Goal: Transaction & Acquisition: Purchase product/service

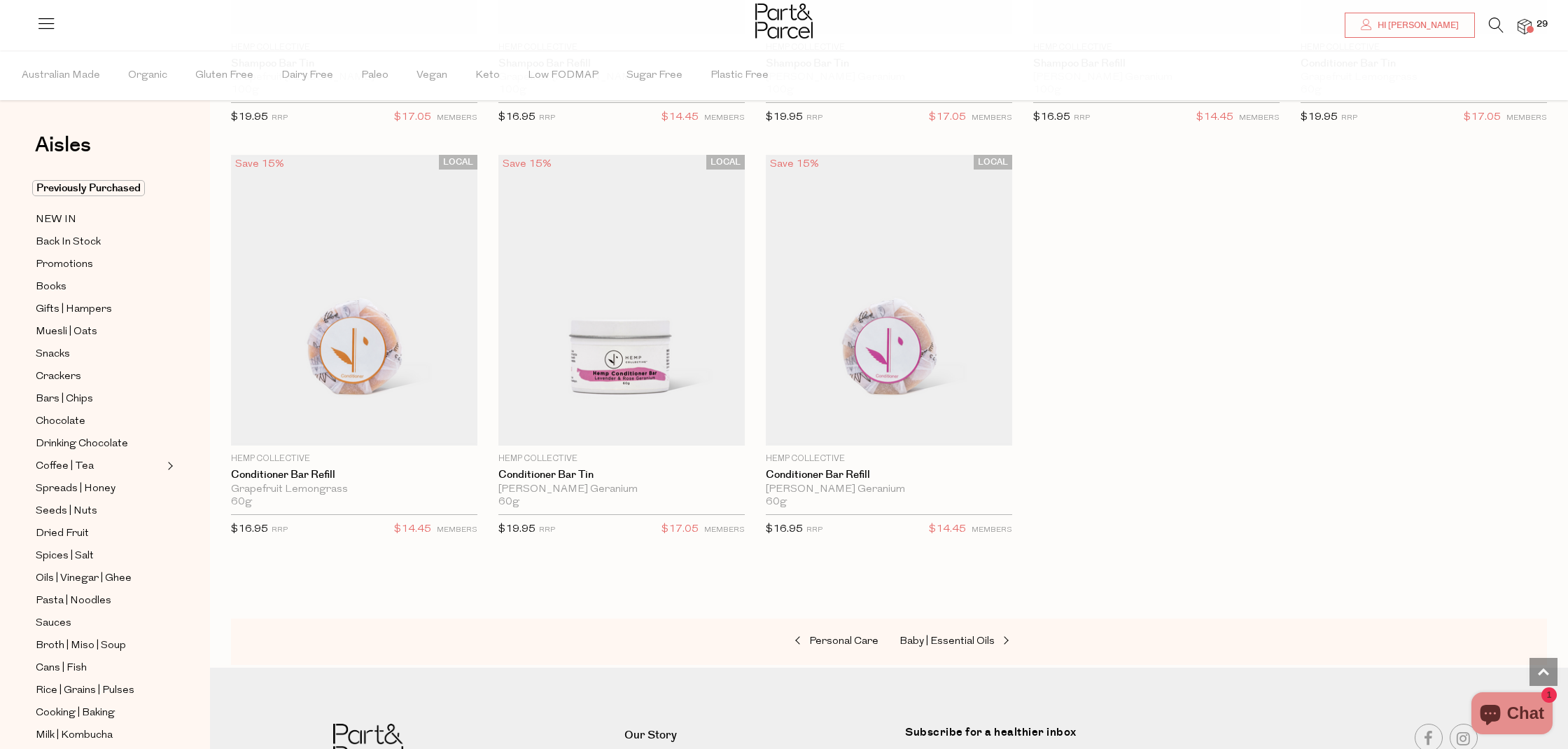
scroll to position [3732, 0]
click at [61, 218] on span "NEW IN" at bounding box center [56, 220] width 41 height 17
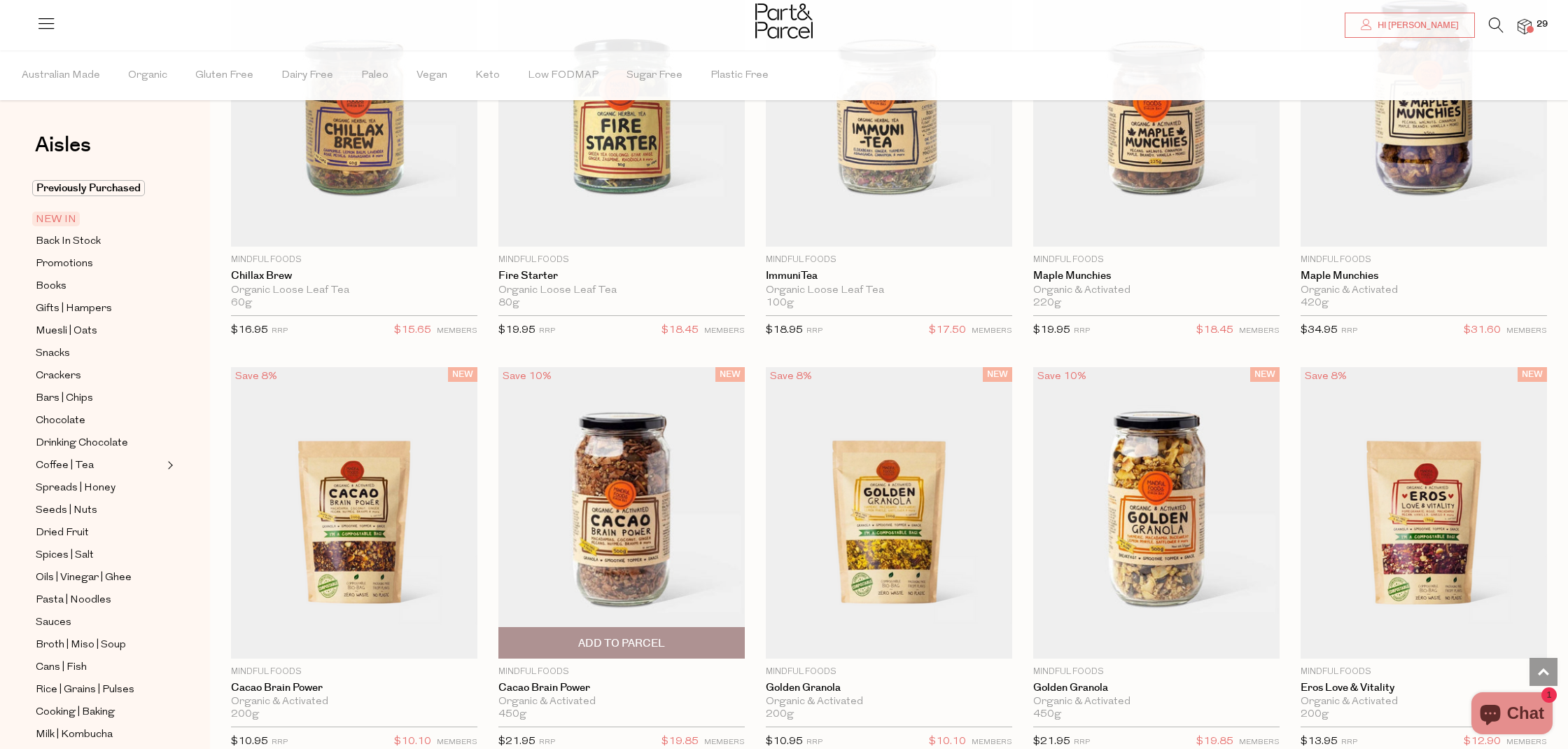
scroll to position [1468, 0]
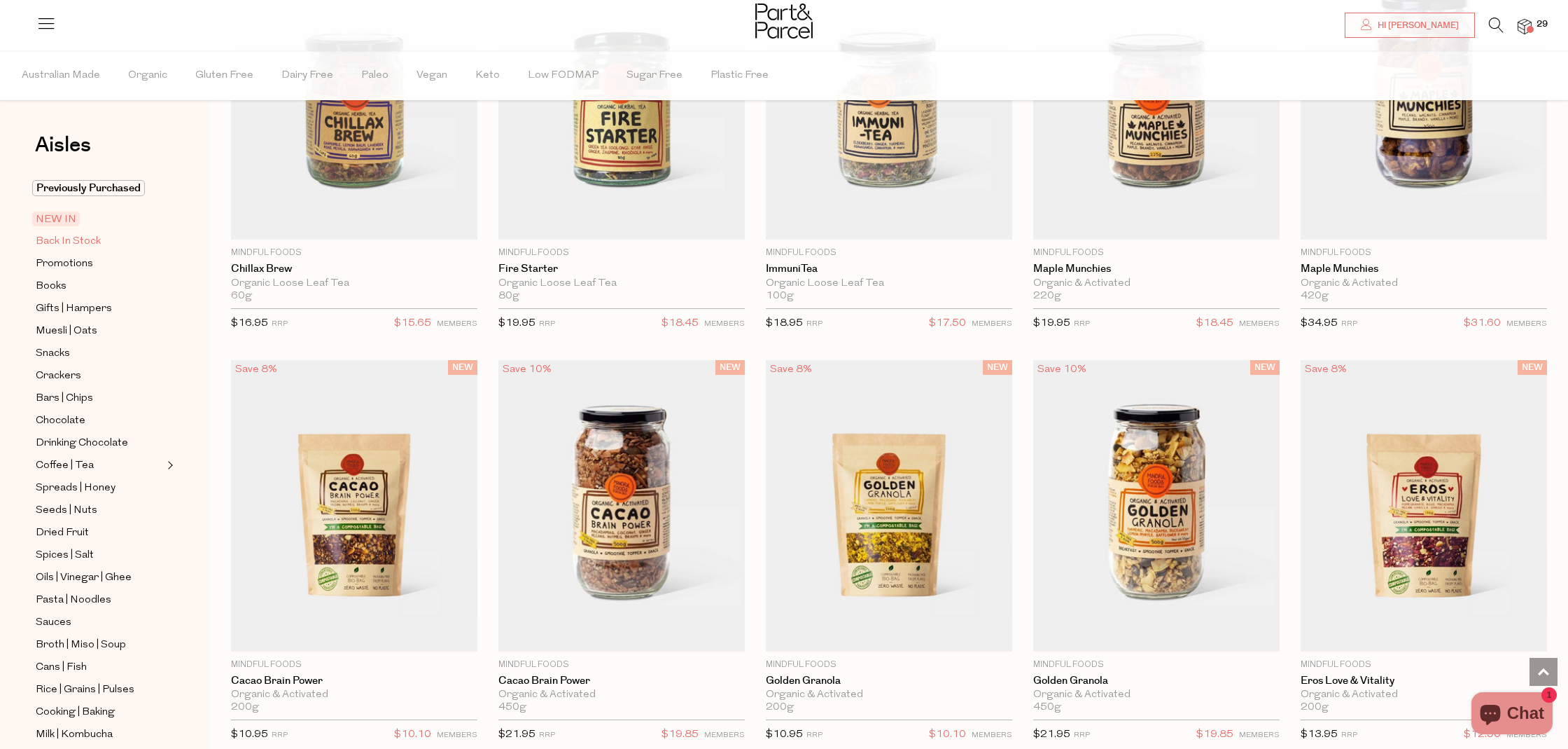
click at [69, 239] on span "Back In Stock" at bounding box center [68, 242] width 65 height 17
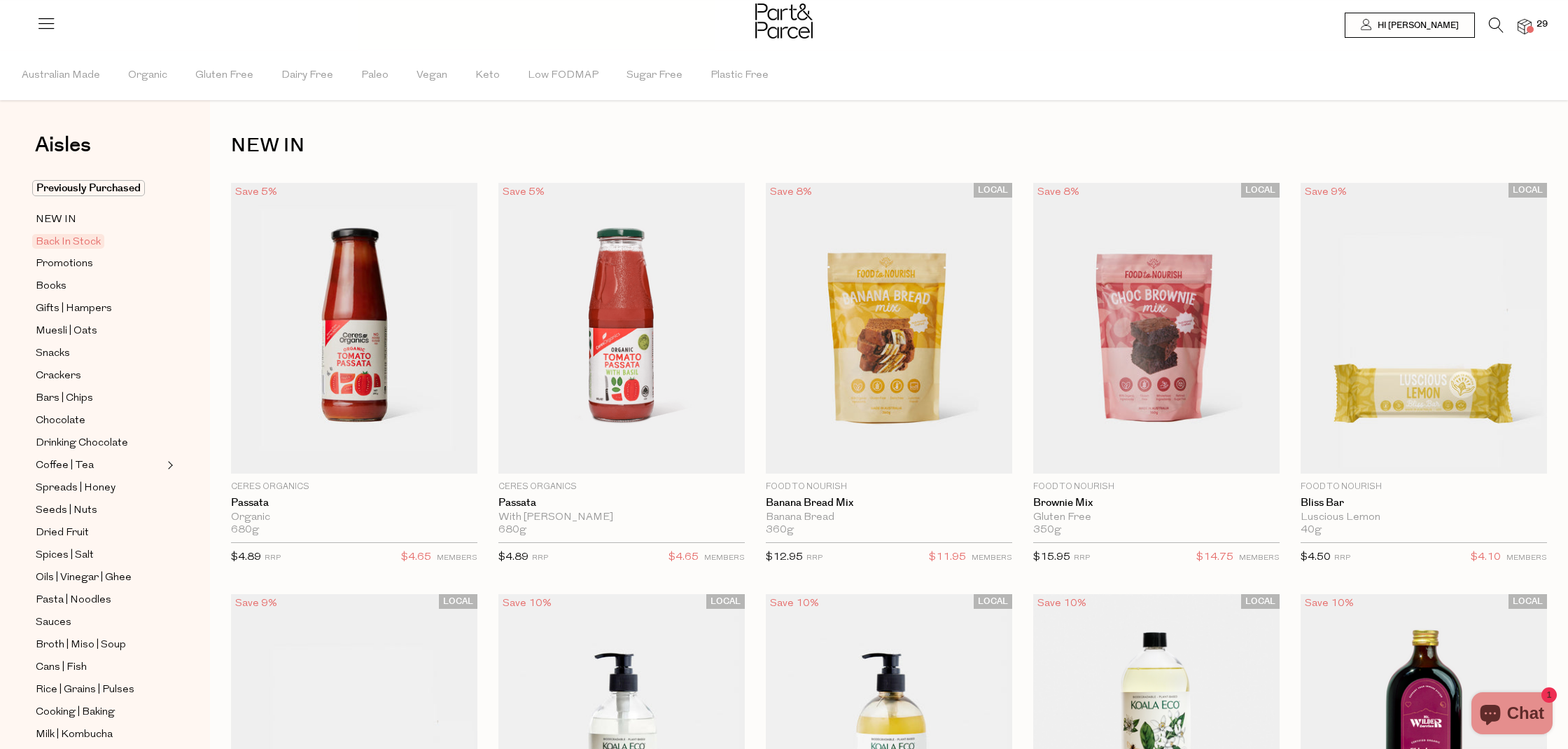
type input "2"
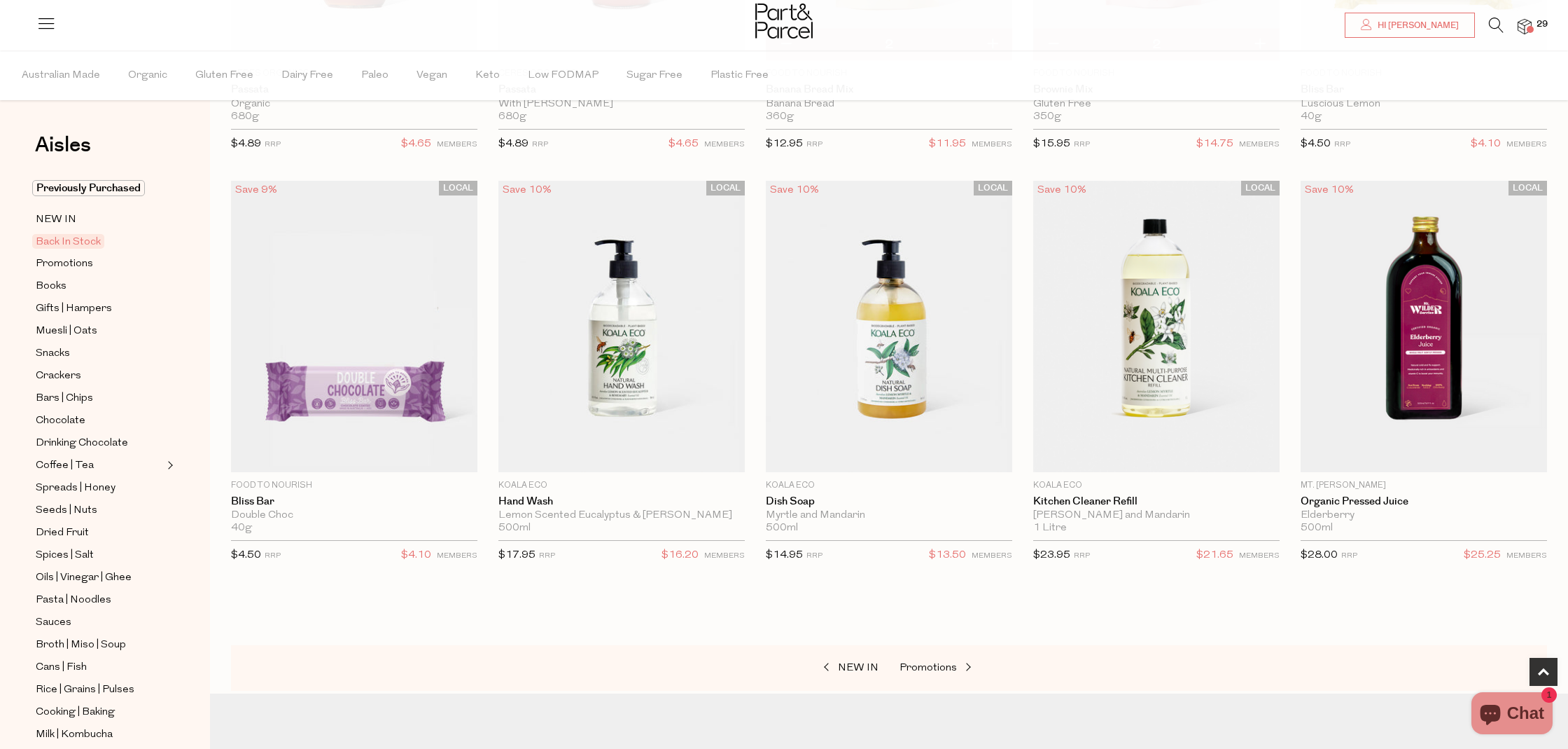
scroll to position [431, 0]
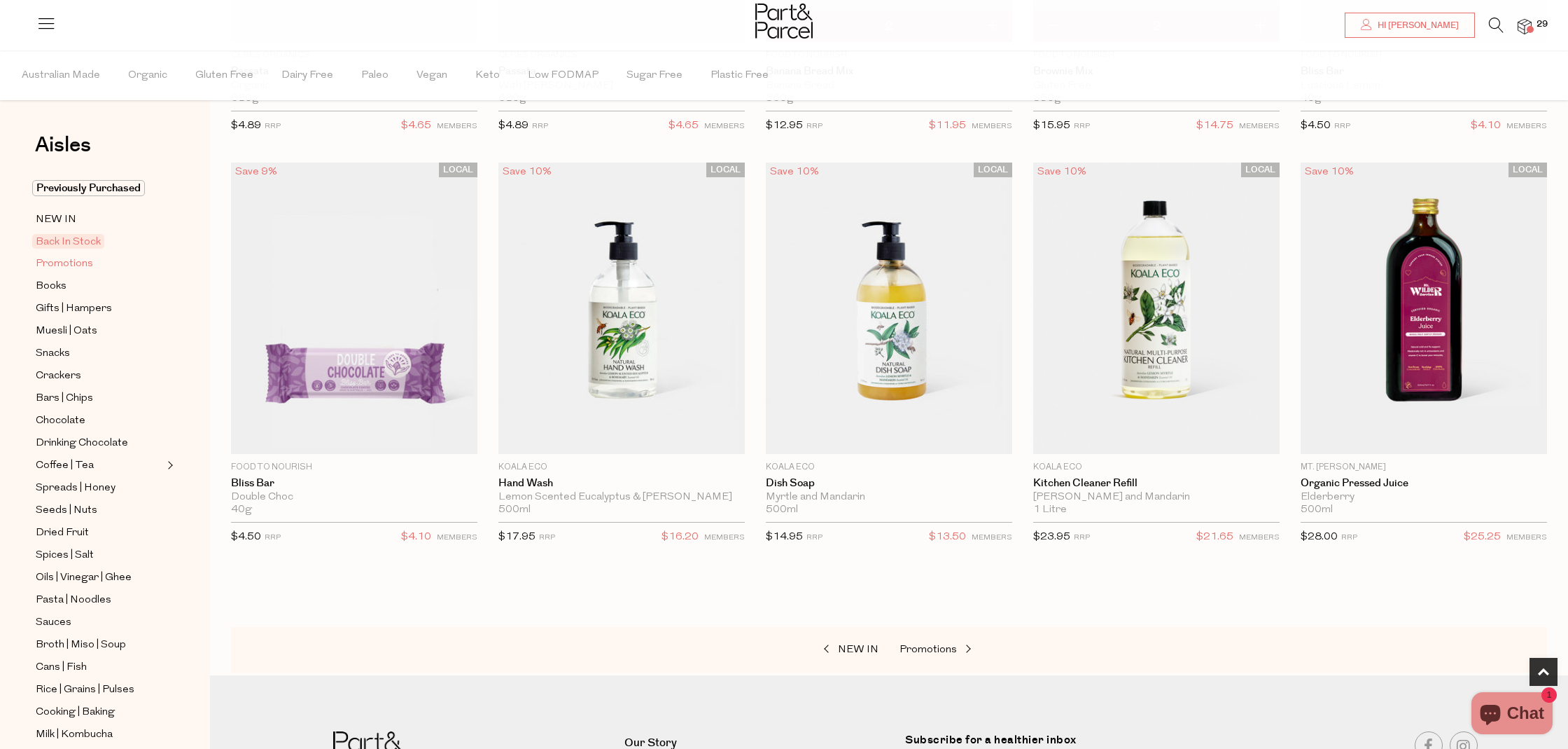
click at [64, 264] on span "Promotions" at bounding box center [64, 264] width 57 height 17
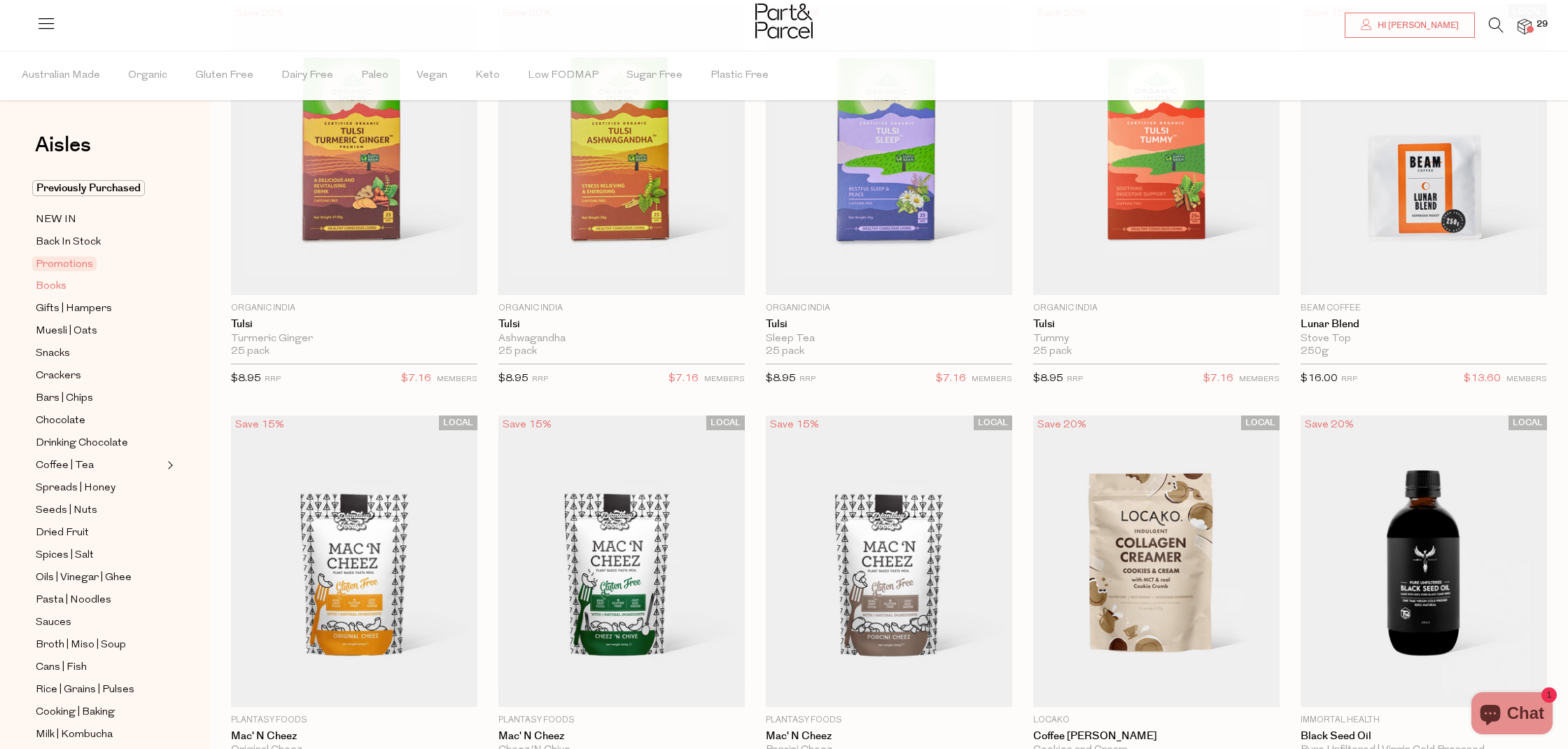
scroll to position [1, 0]
click at [53, 282] on span "Books" at bounding box center [51, 286] width 31 height 17
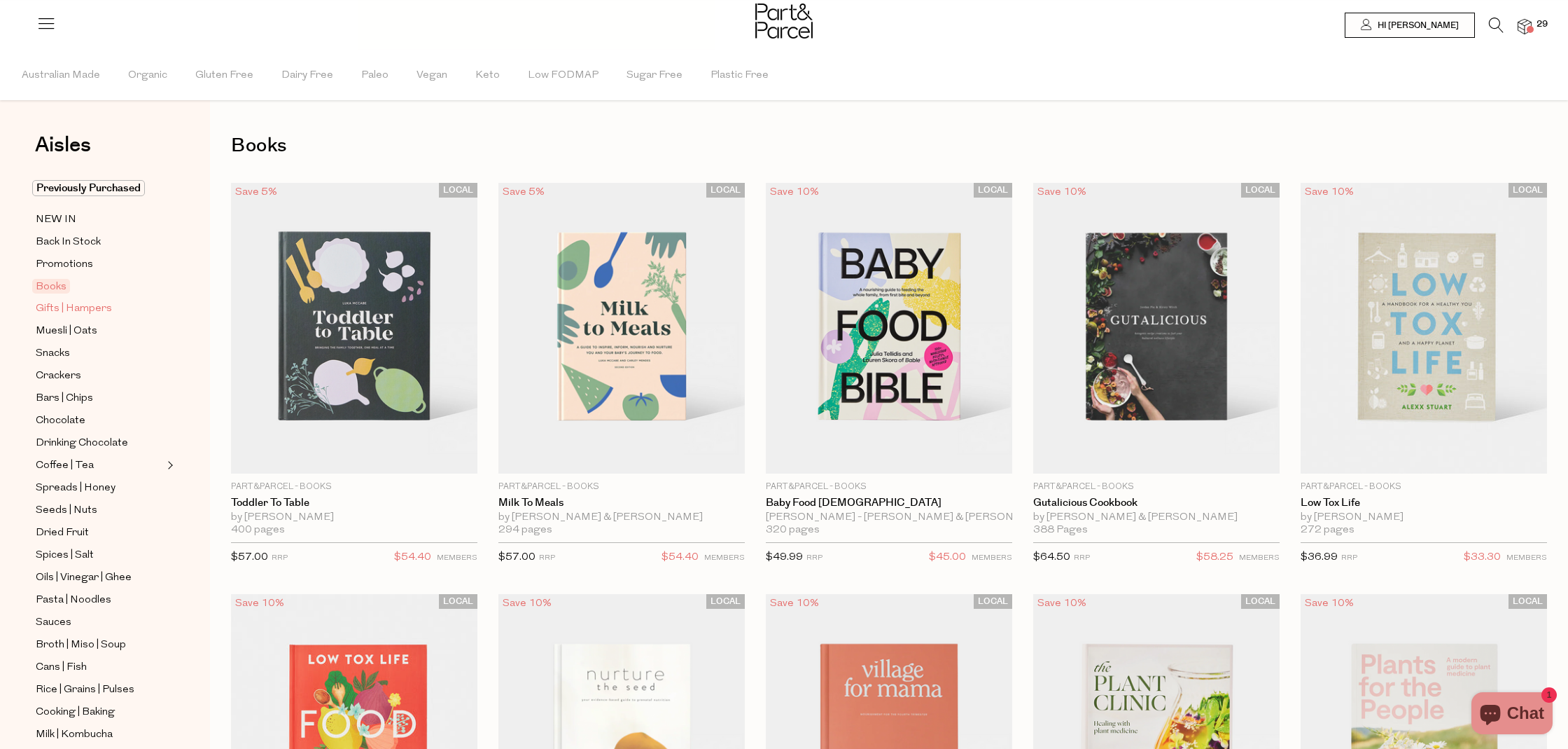
click at [88, 308] on span "Gifts | Hampers" at bounding box center [74, 309] width 77 height 17
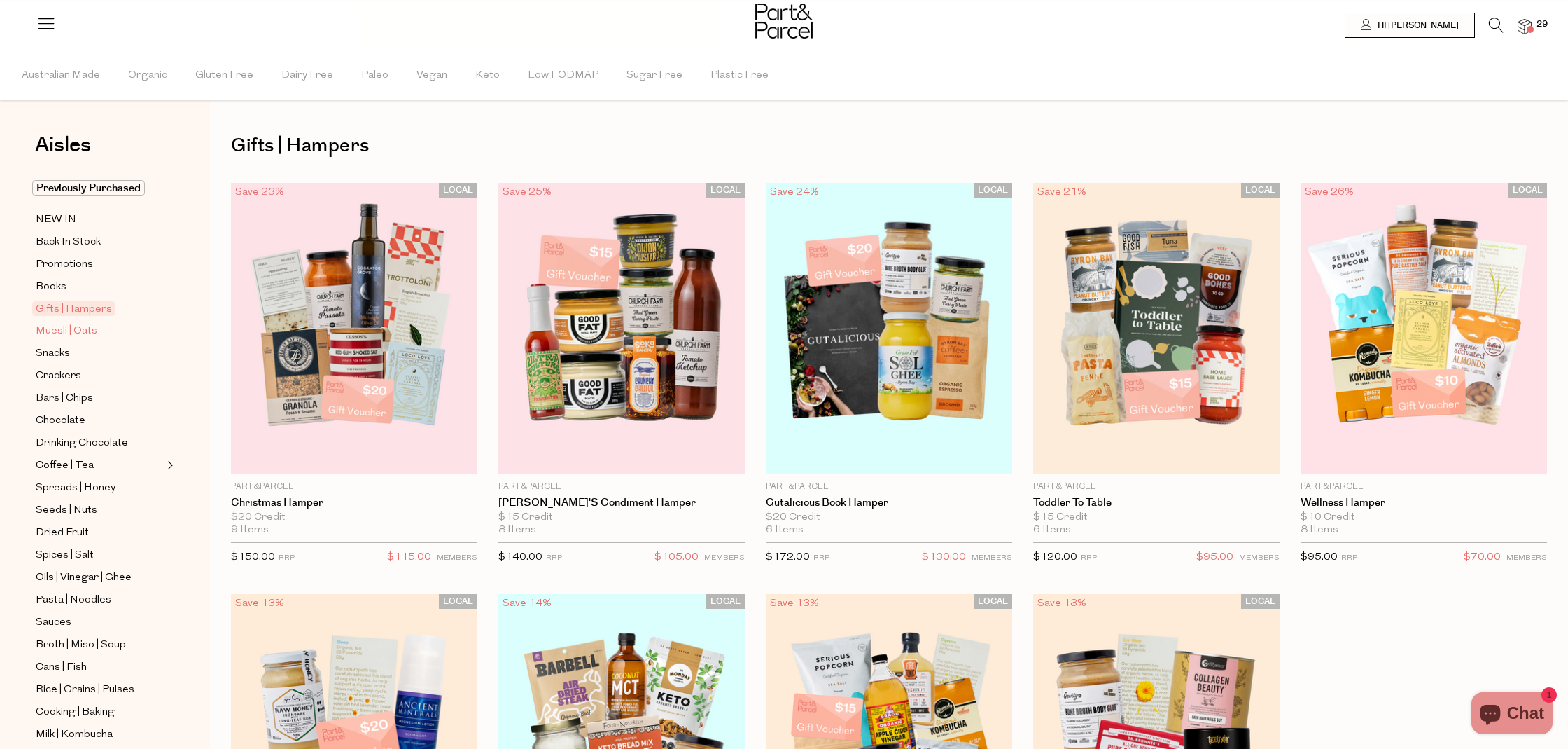
click at [84, 330] on span "Muesli | Oats" at bounding box center [66, 331] width 61 height 17
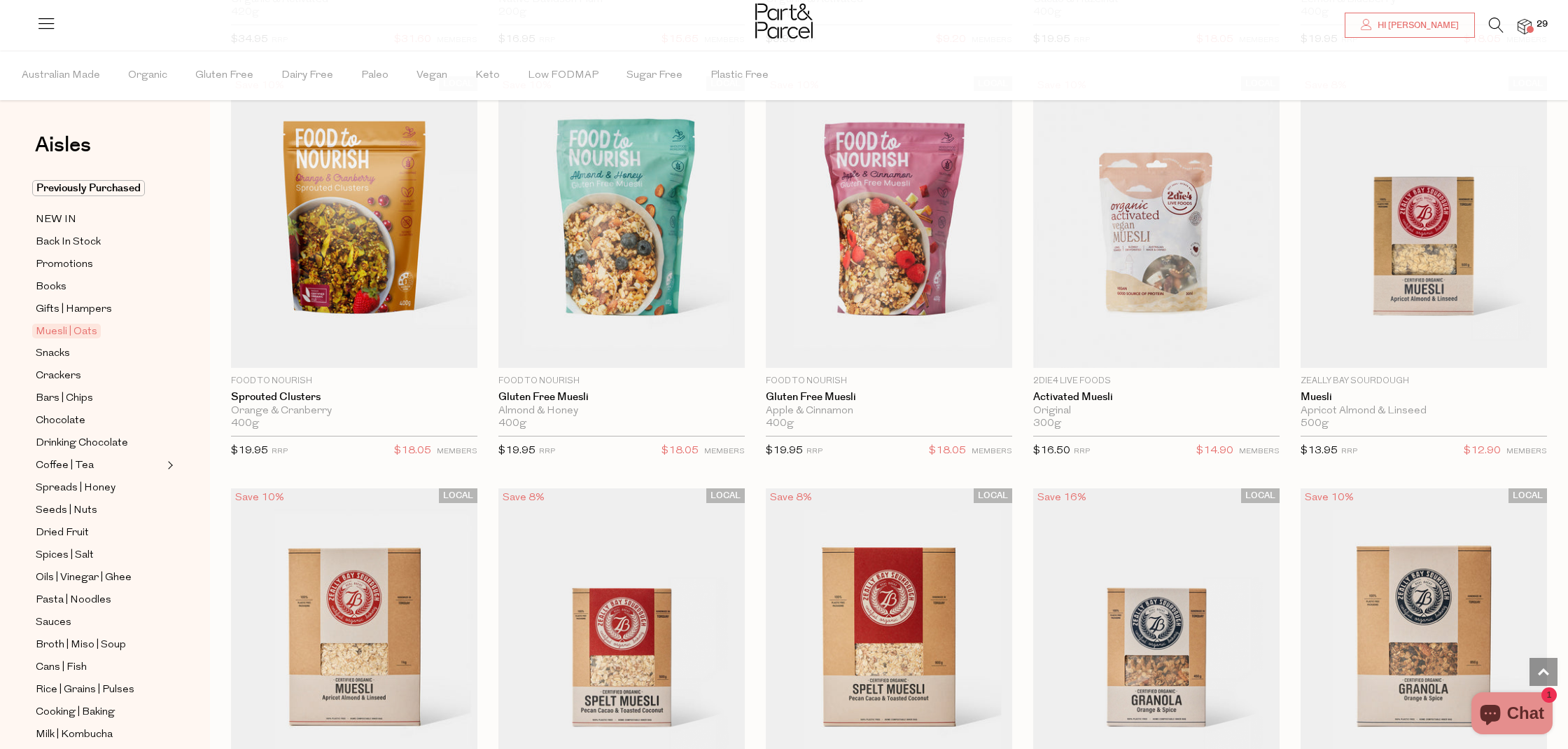
scroll to position [1753, 0]
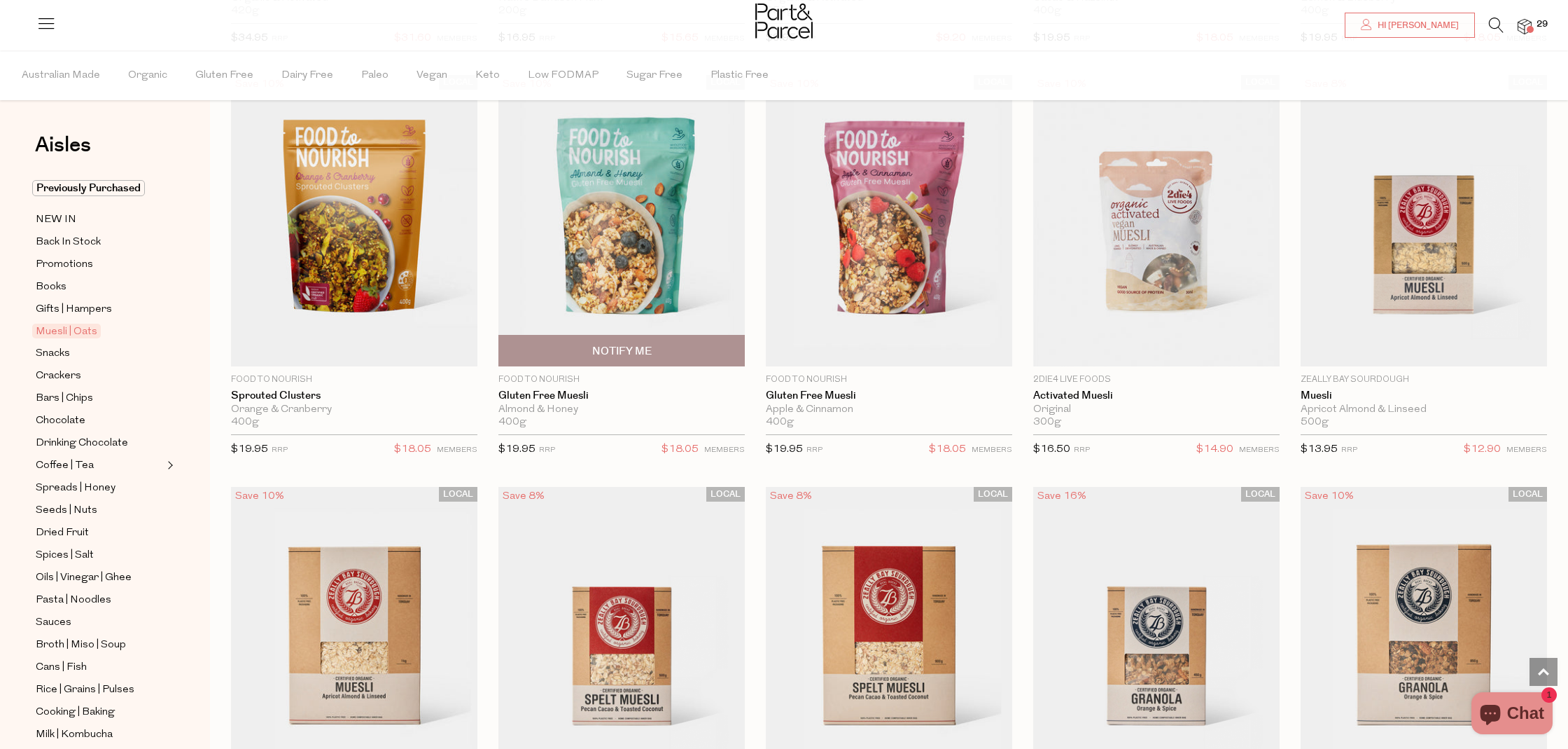
click at [549, 203] on img at bounding box center [621, 220] width 247 height 291
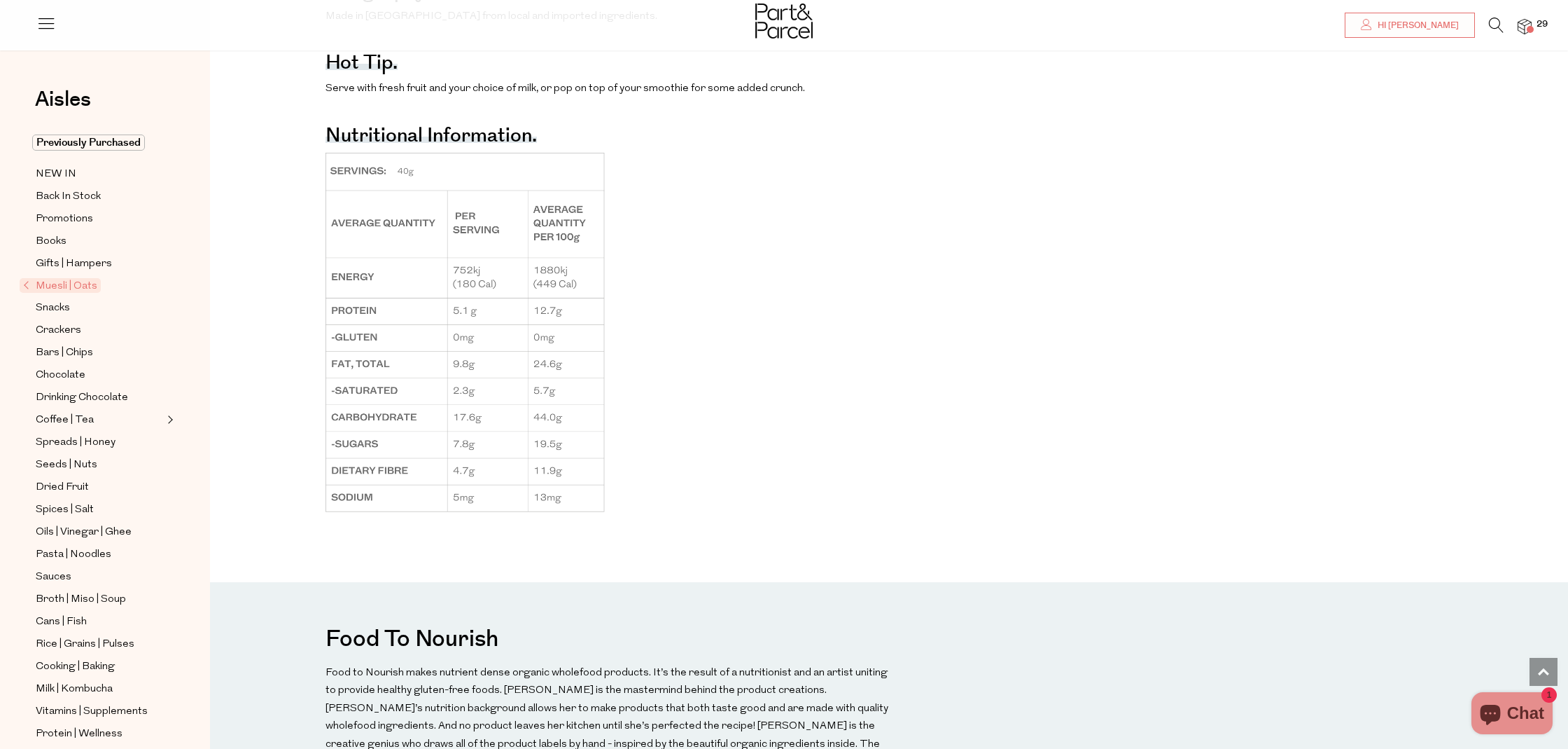
scroll to position [1319, 0]
click at [67, 308] on span "Snacks" at bounding box center [53, 308] width 34 height 17
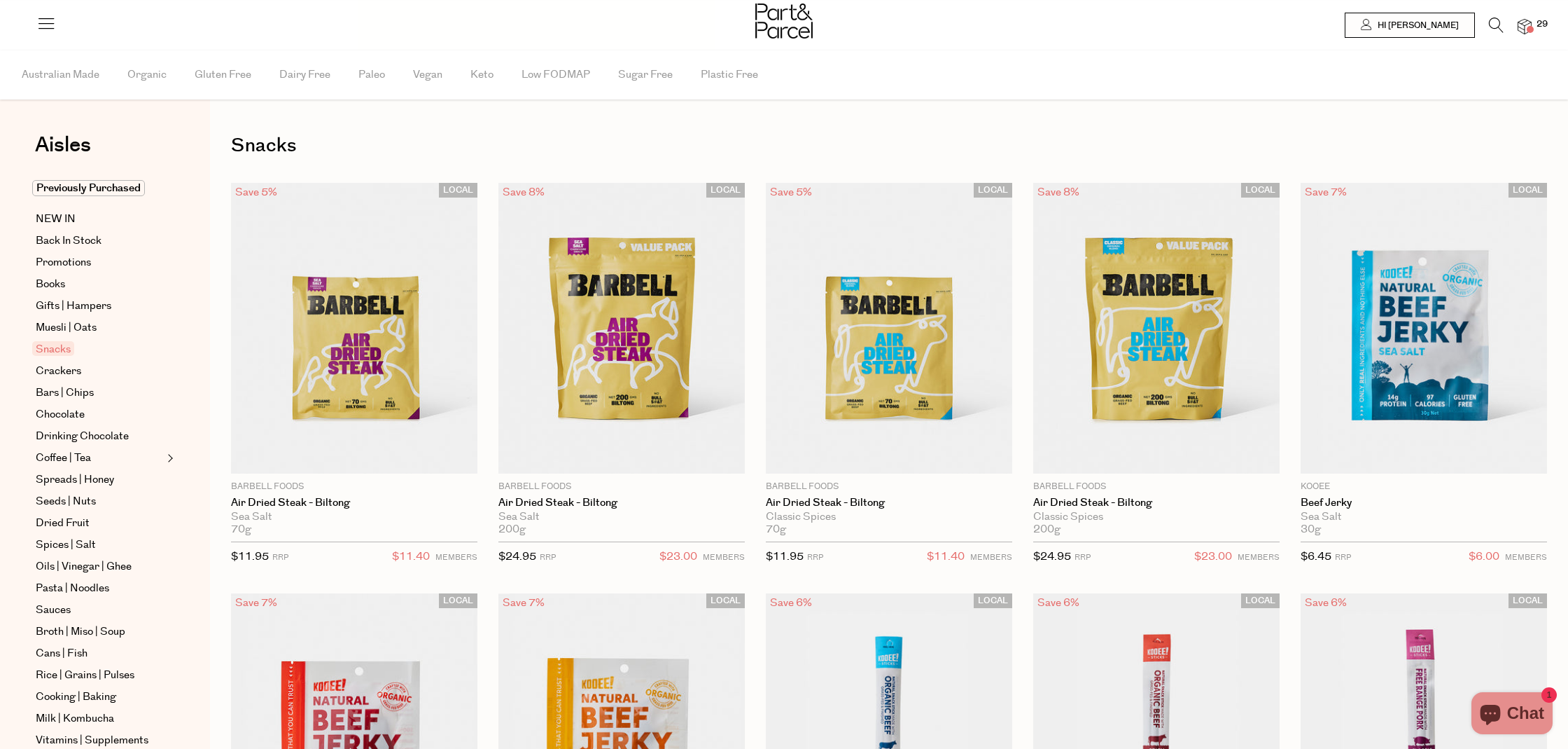
type input "4"
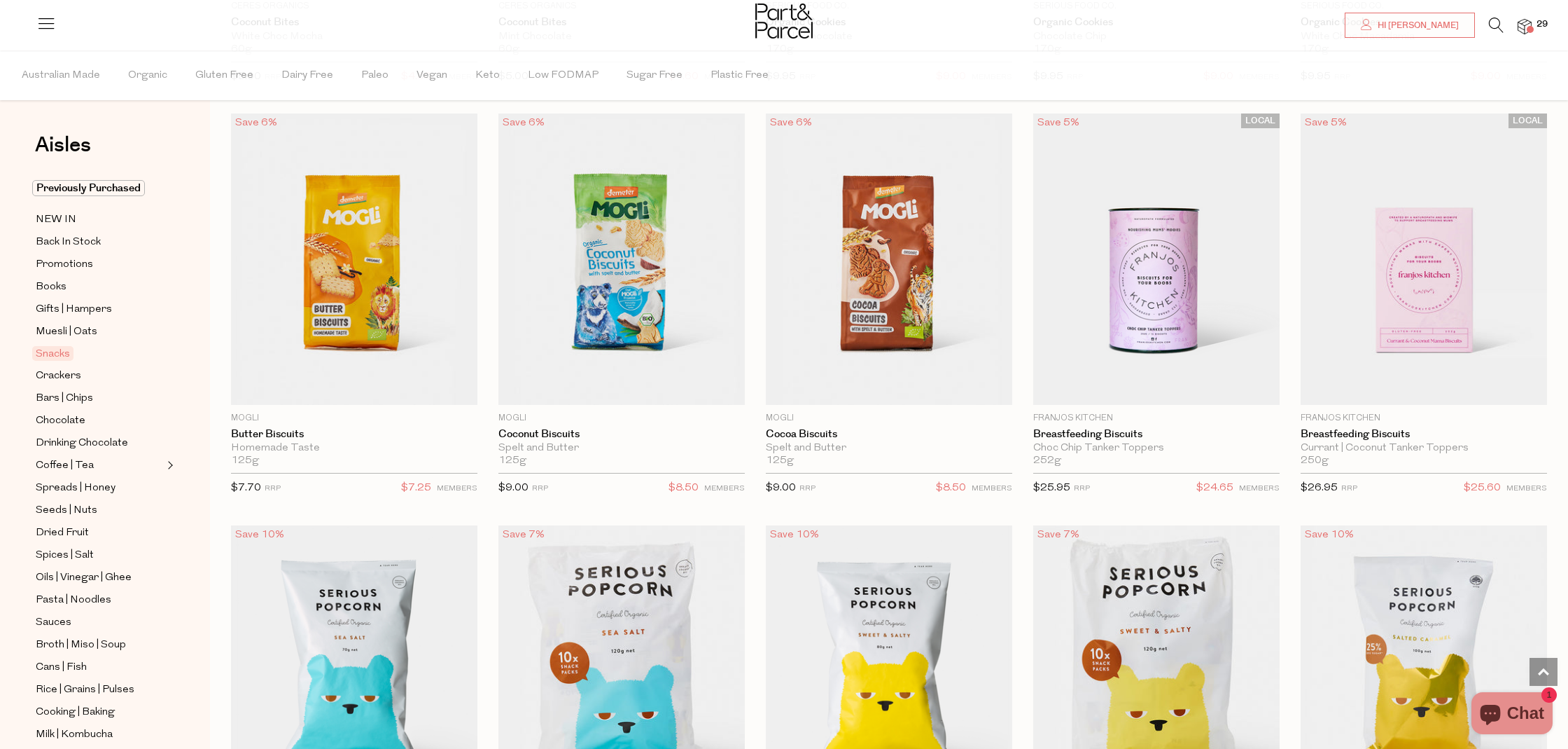
scroll to position [2951, 0]
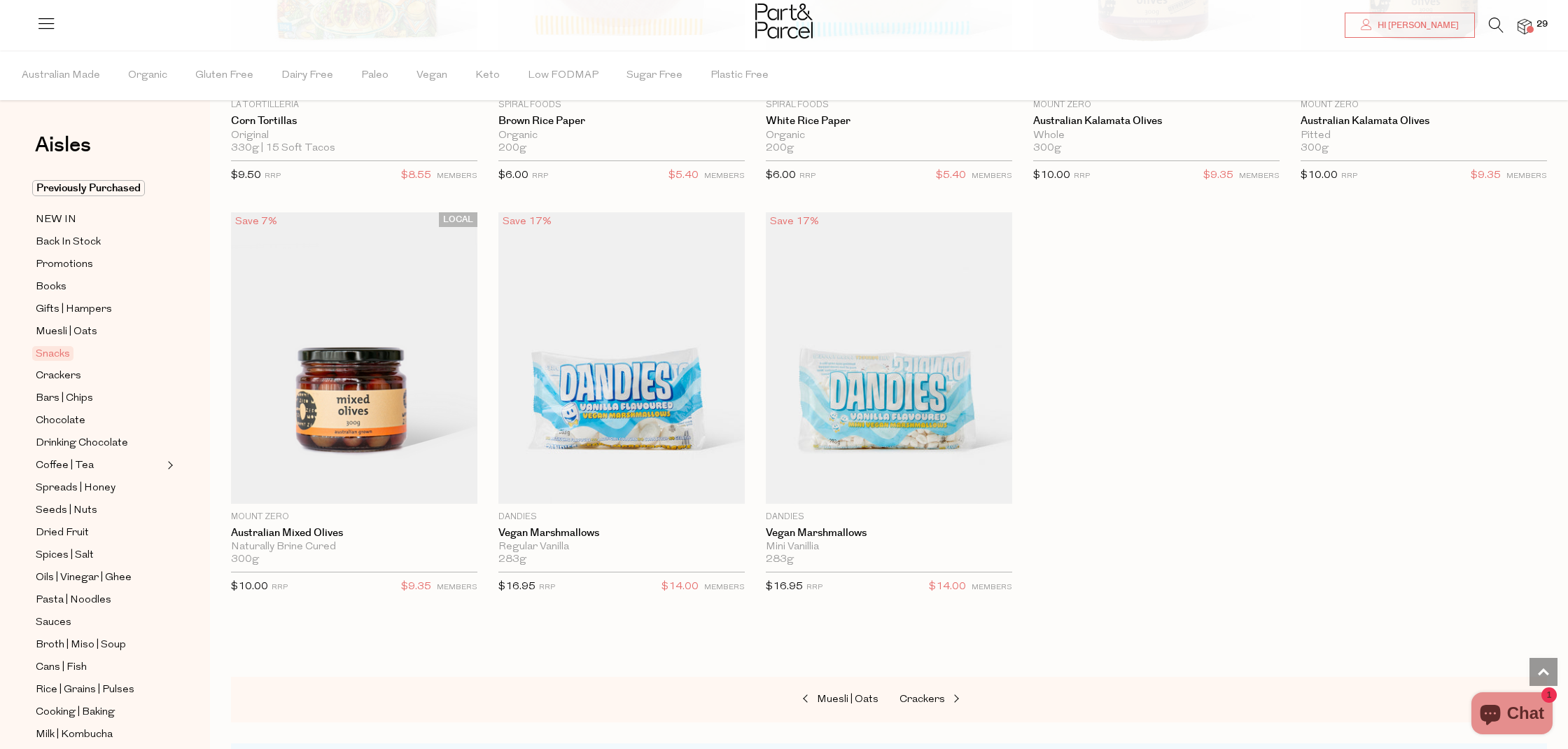
scroll to position [5320, 0]
click at [56, 373] on span "Crackers" at bounding box center [59, 376] width 46 height 17
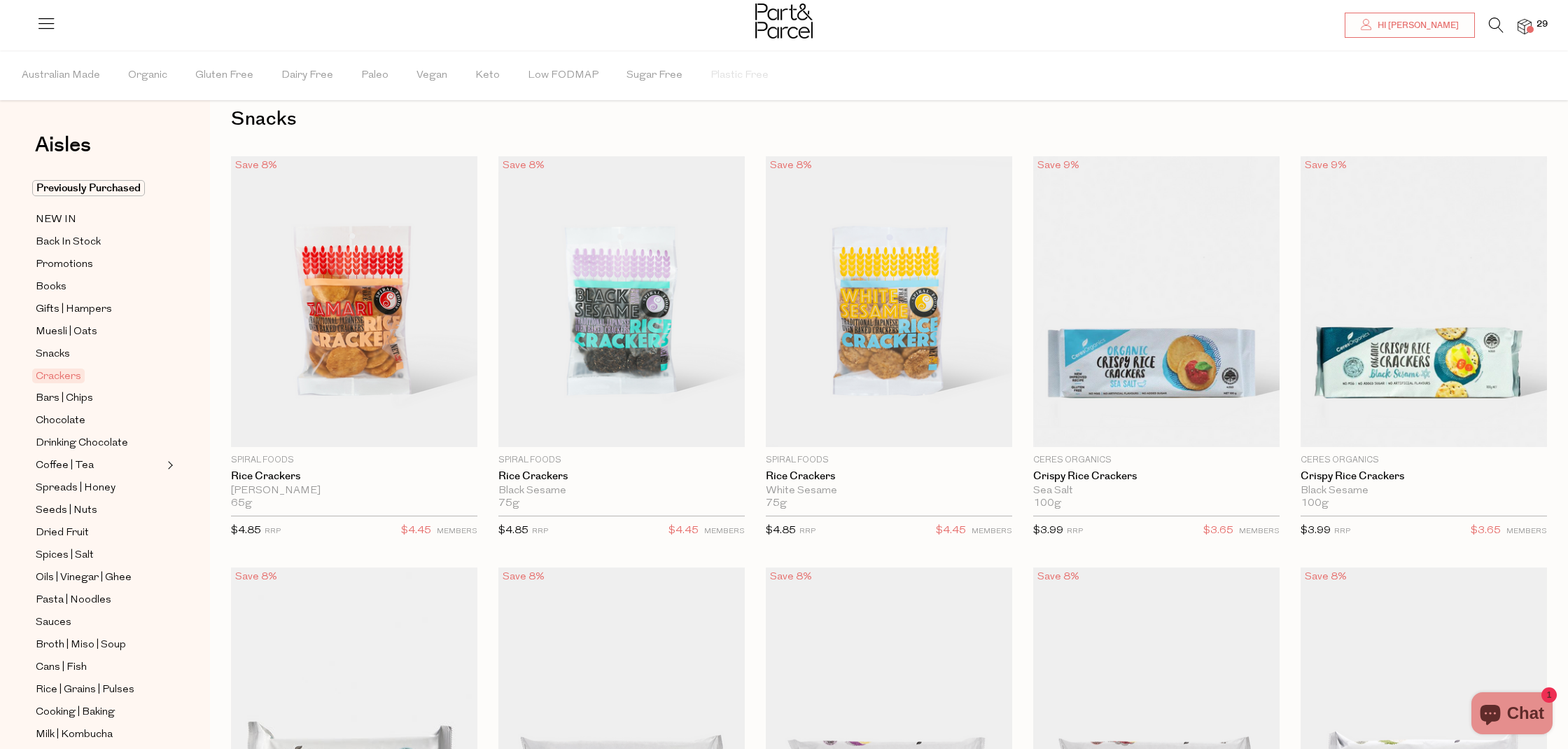
type input "2"
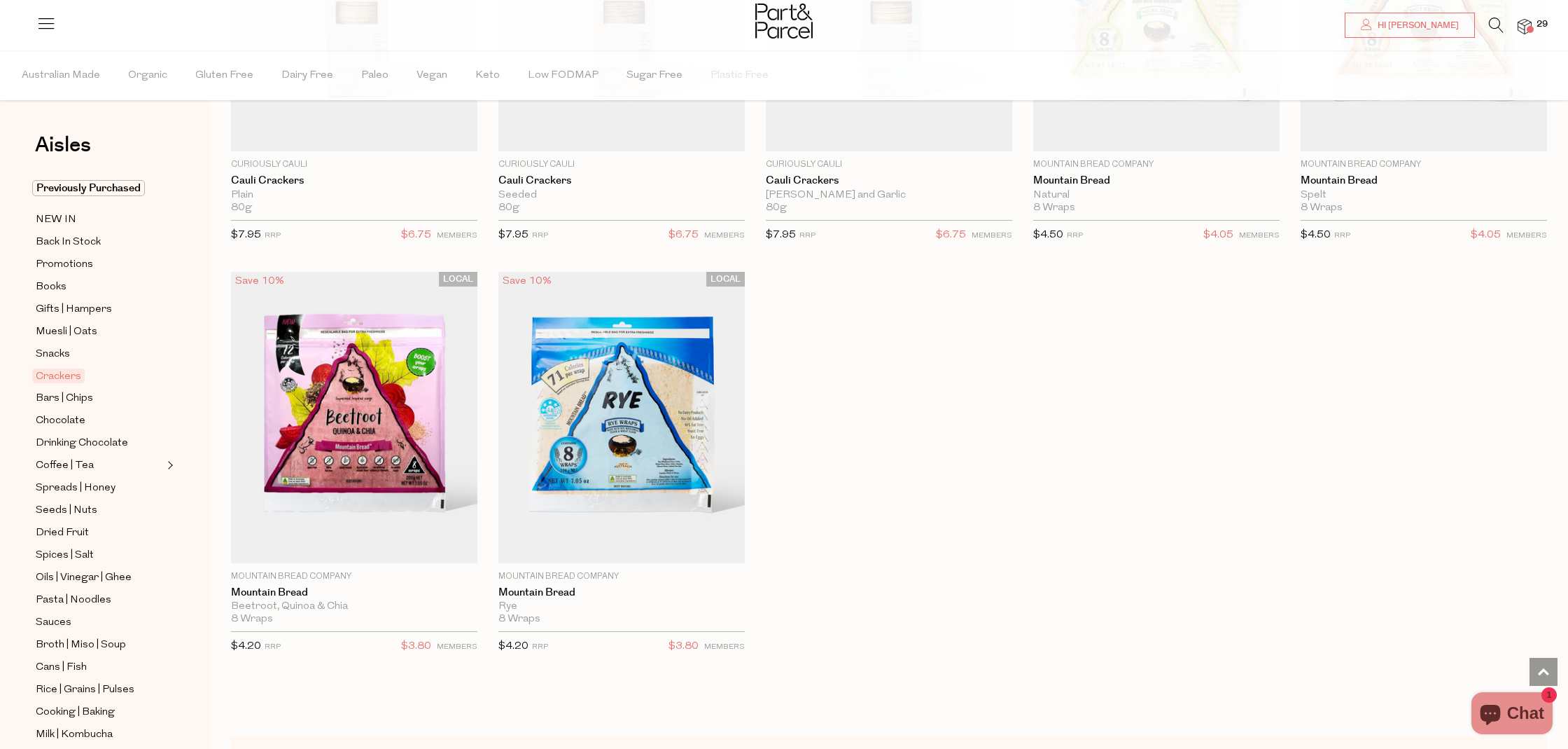
scroll to position [2798, 0]
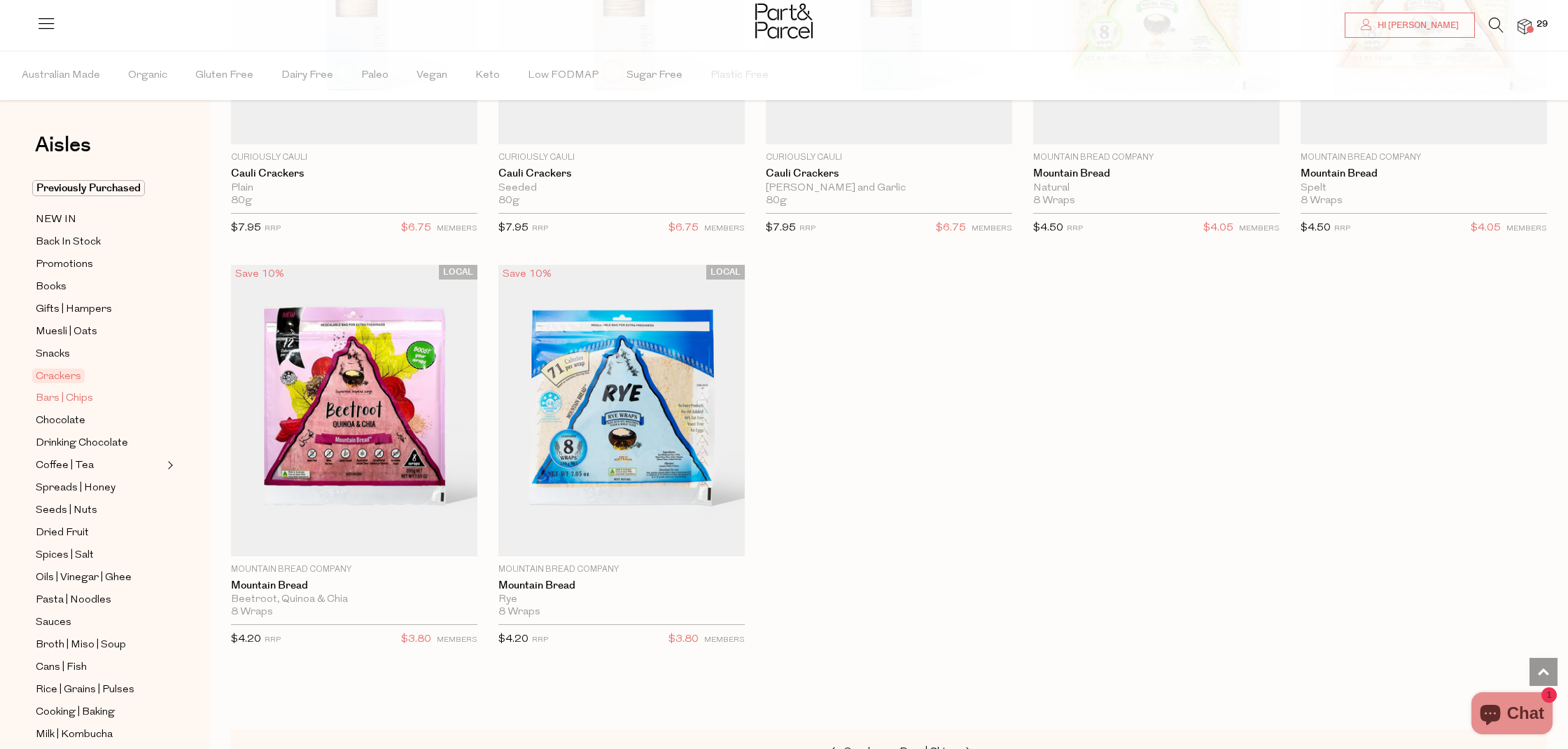
click at [61, 400] on span "Bars | Chips" at bounding box center [64, 398] width 57 height 17
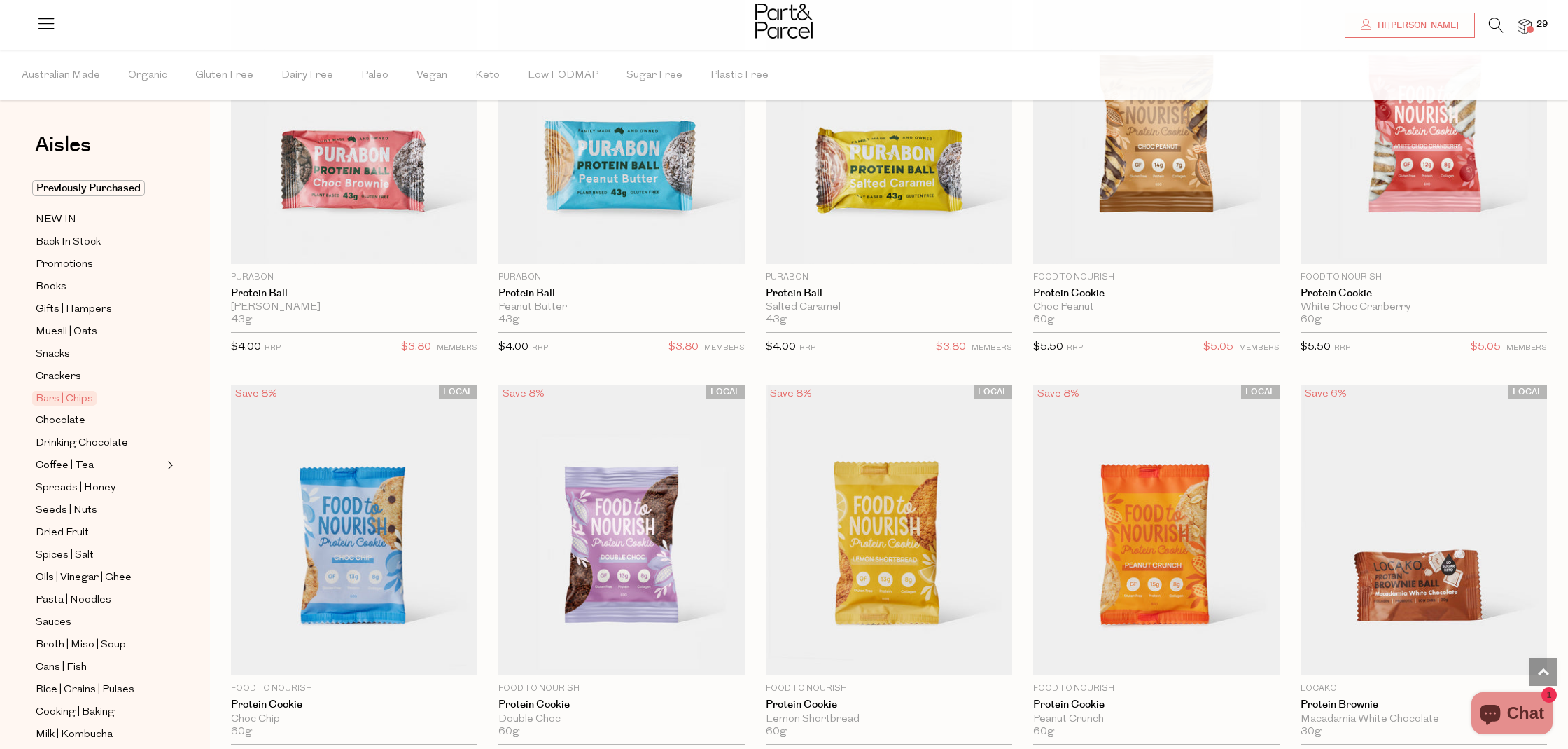
scroll to position [3500, 0]
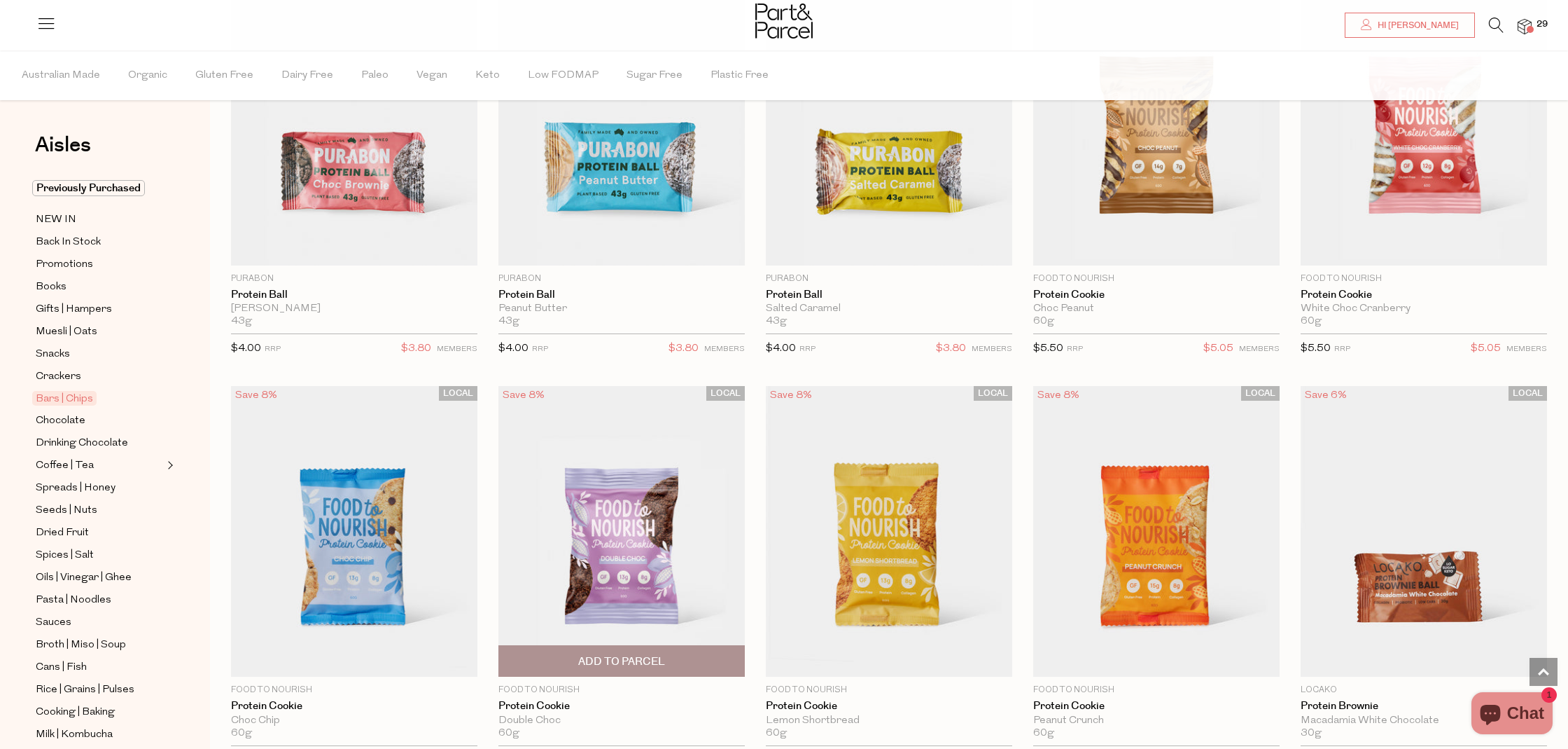
drag, startPoint x: 597, startPoint y: 563, endPoint x: 605, endPoint y: 564, distance: 8.1
click at [597, 563] on img at bounding box center [621, 532] width 247 height 291
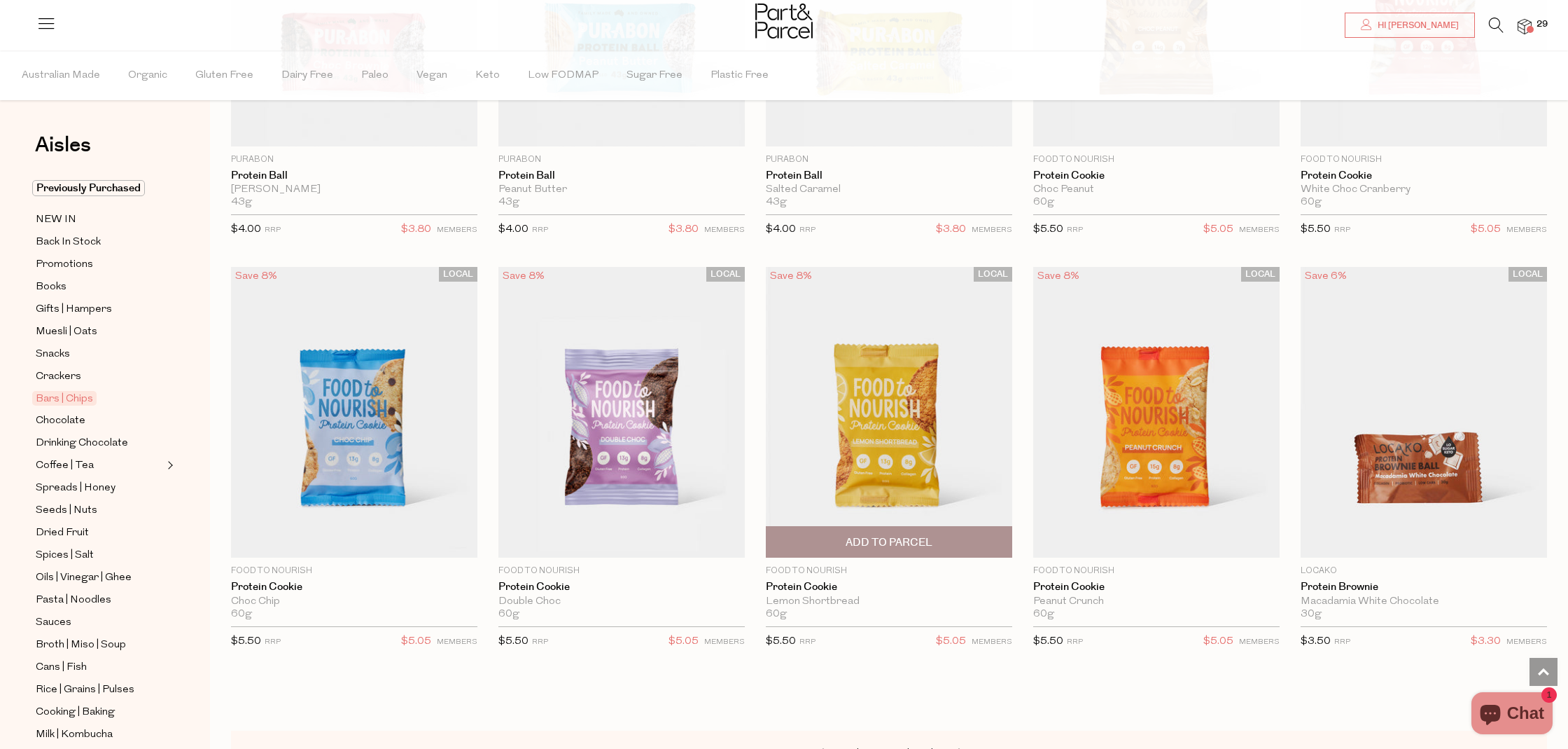
scroll to position [3653, 0]
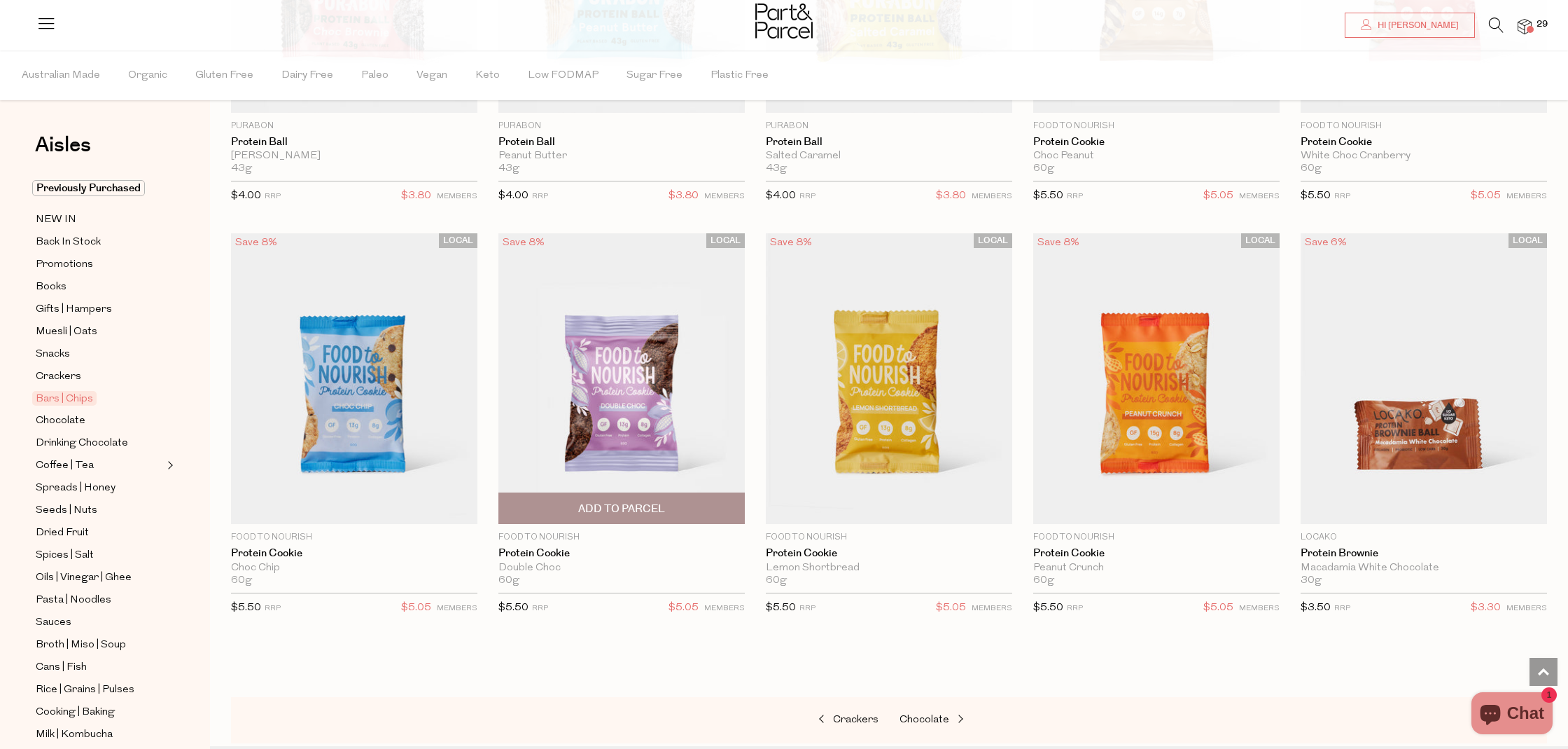
drag, startPoint x: 581, startPoint y: 494, endPoint x: 536, endPoint y: 496, distance: 45.0
click at [581, 494] on span "Add To Parcel" at bounding box center [621, 508] width 238 height 30
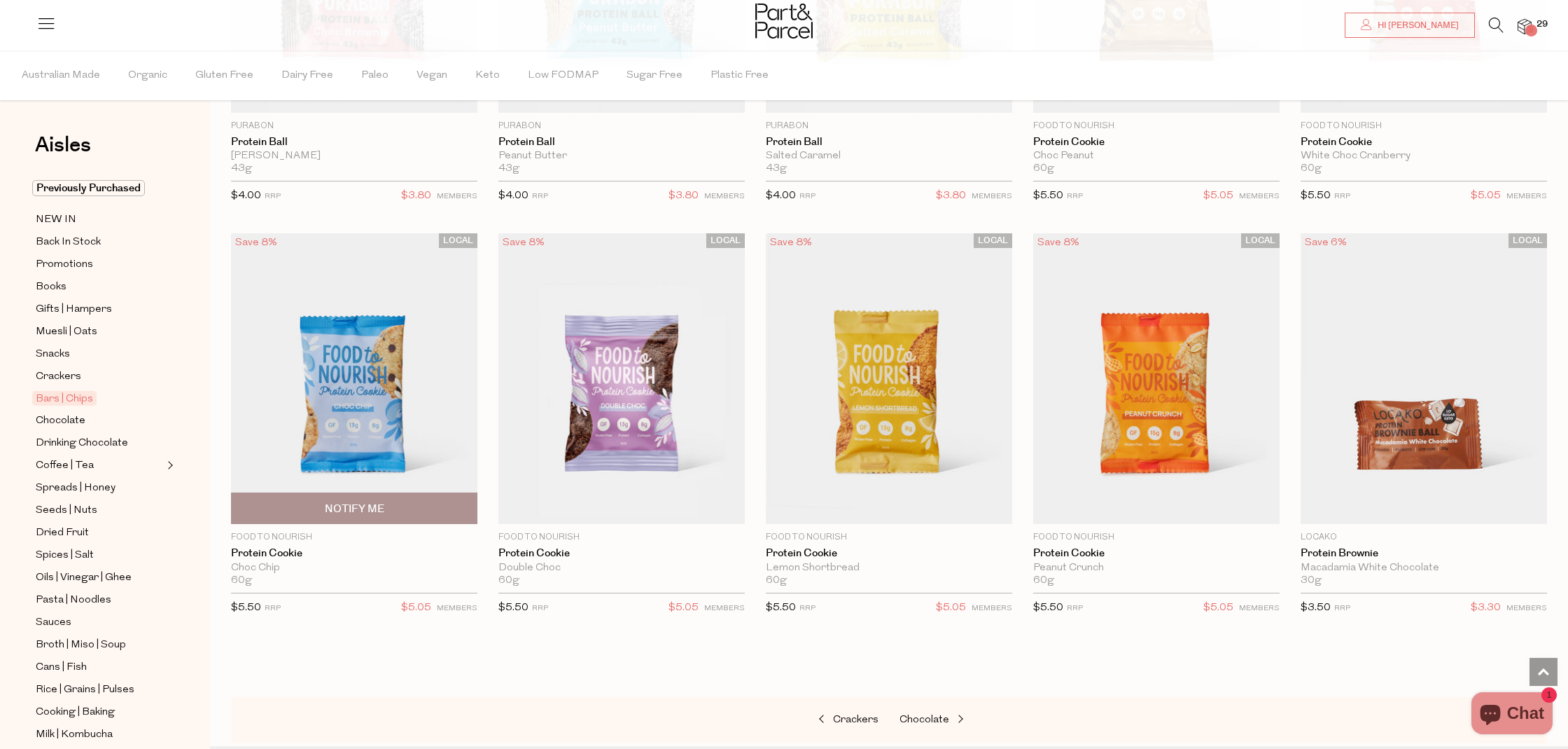
click at [390, 500] on span "Notify Me" at bounding box center [354, 508] width 238 height 30
type input "Notify when available"
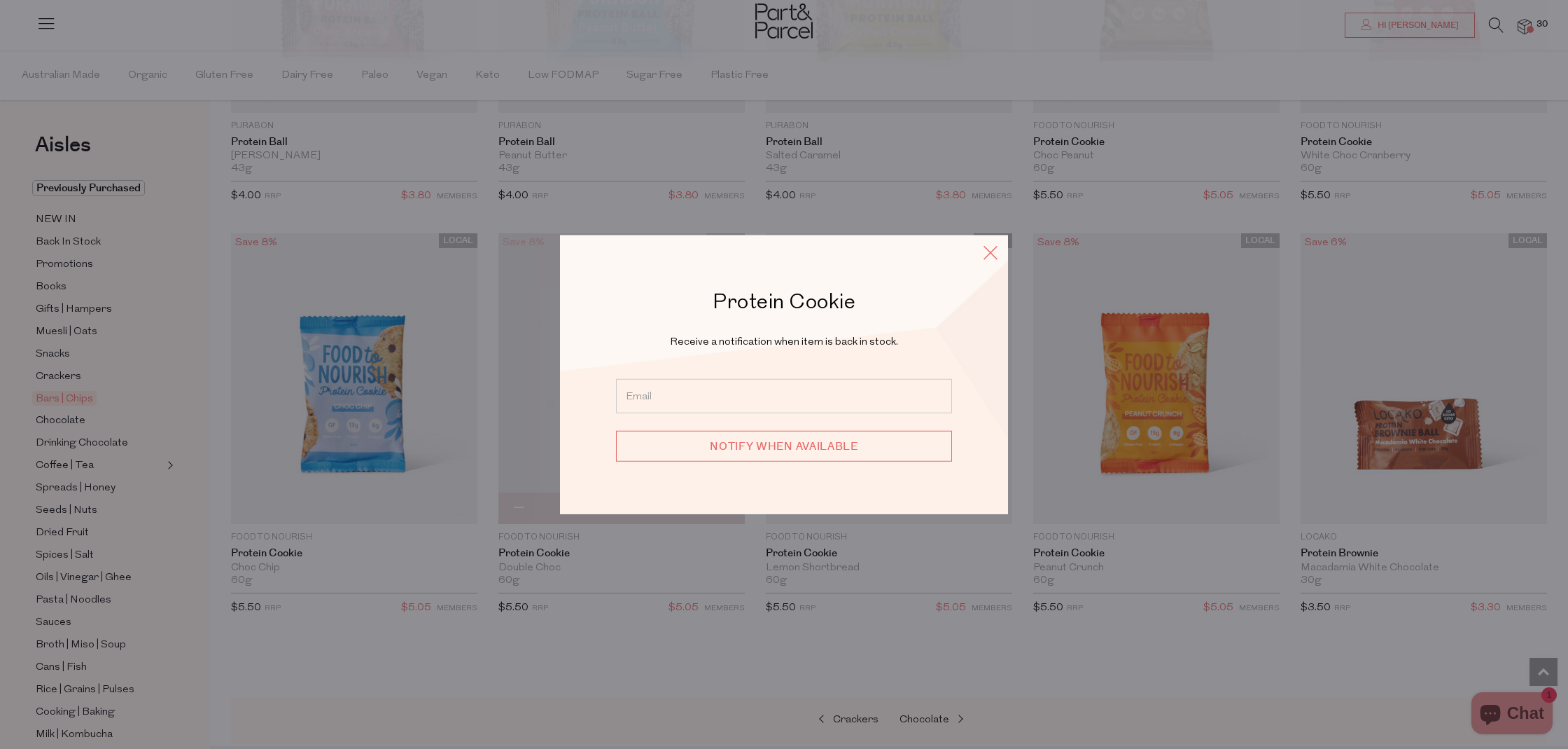
click at [998, 253] on icon at bounding box center [990, 252] width 21 height 20
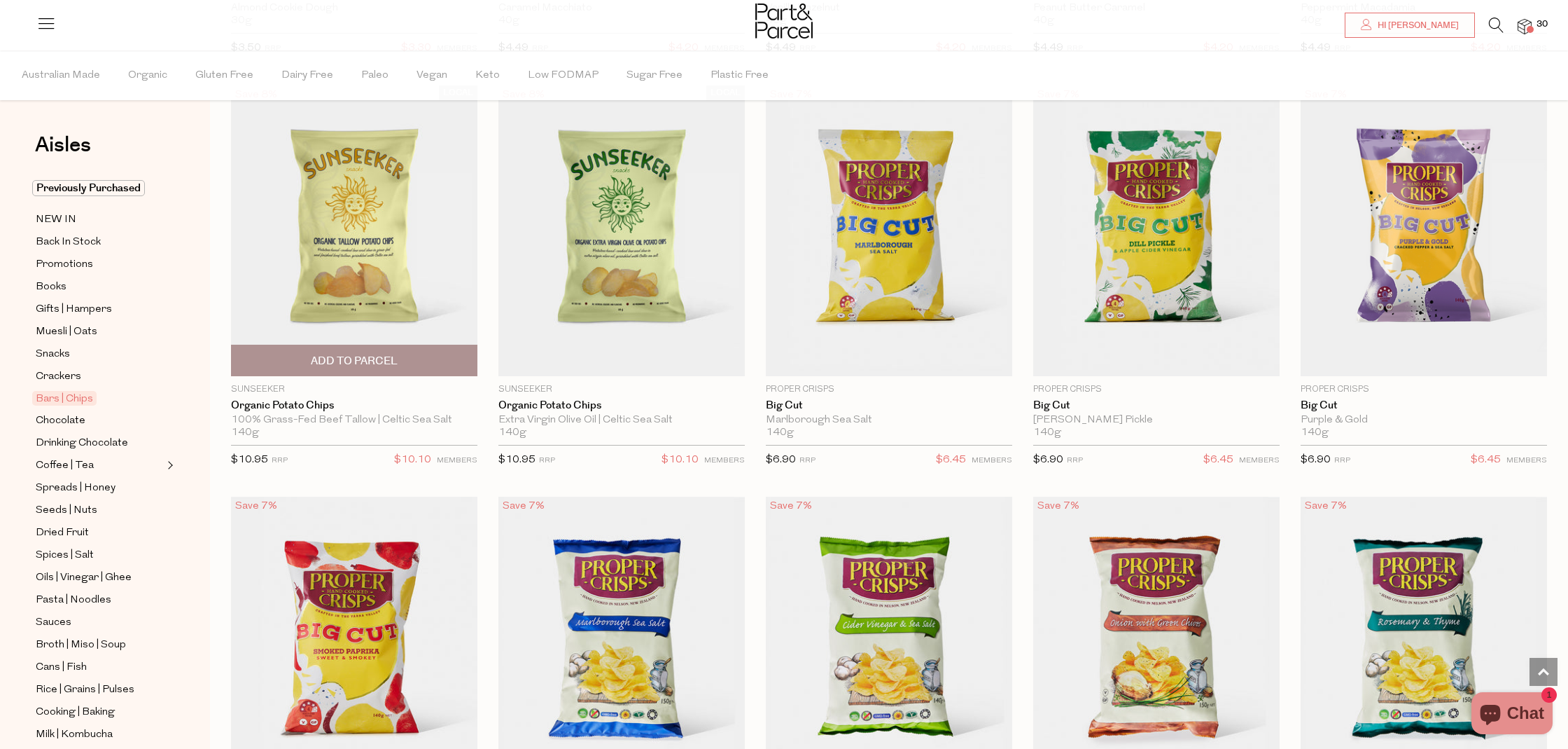
scroll to position [4623, 0]
click at [384, 338] on img at bounding box center [354, 231] width 247 height 291
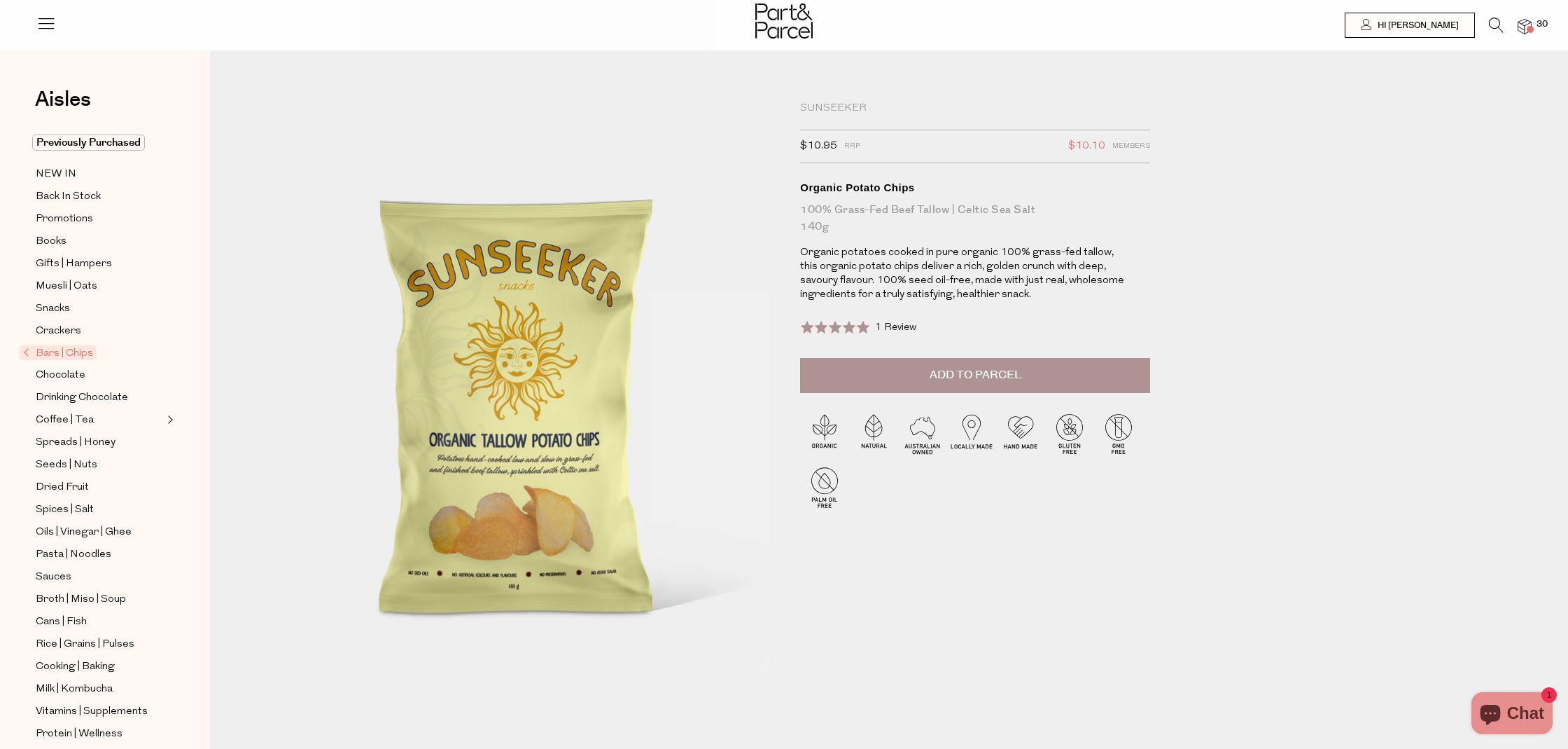
click at [1019, 381] on span "Add to Parcel" at bounding box center [975, 375] width 92 height 16
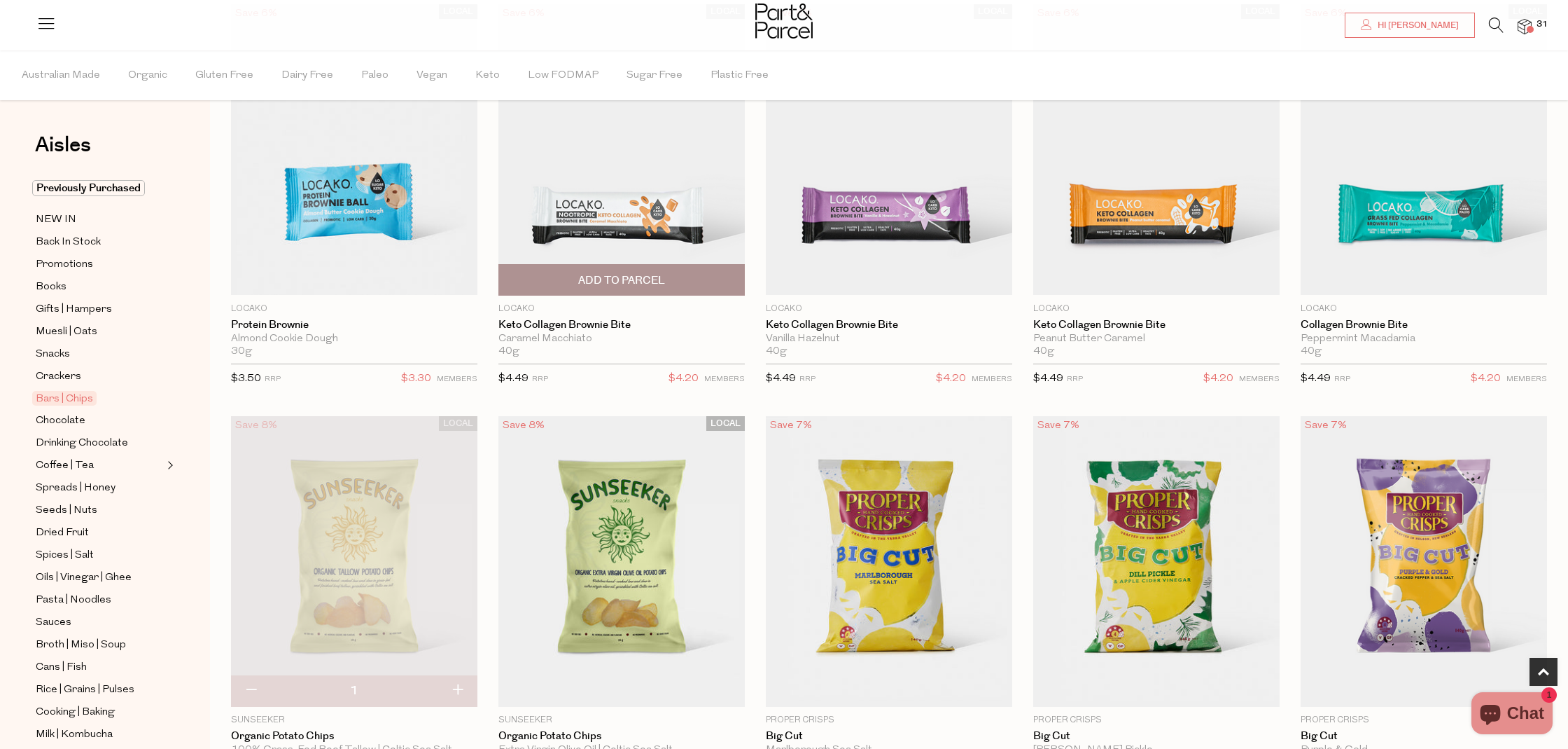
scroll to position [384, 0]
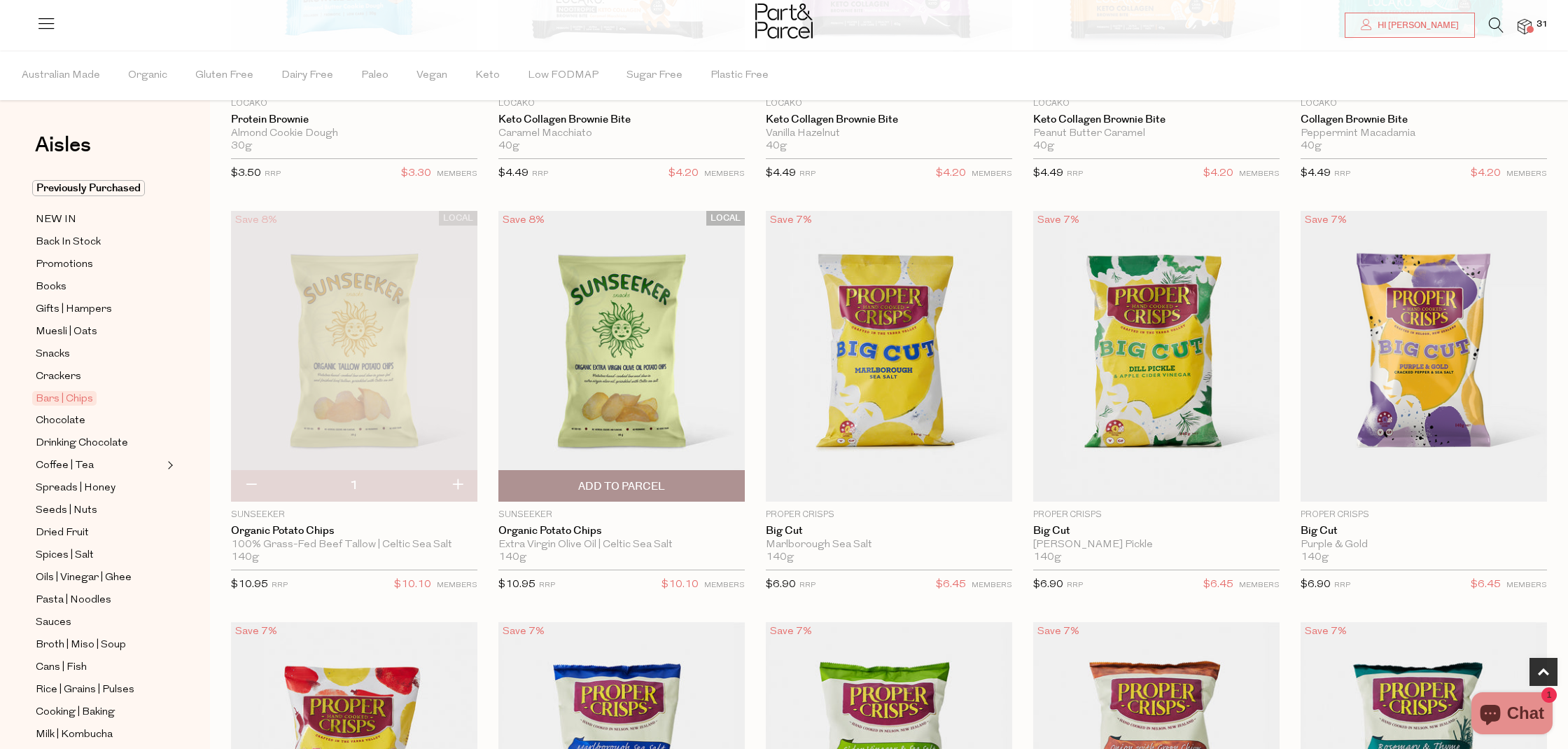
click at [670, 488] on span "Add To Parcel" at bounding box center [621, 486] width 238 height 30
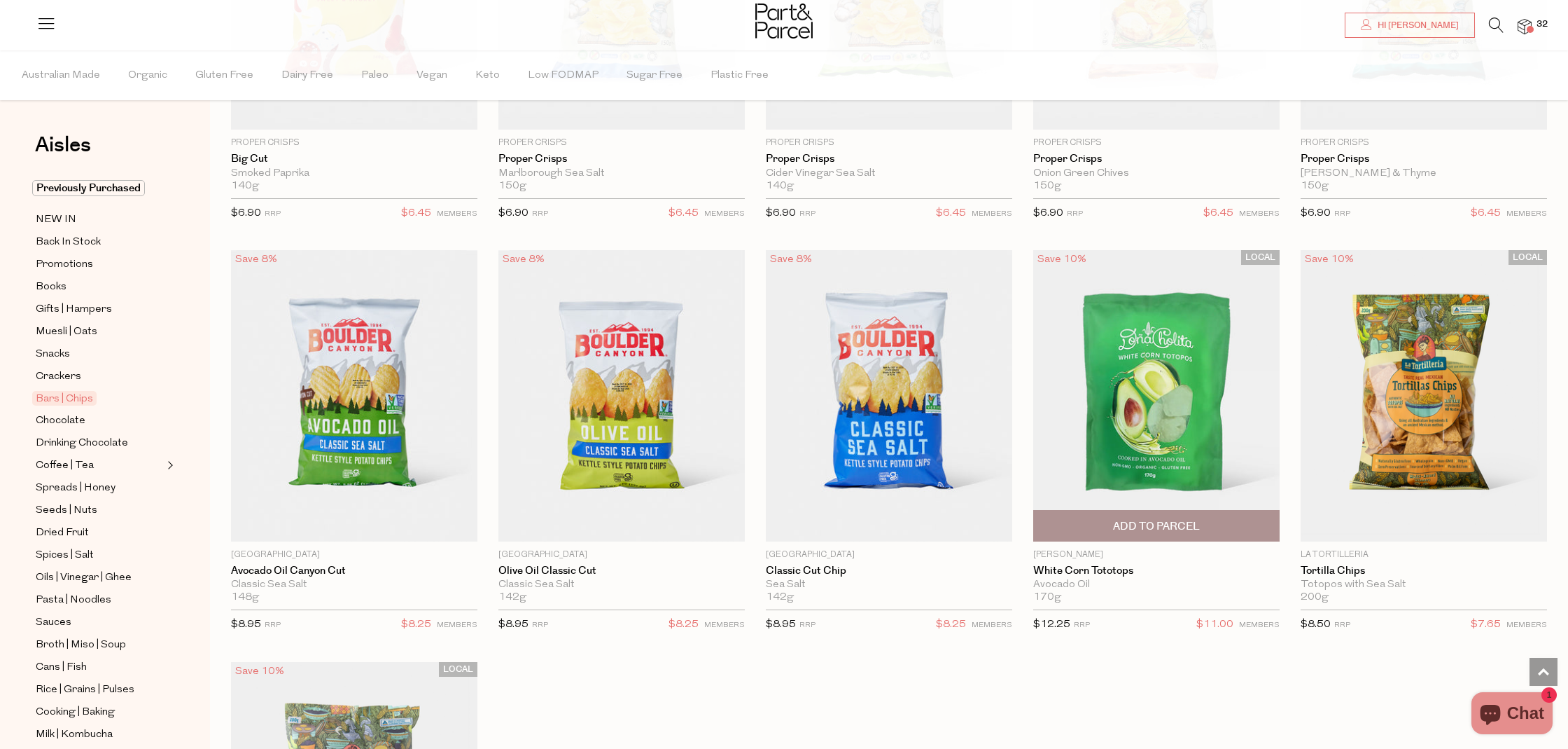
scroll to position [1176, 0]
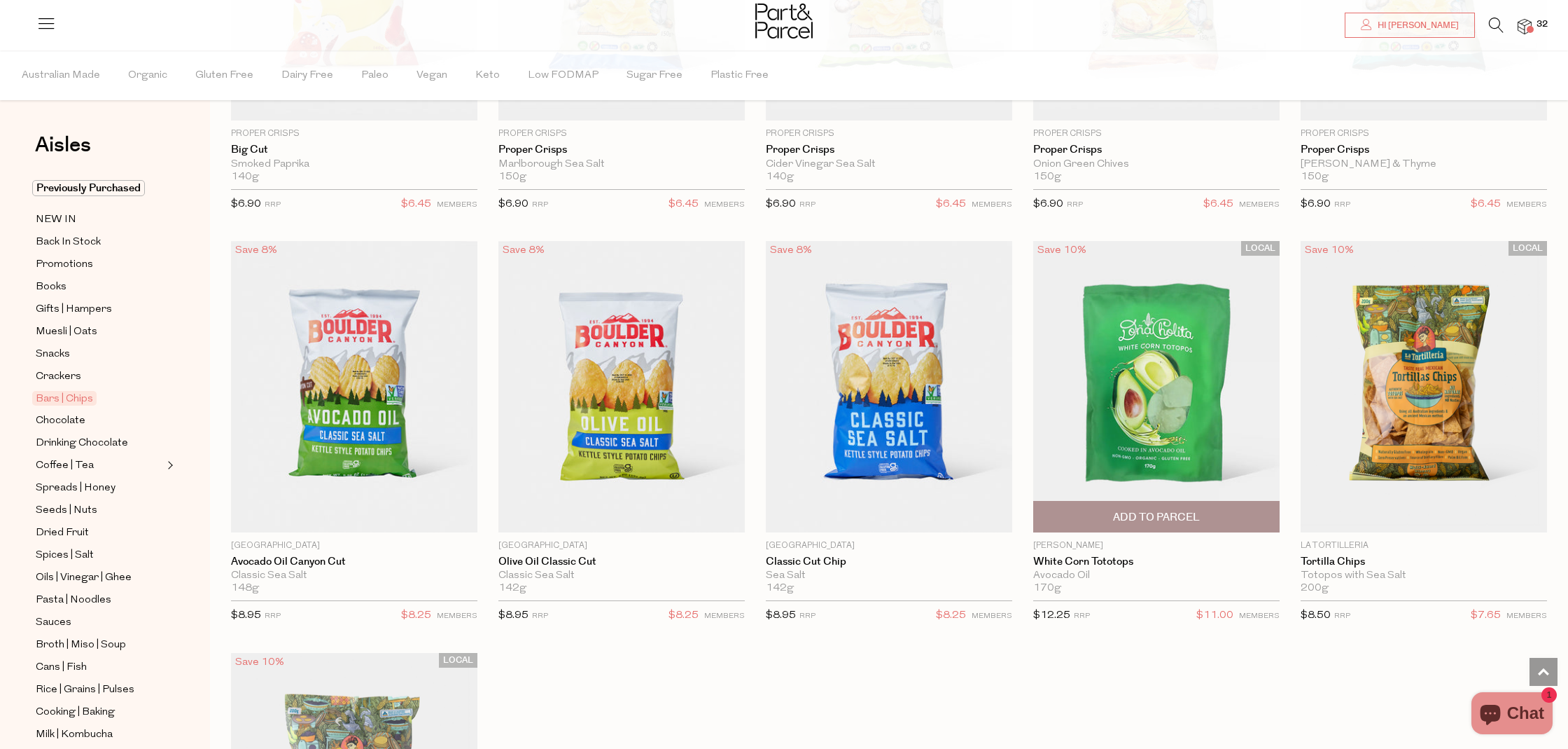
click at [1165, 515] on span "Add To Parcel" at bounding box center [1156, 517] width 87 height 15
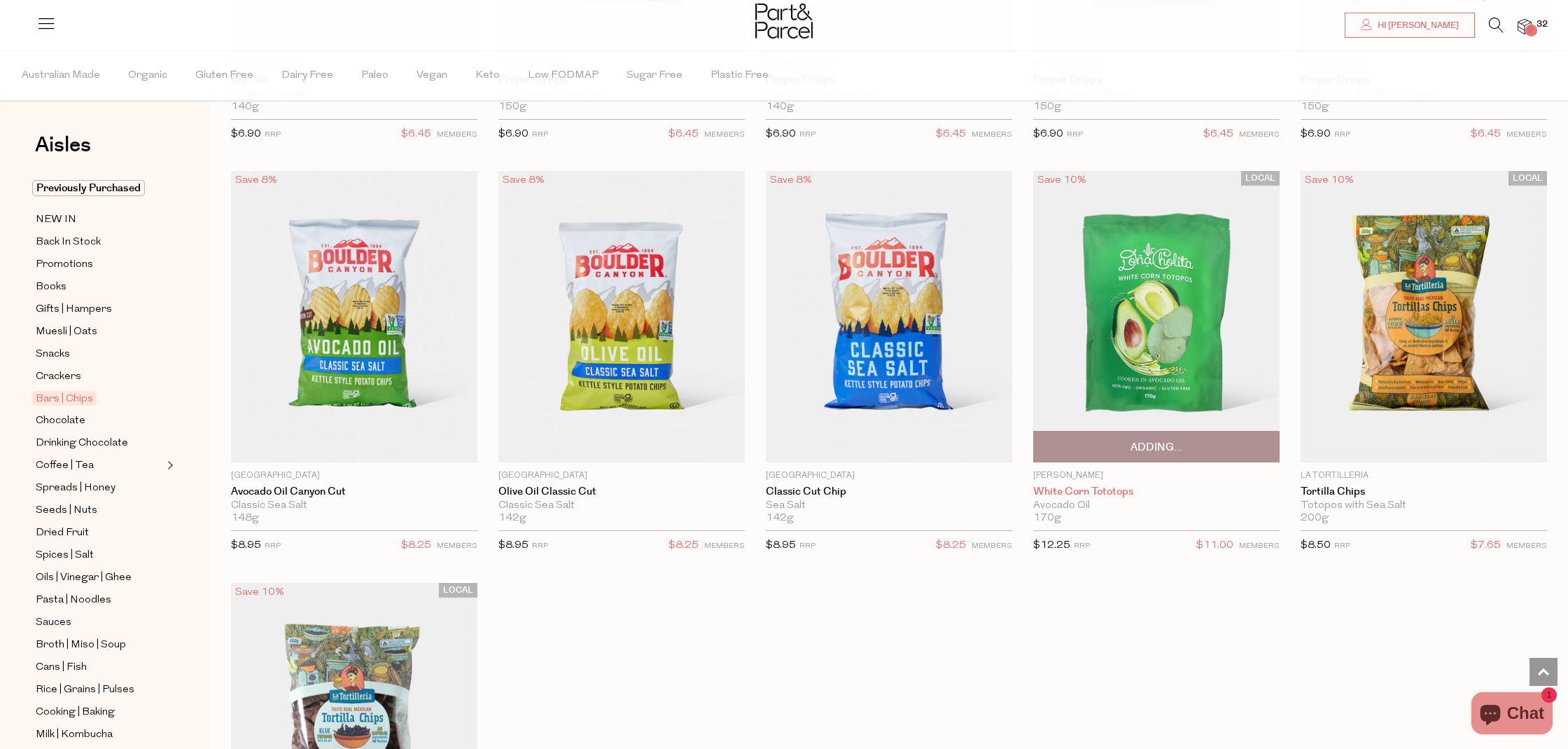
scroll to position [1250, 0]
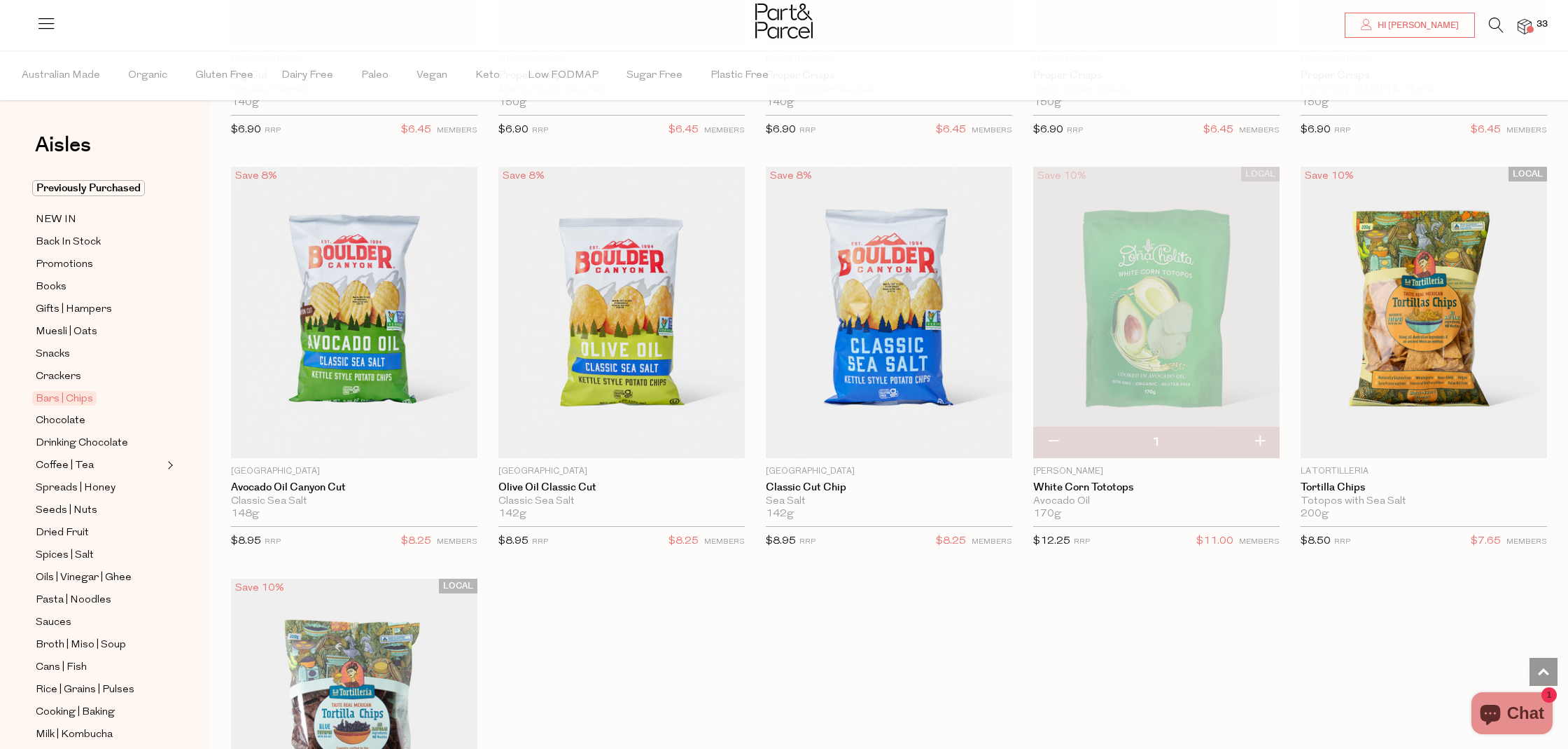
click at [1258, 440] on button "button" at bounding box center [1260, 441] width 40 height 31
type input "2"
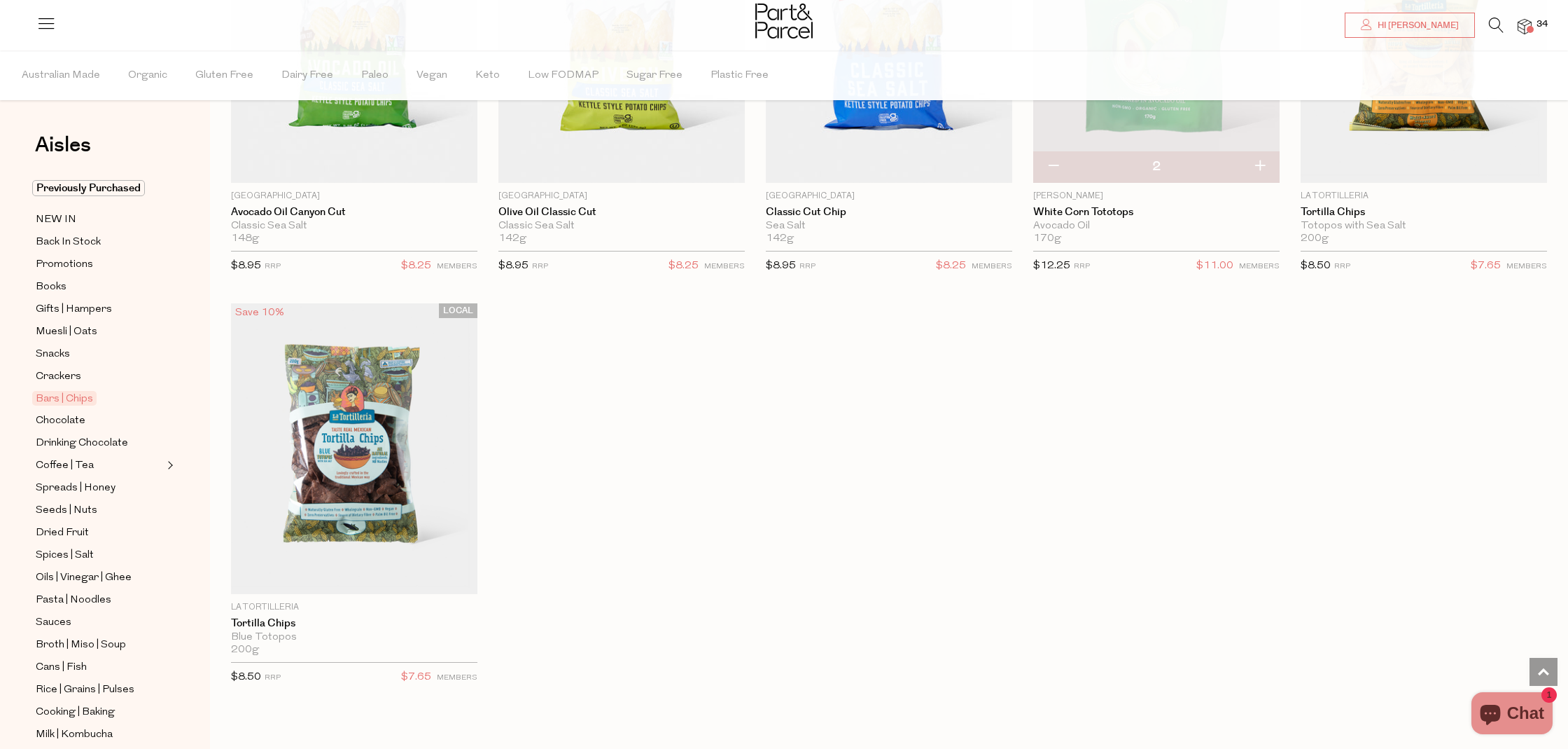
scroll to position [1527, 0]
click at [67, 424] on span "Chocolate" at bounding box center [61, 421] width 50 height 17
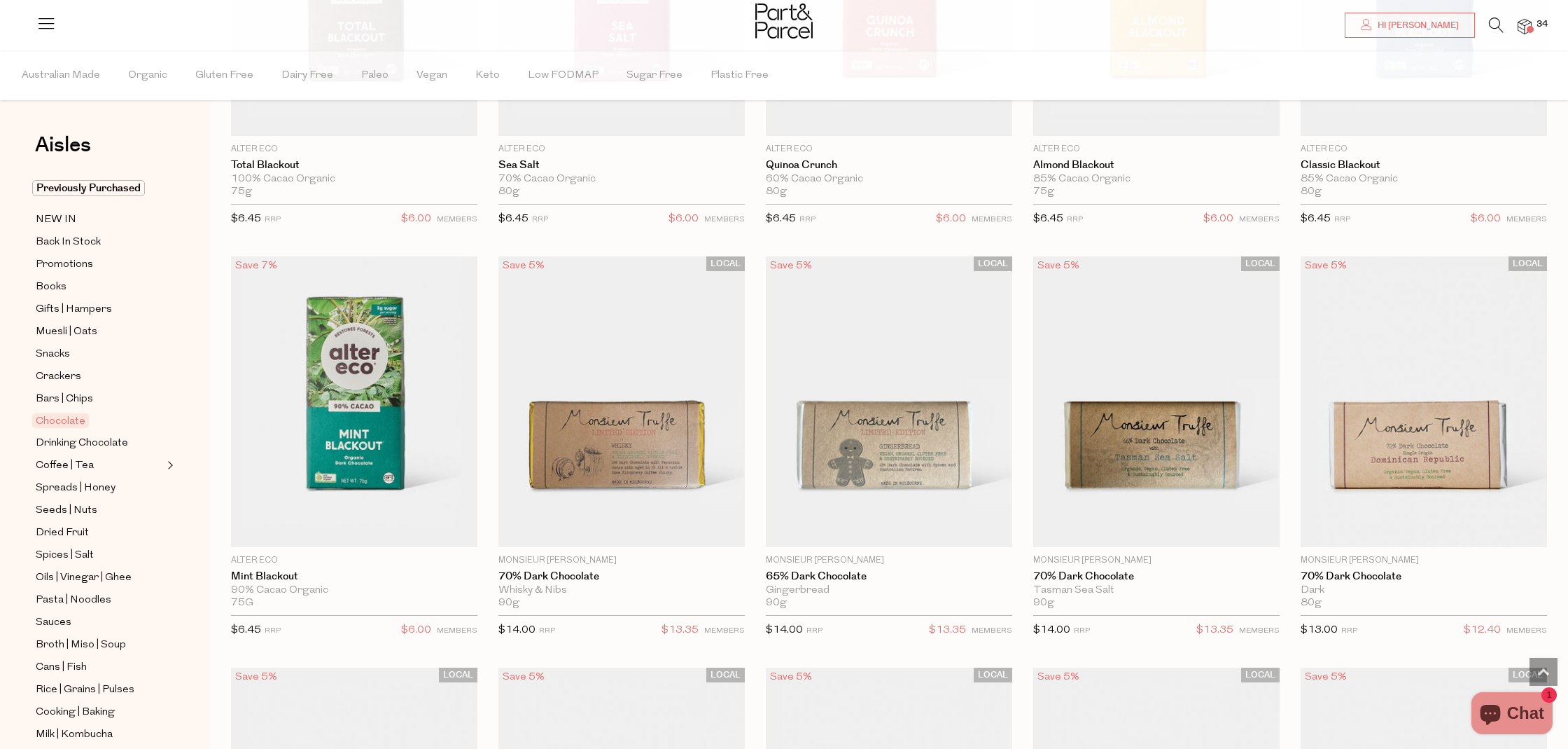
scroll to position [1984, 0]
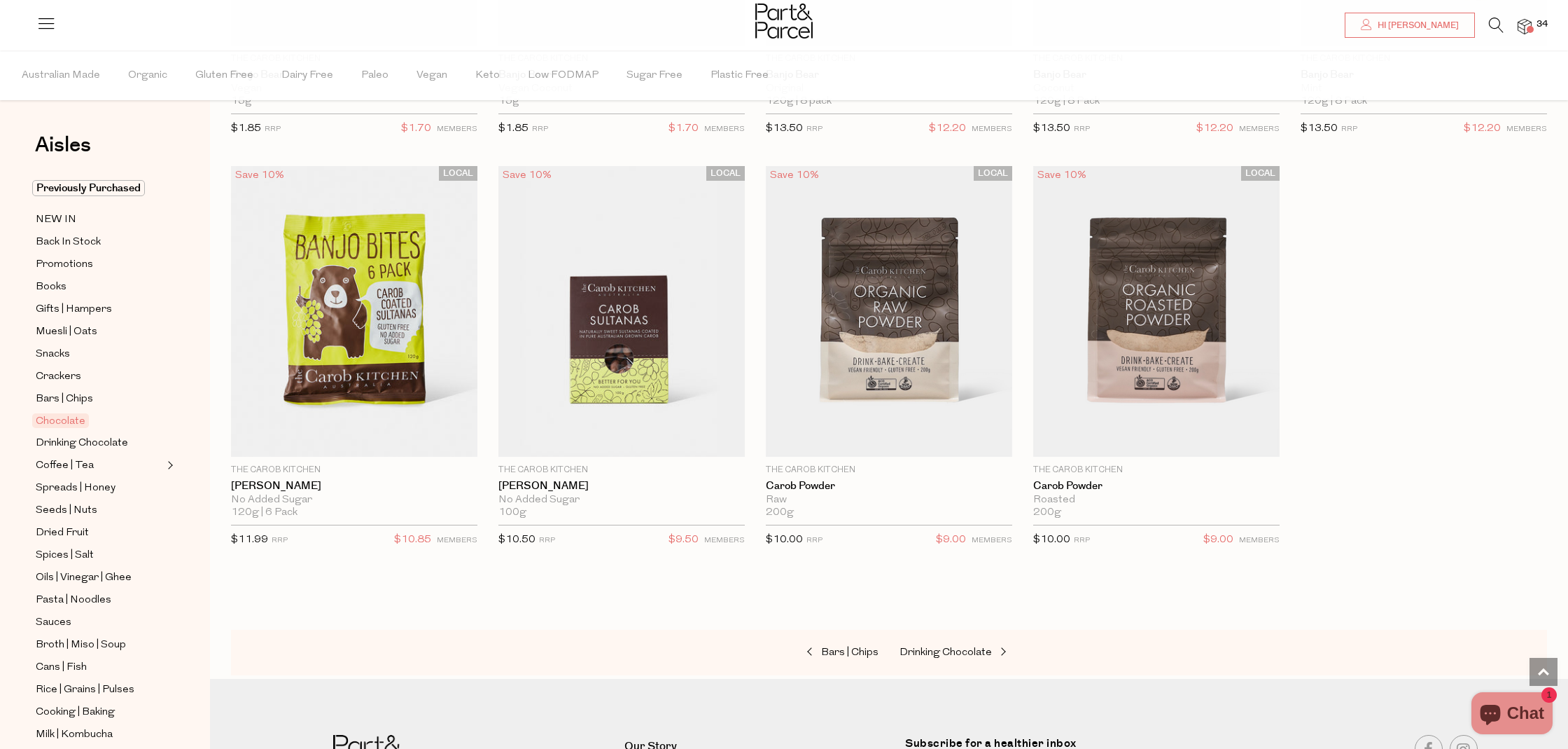
scroll to position [4546, 0]
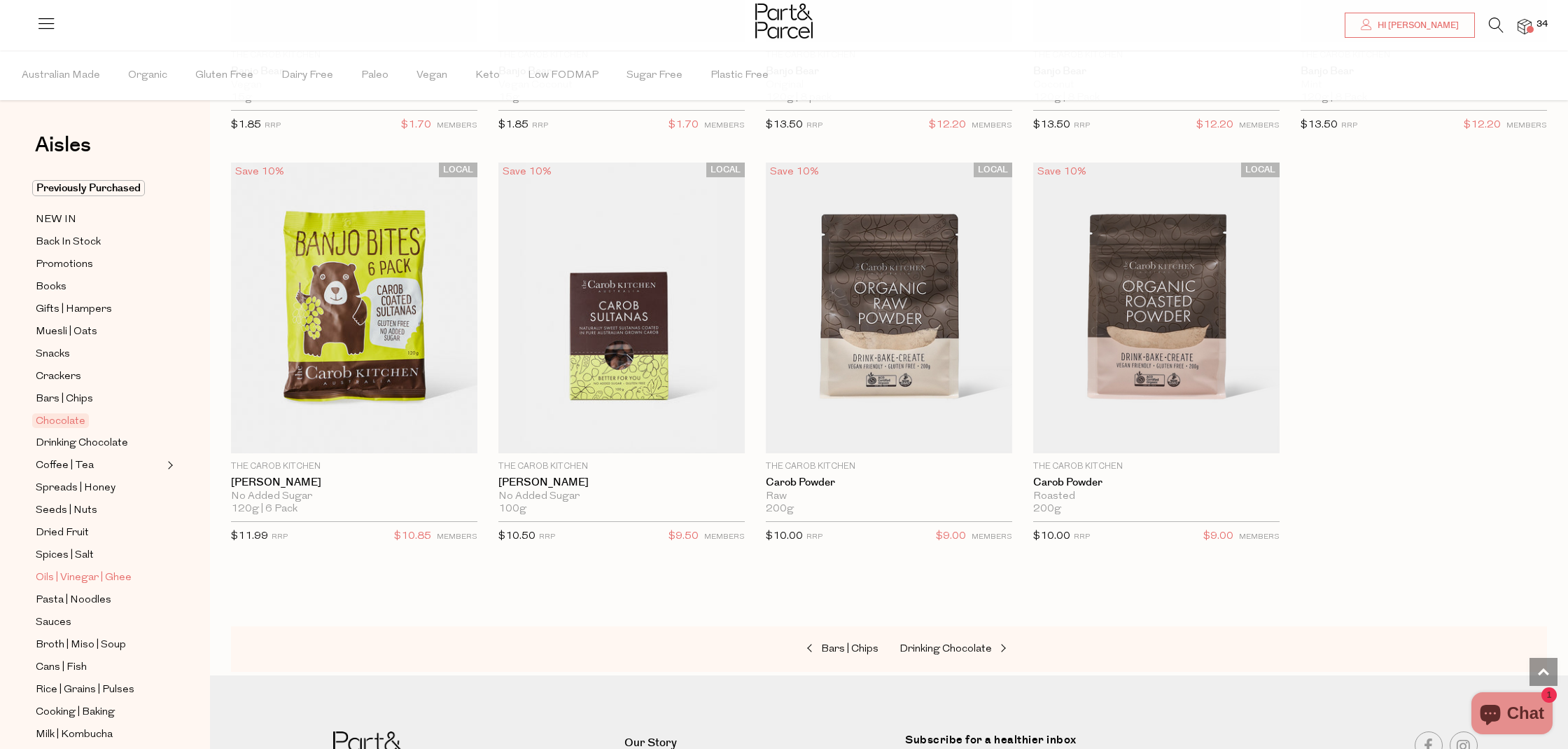
click at [61, 575] on span "Oils | Vinegar | Ghee" at bounding box center [84, 578] width 96 height 17
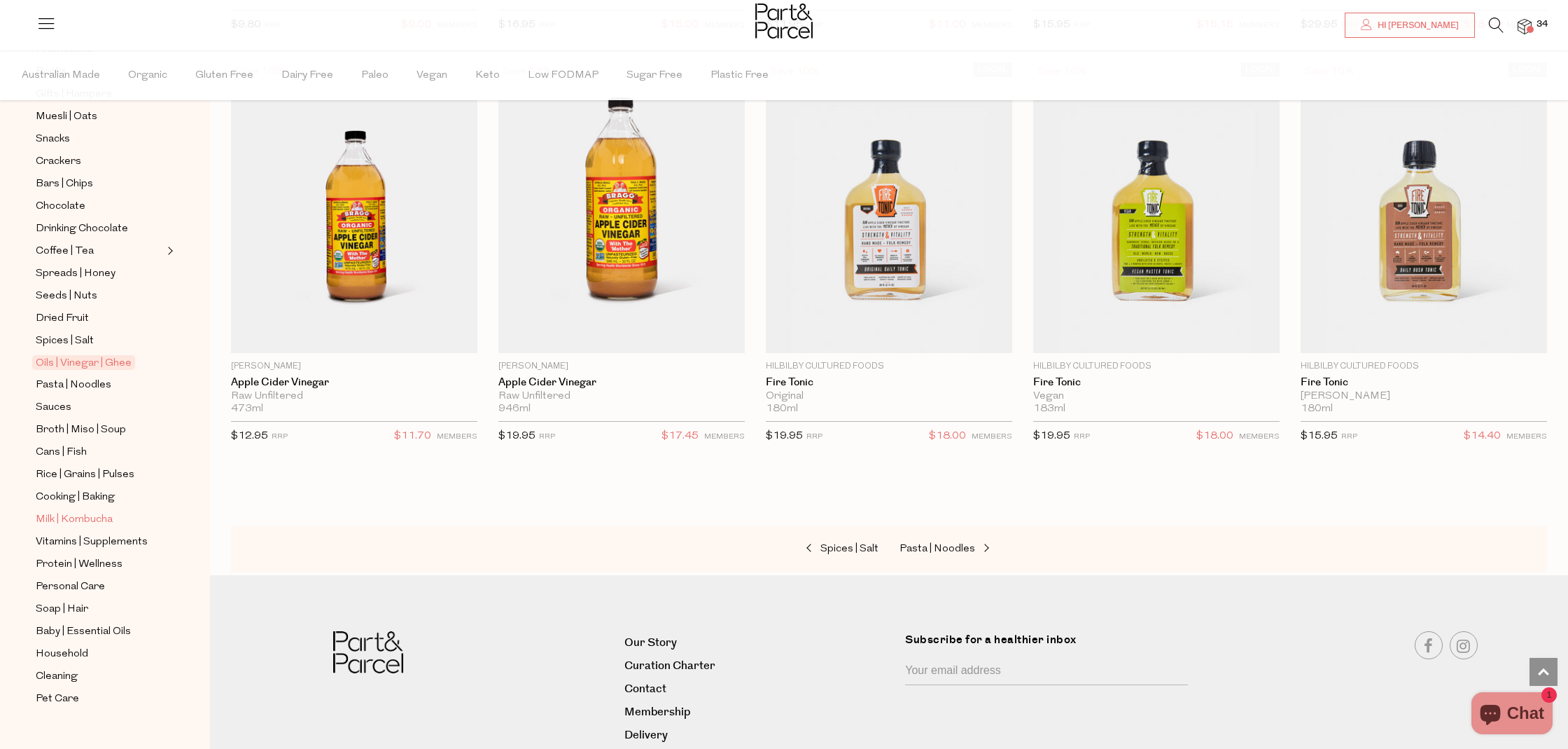
scroll to position [235, 0]
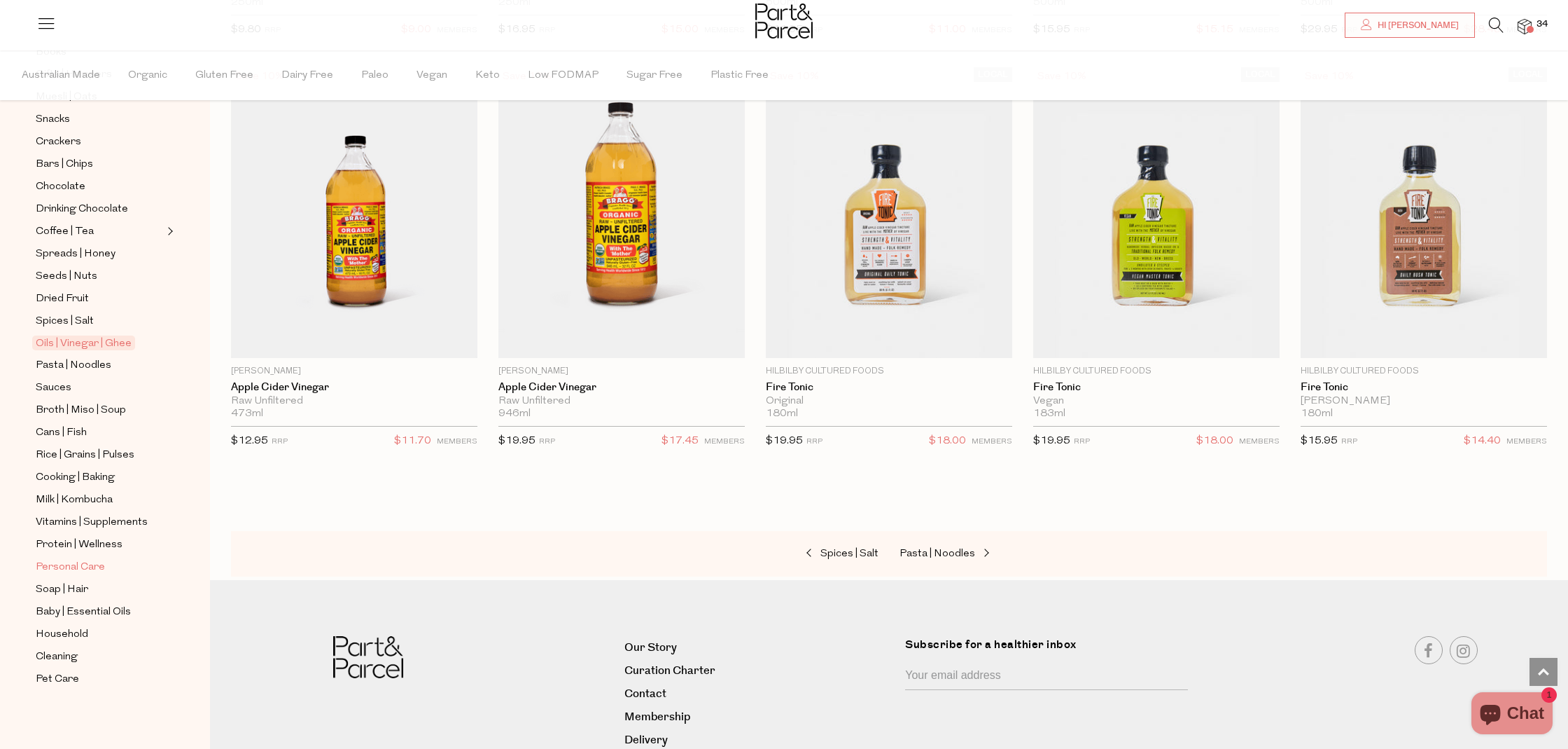
click at [92, 570] on span "Personal Care" at bounding box center [70, 567] width 69 height 17
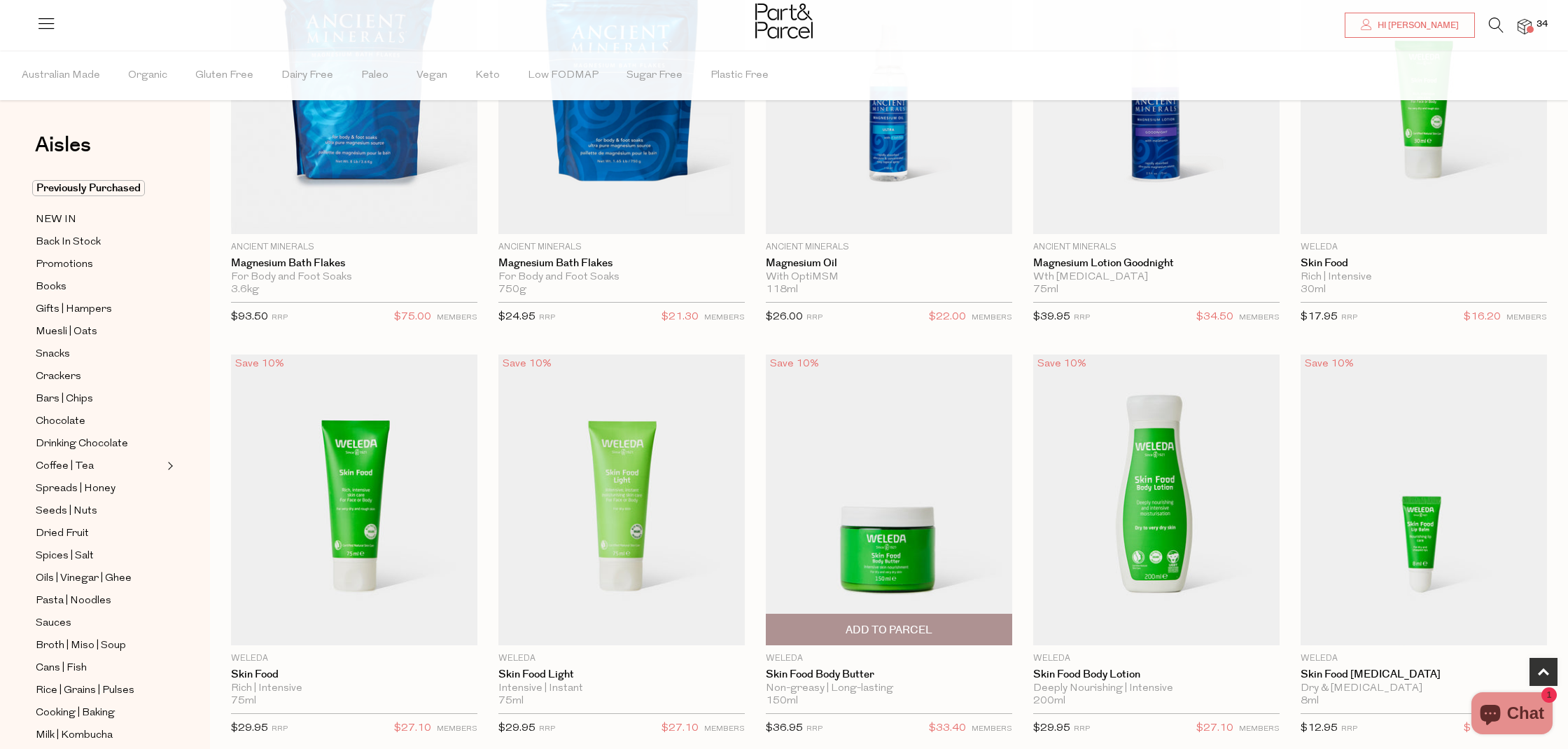
scroll to position [653, 0]
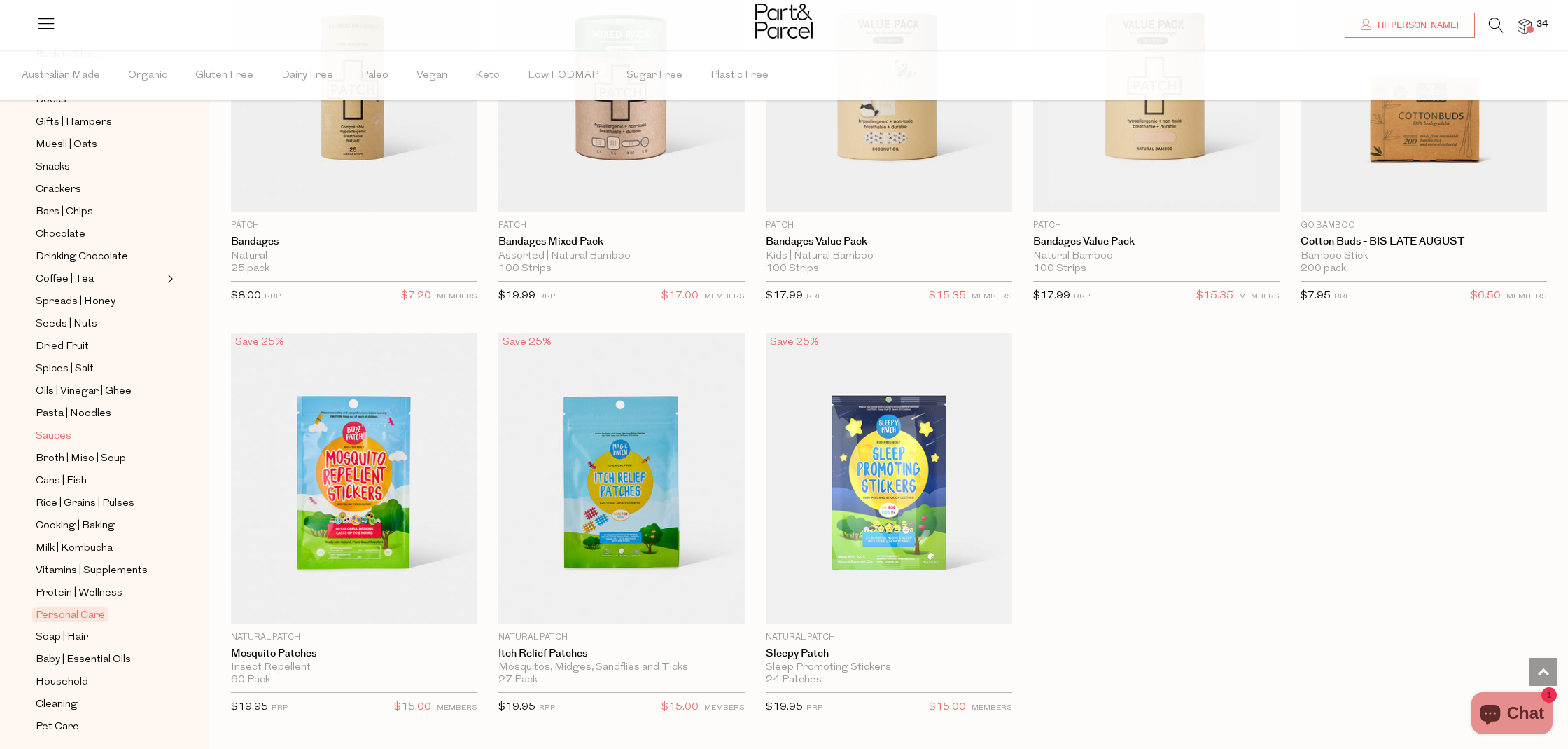
scroll to position [235, 0]
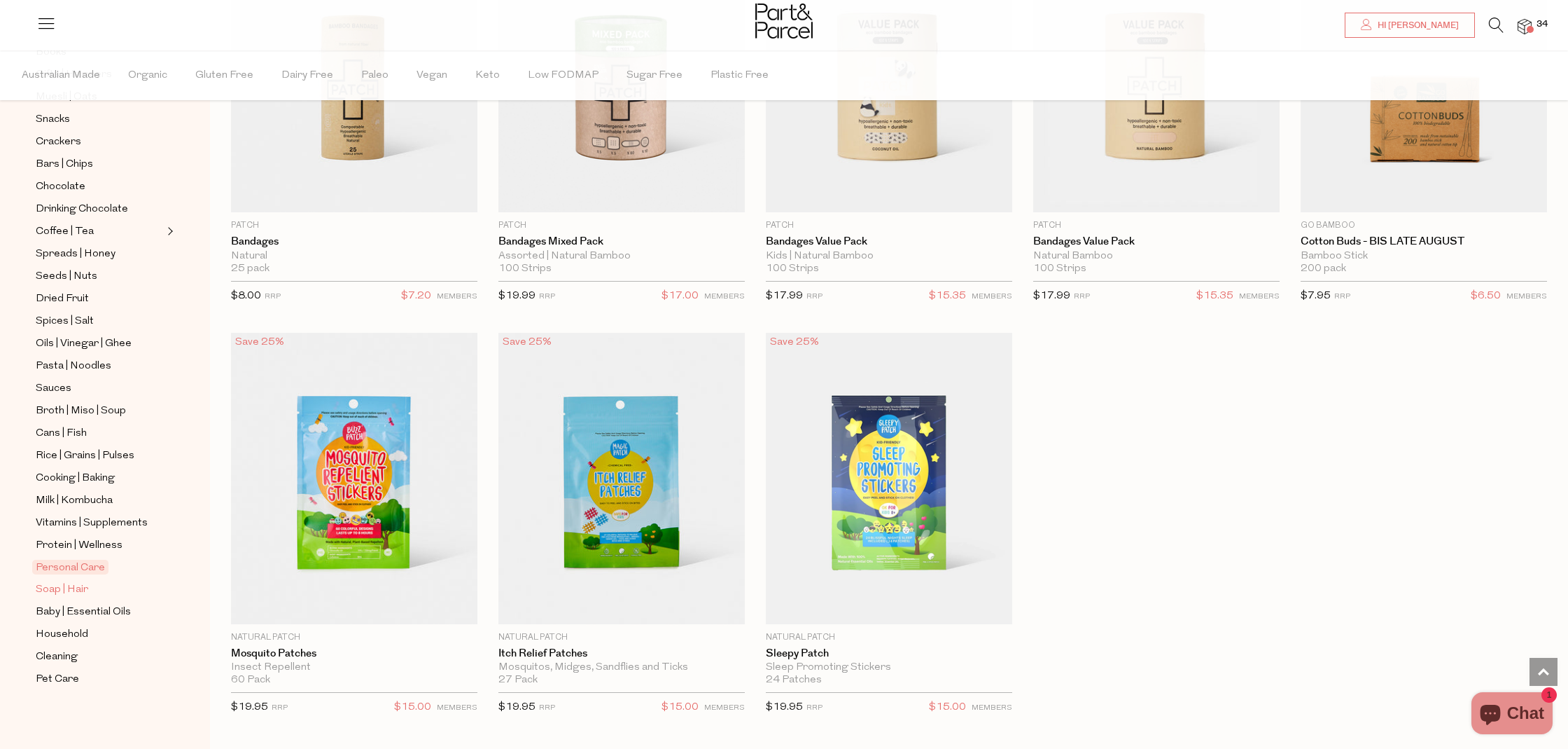
click at [53, 593] on span "Soap | Hair" at bounding box center [61, 590] width 52 height 17
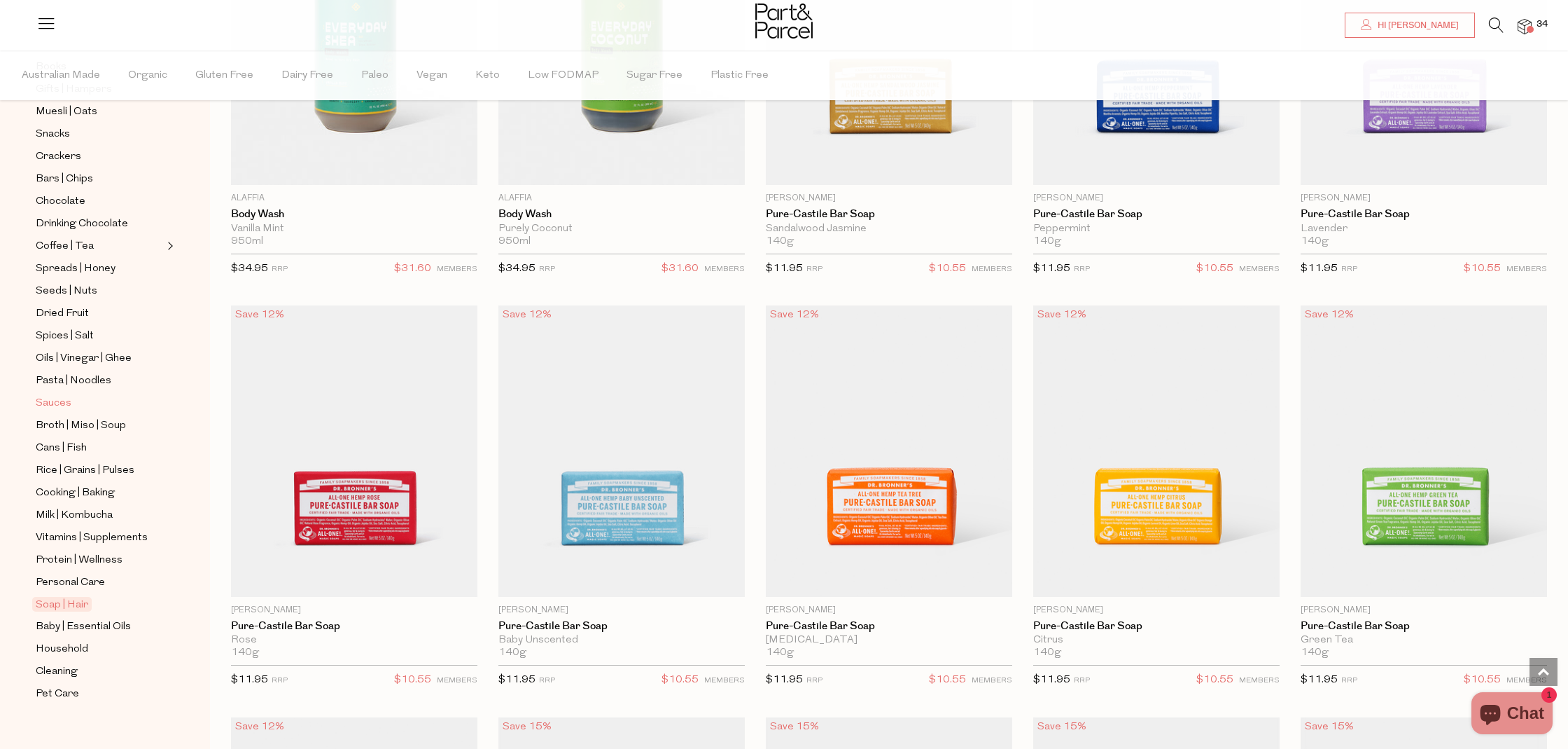
scroll to position [235, 0]
click at [45, 612] on span "Baby | Essential Oils" at bounding box center [83, 612] width 95 height 17
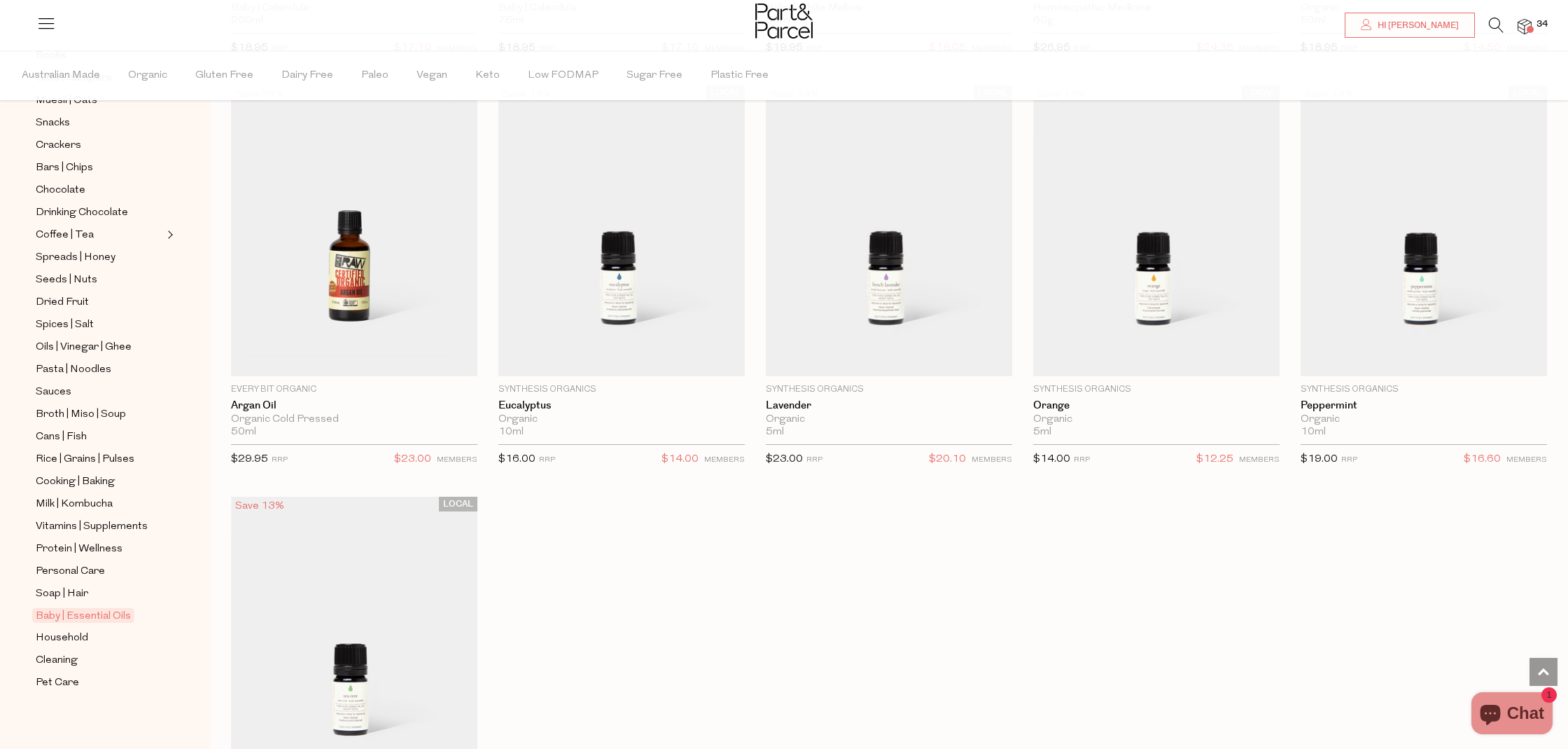
scroll to position [235, 0]
click at [59, 637] on span "Household" at bounding box center [61, 635] width 52 height 17
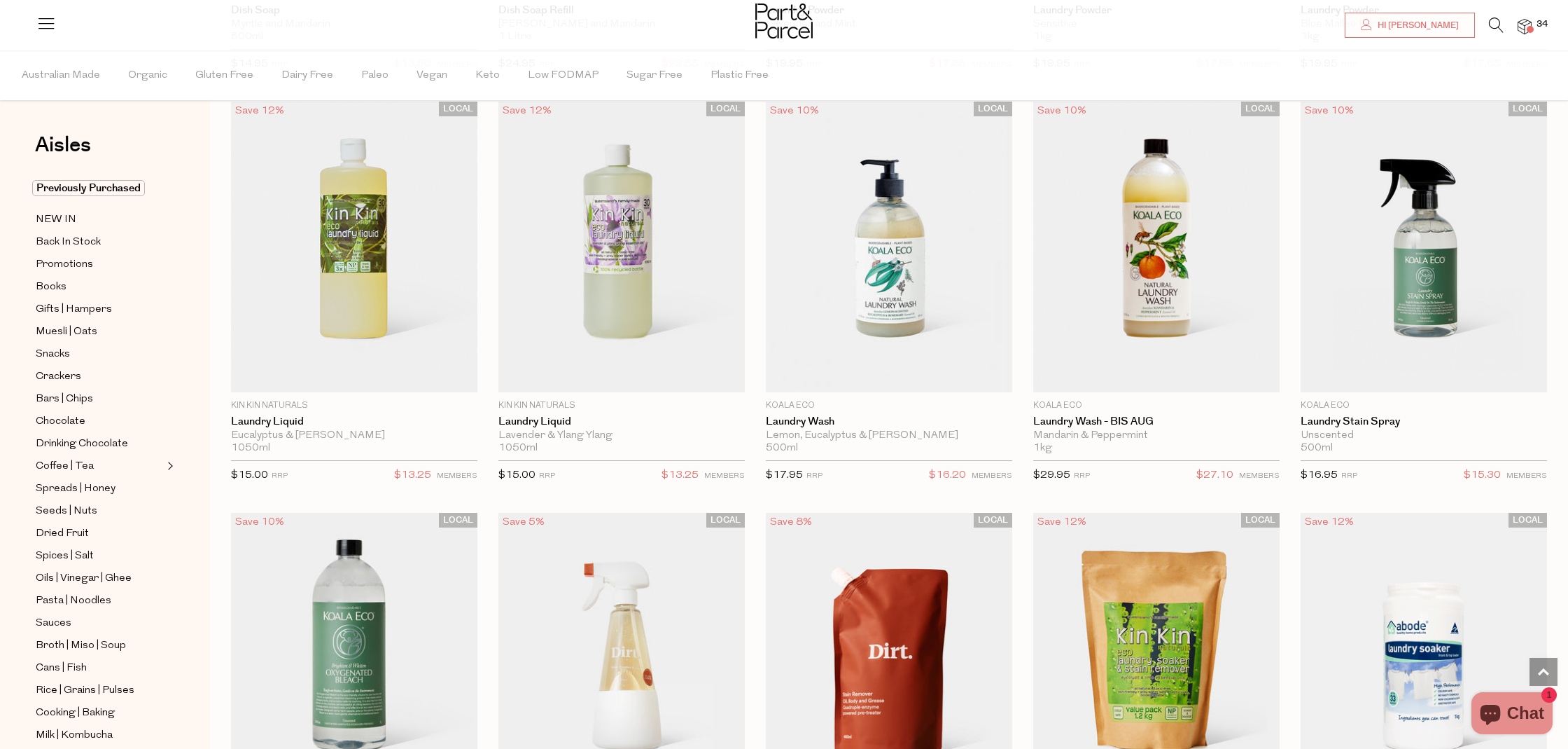
scroll to position [3375, 0]
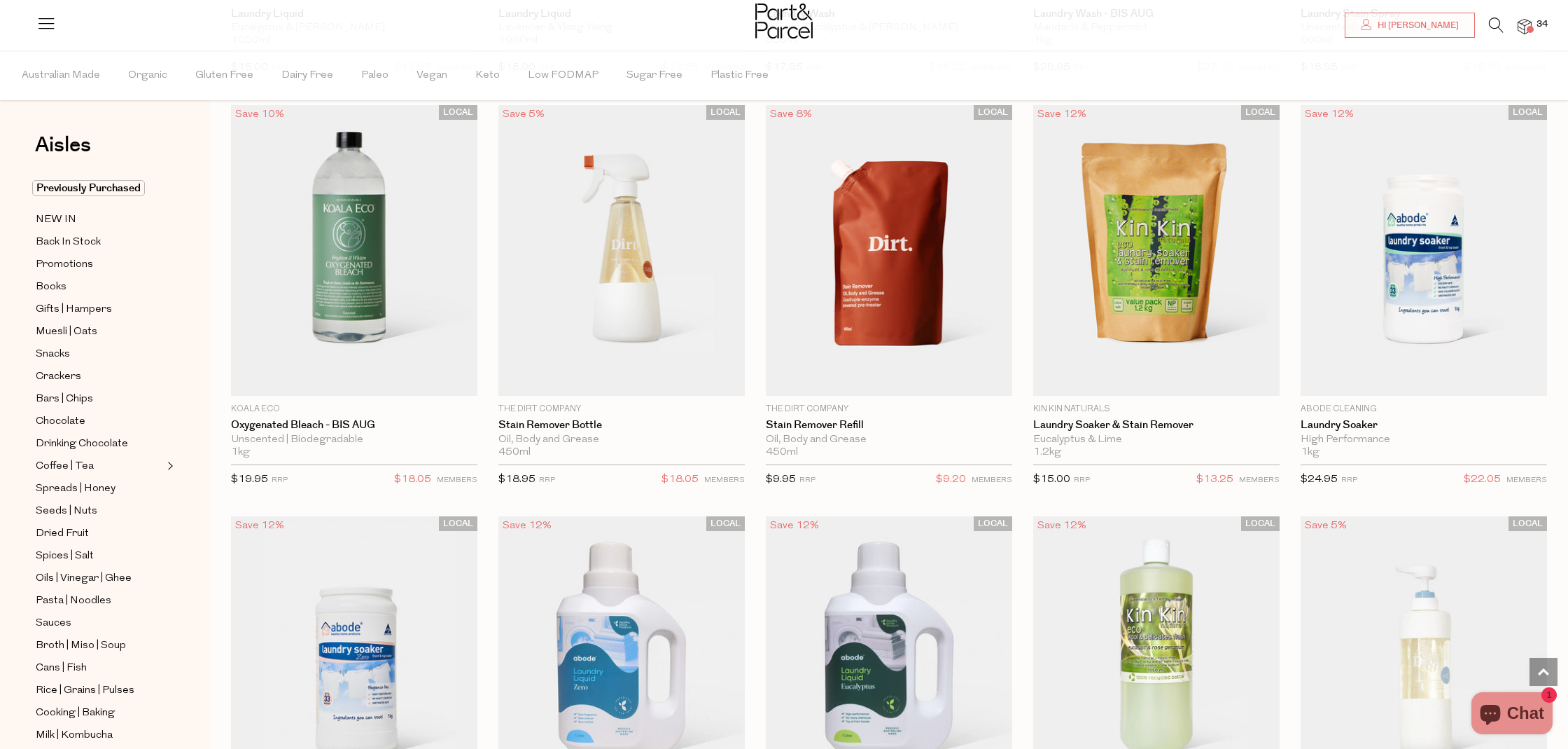
type input "2"
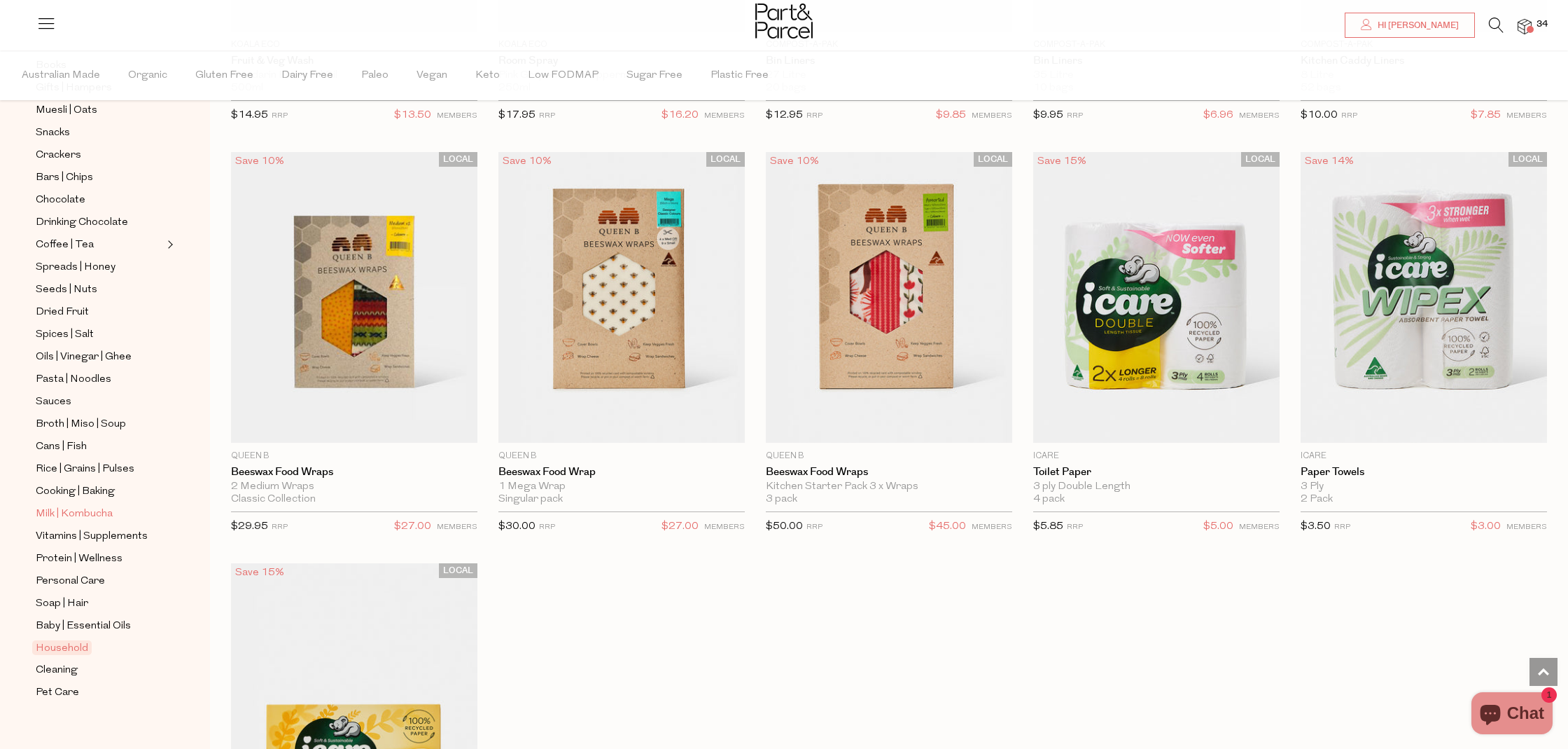
scroll to position [235, 0]
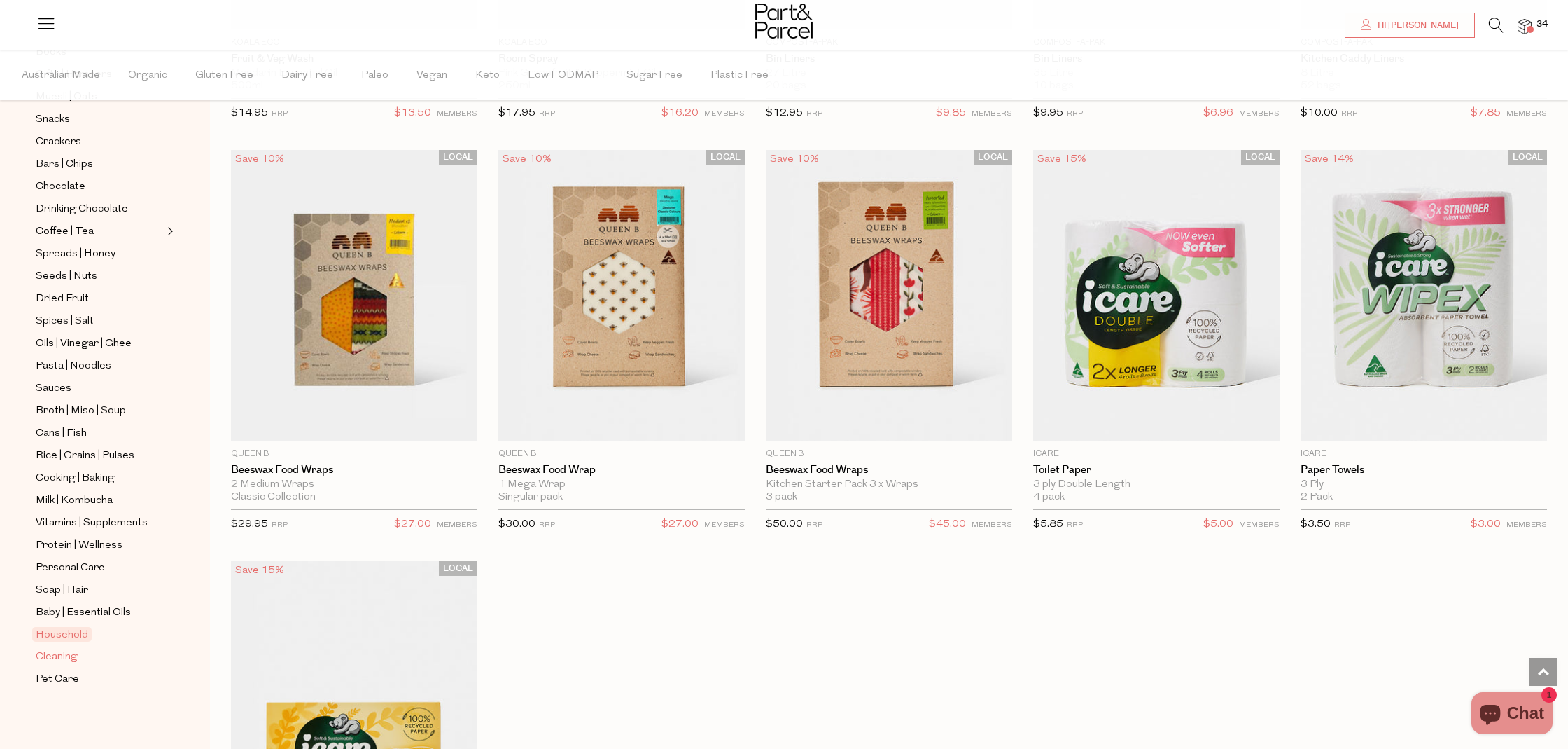
click at [69, 652] on span "Cleaning" at bounding box center [56, 657] width 42 height 17
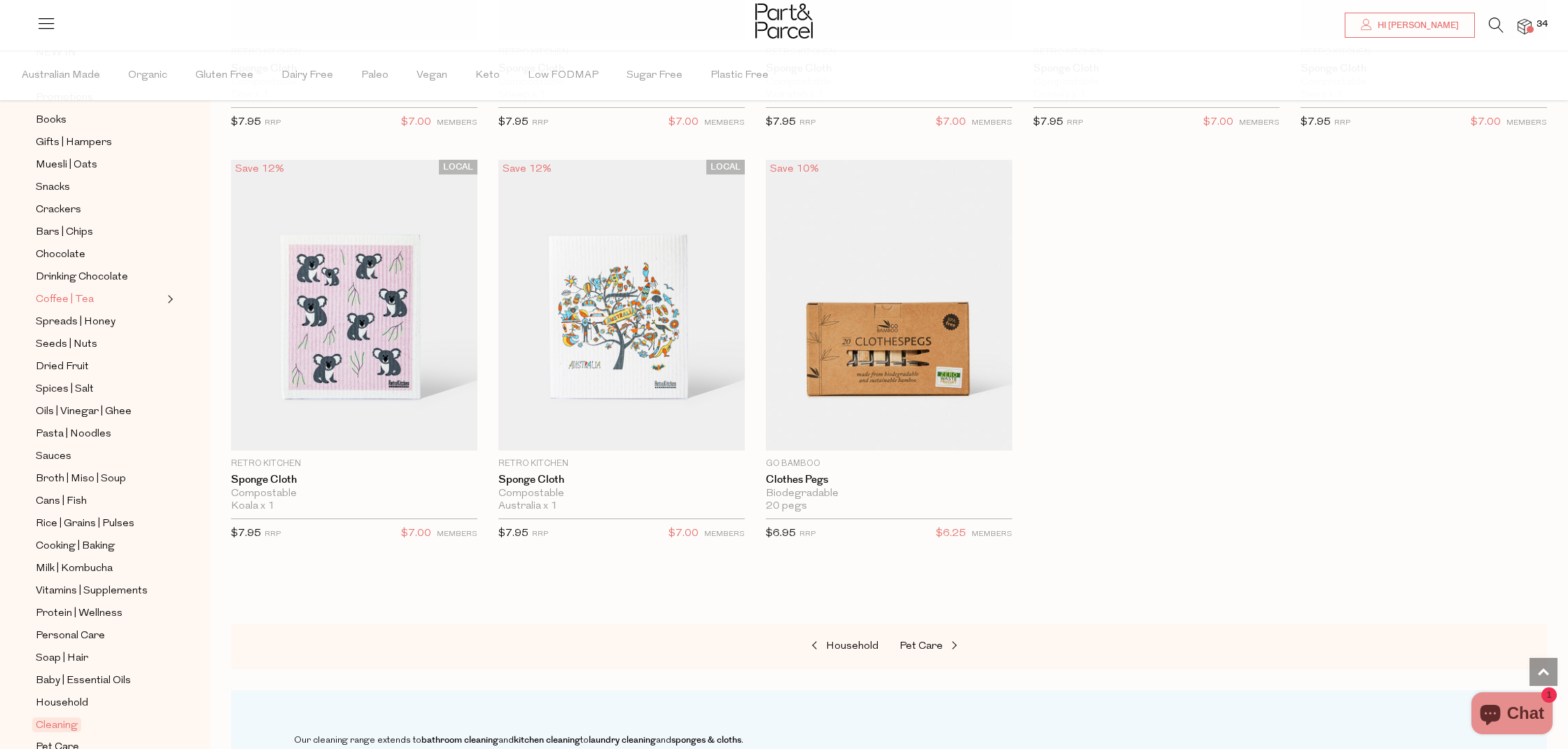
scroll to position [235, 0]
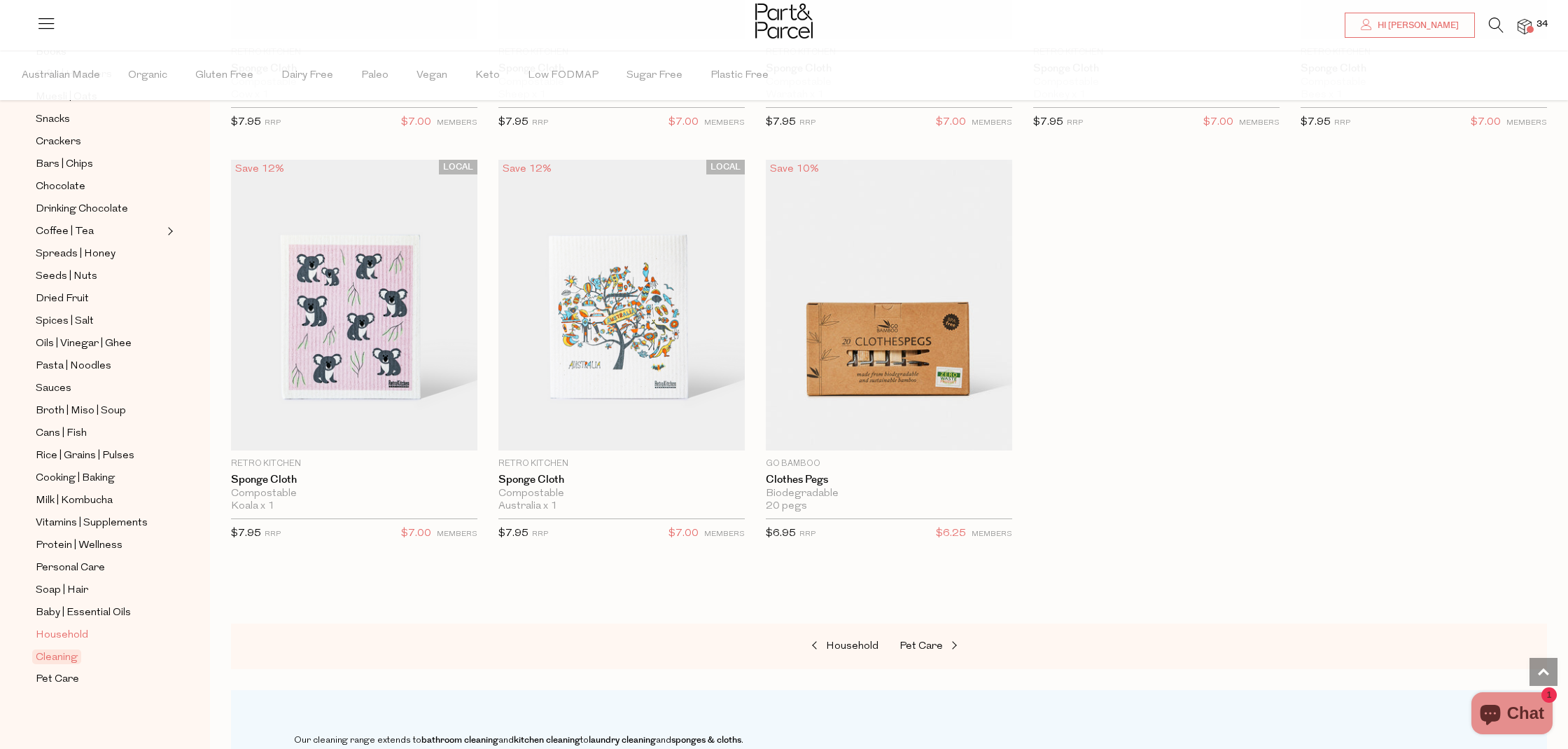
click at [73, 635] on span "Household" at bounding box center [61, 635] width 52 height 17
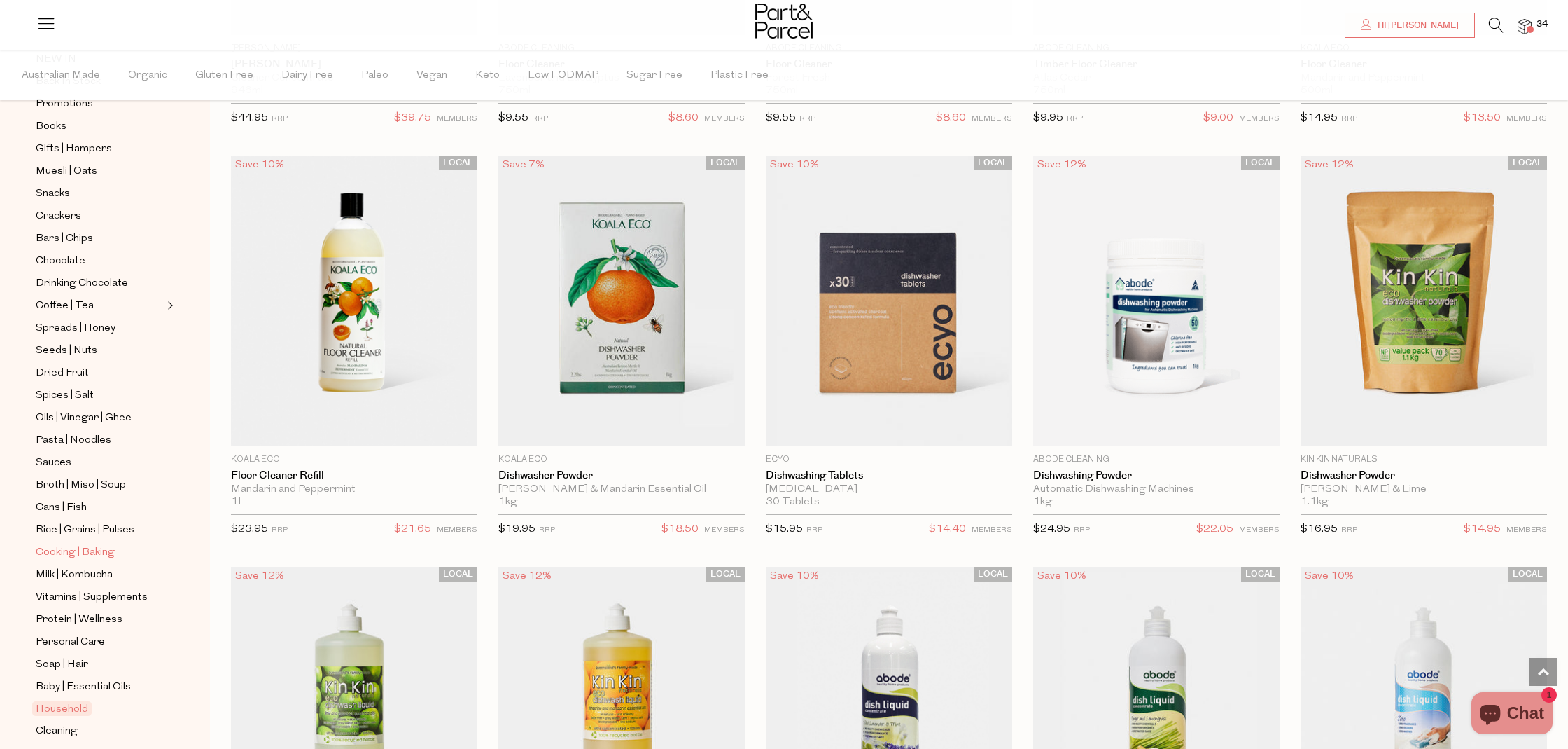
scroll to position [162, 0]
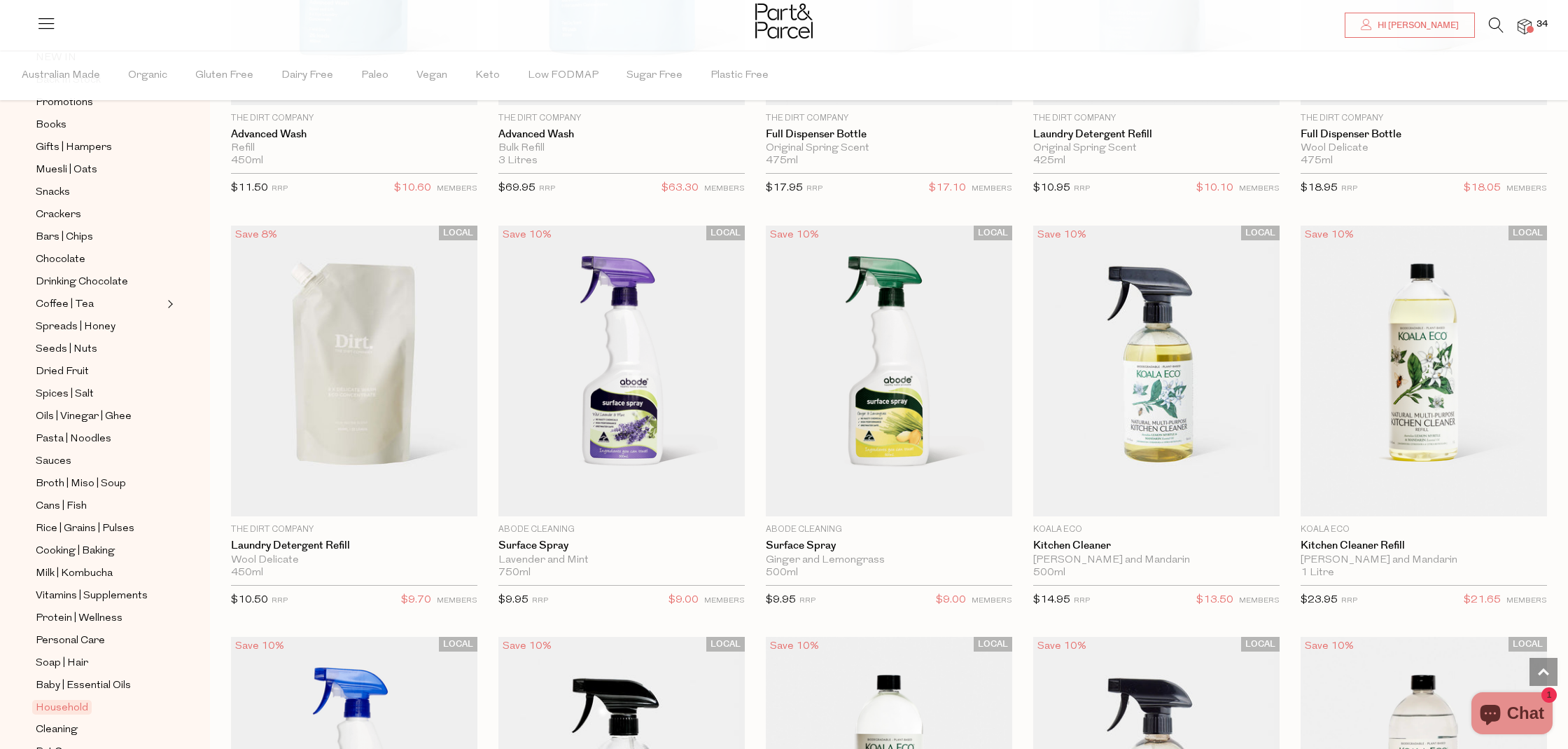
type input "2"
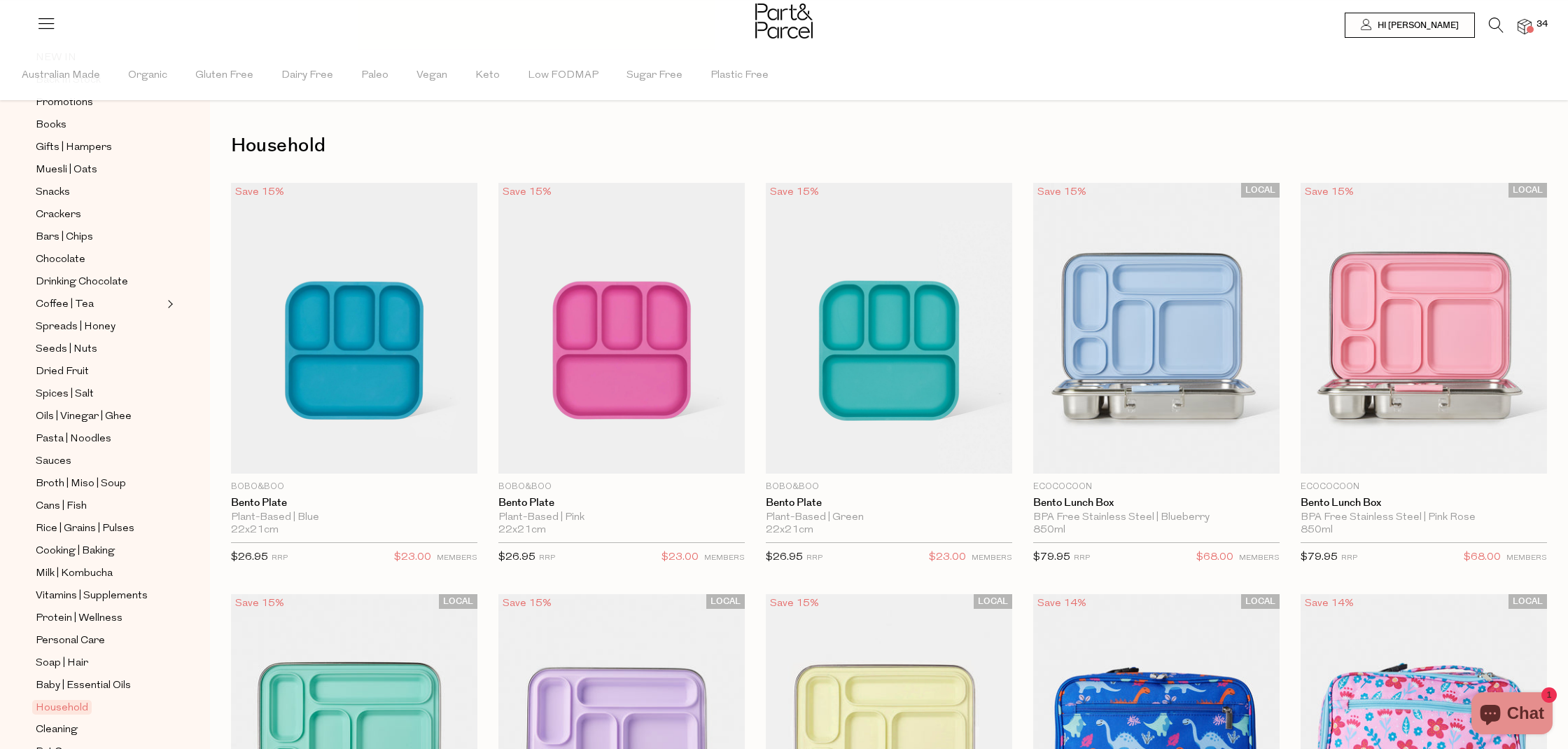
click at [1497, 23] on icon at bounding box center [1496, 25] width 15 height 16
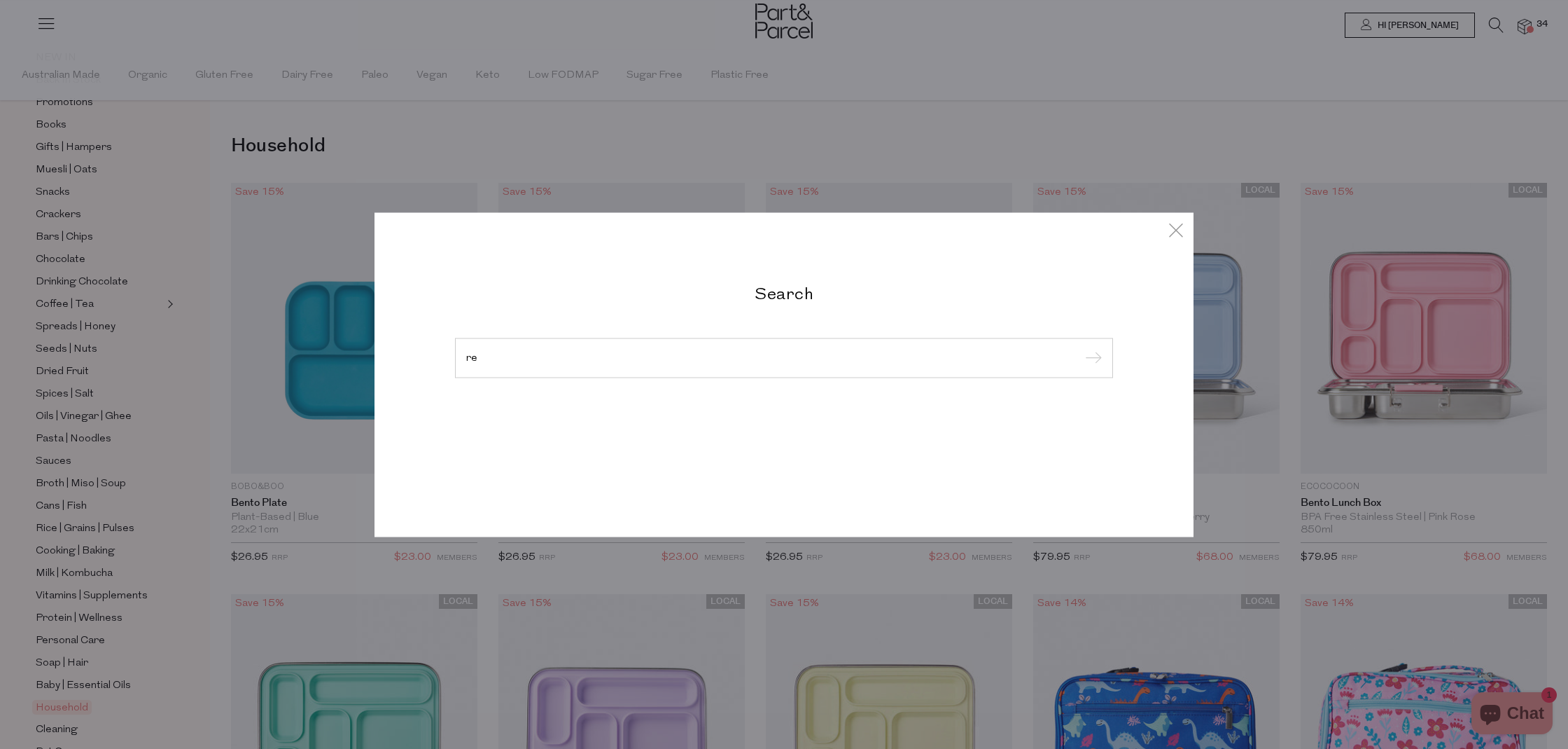
type input "r"
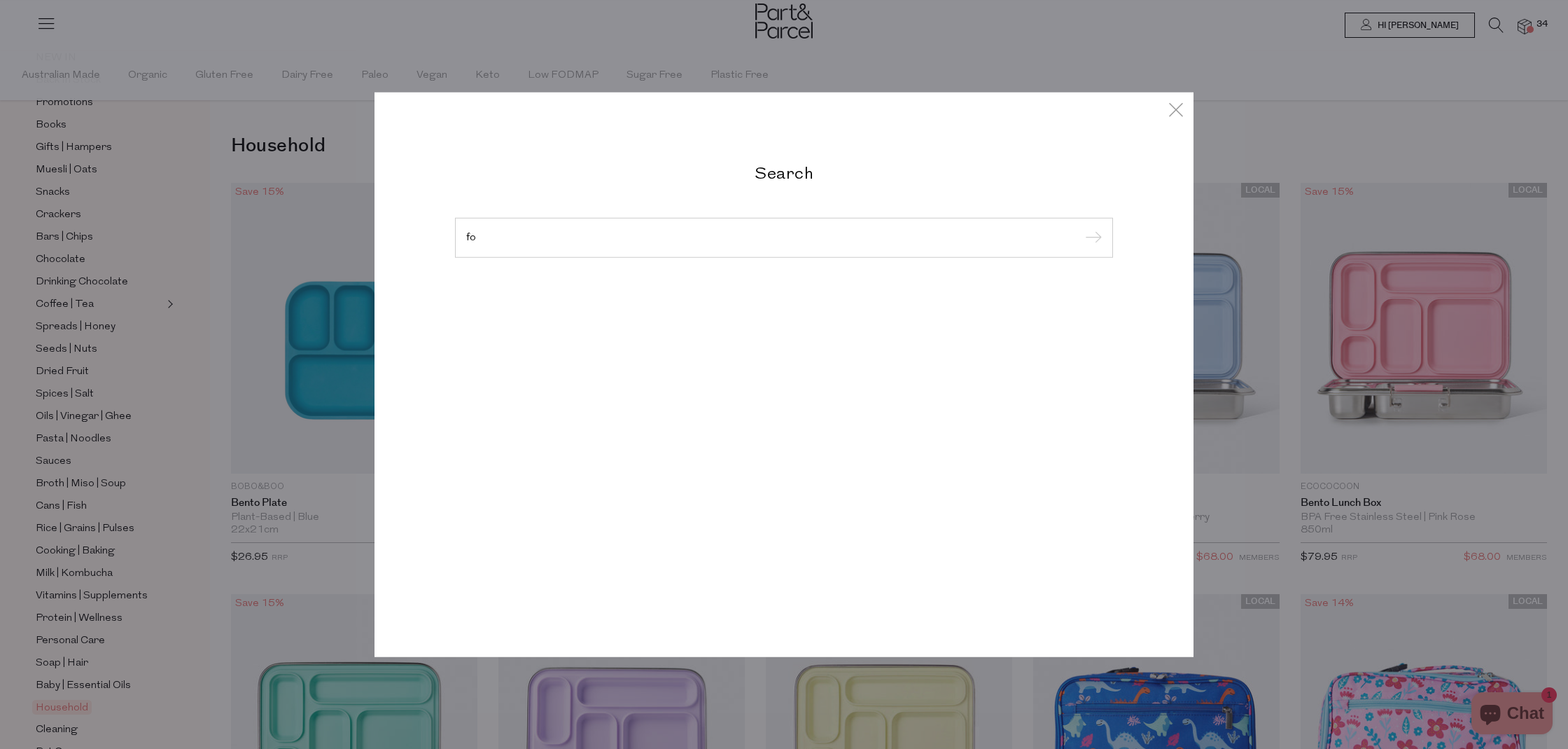
type input "f"
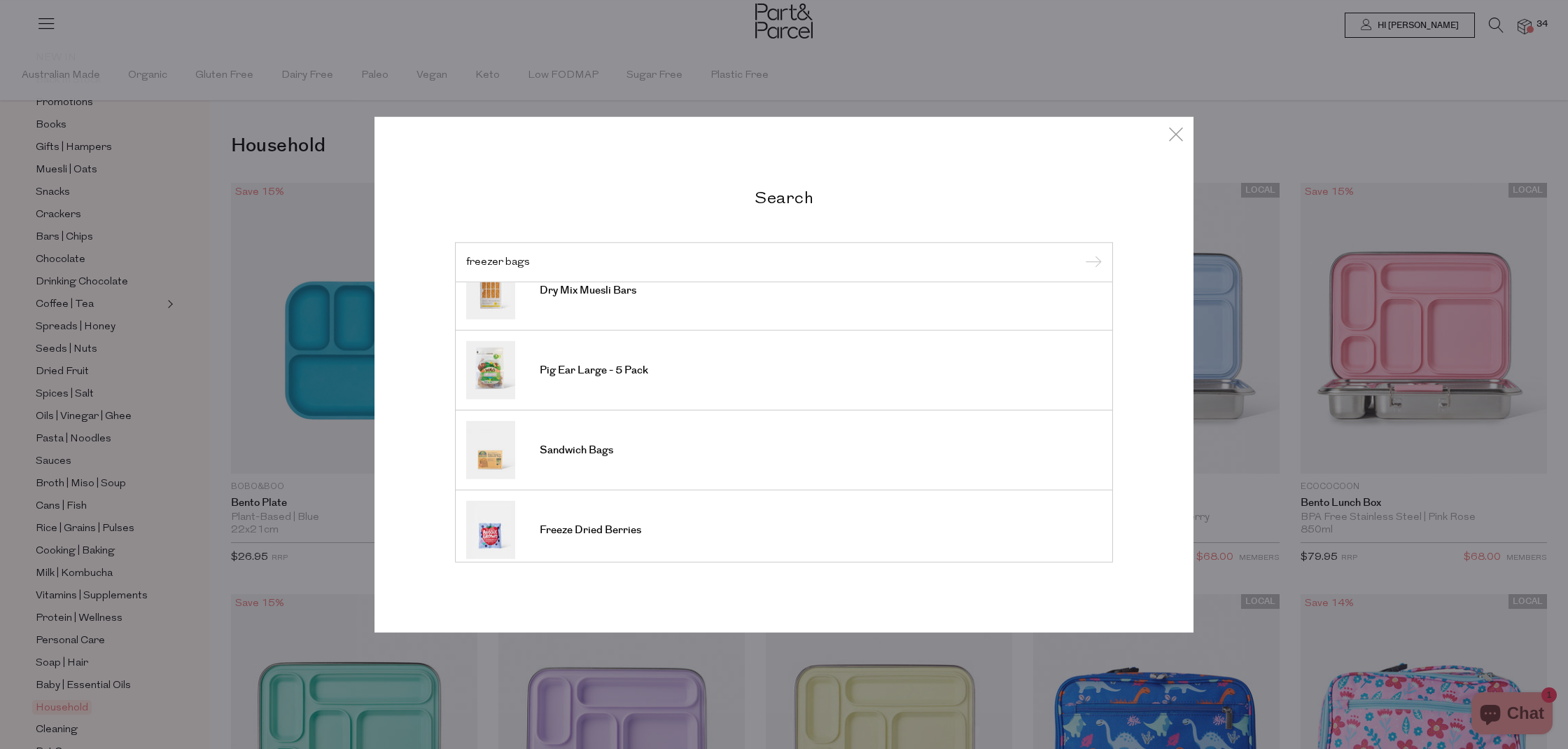
scroll to position [22, 0]
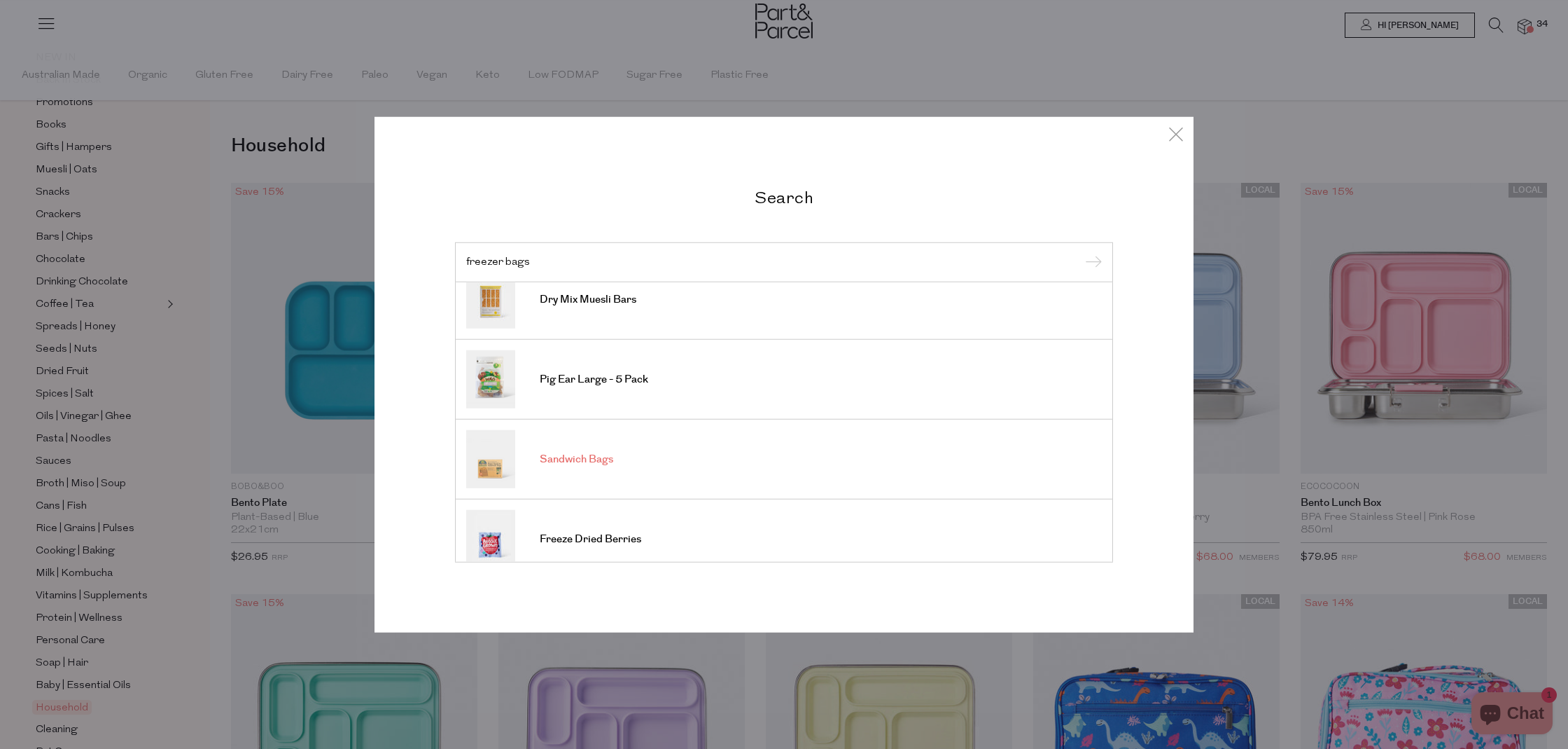
type input "freezer bags"
click at [588, 466] on span "Sandwich Bags" at bounding box center [576, 460] width 74 height 14
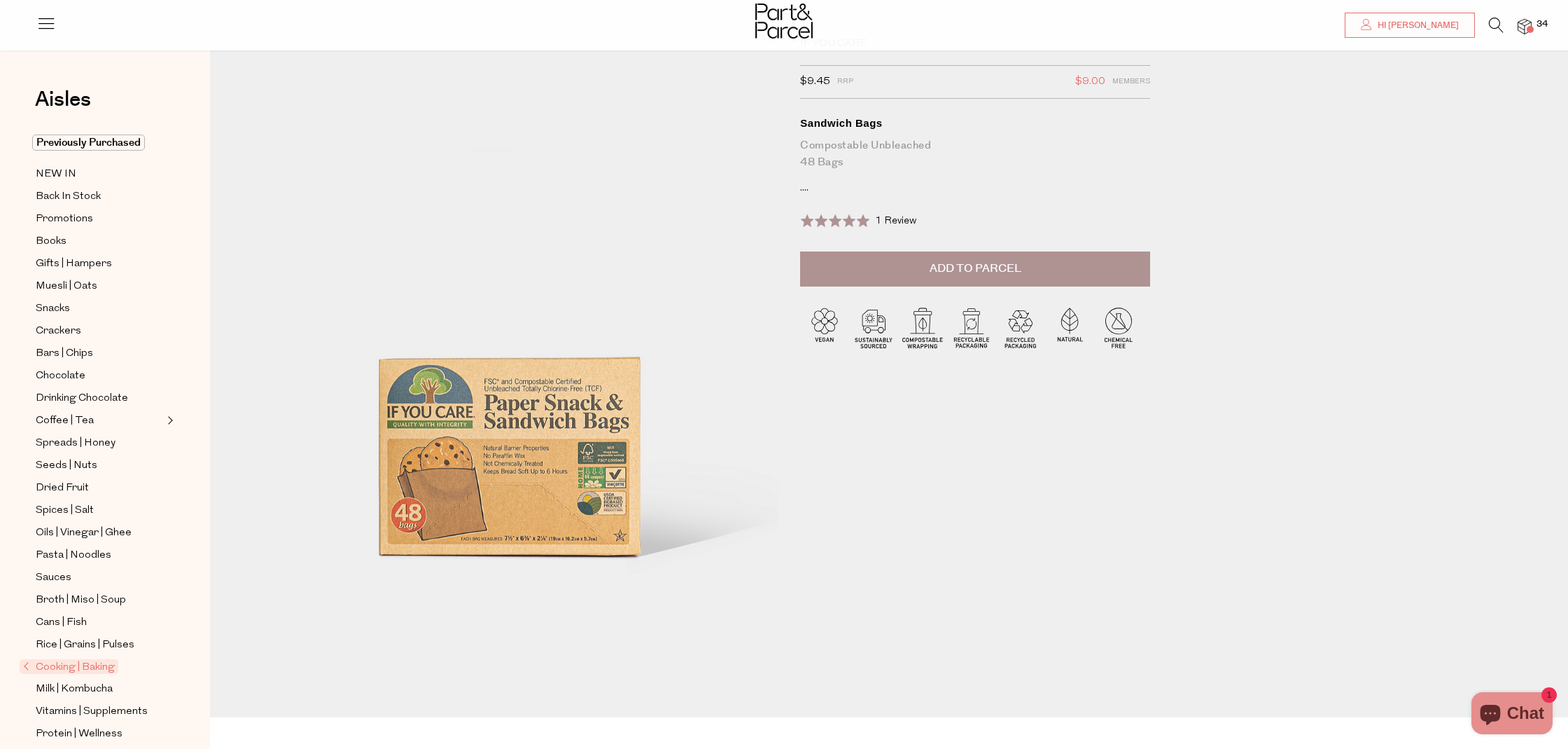
scroll to position [59, 0]
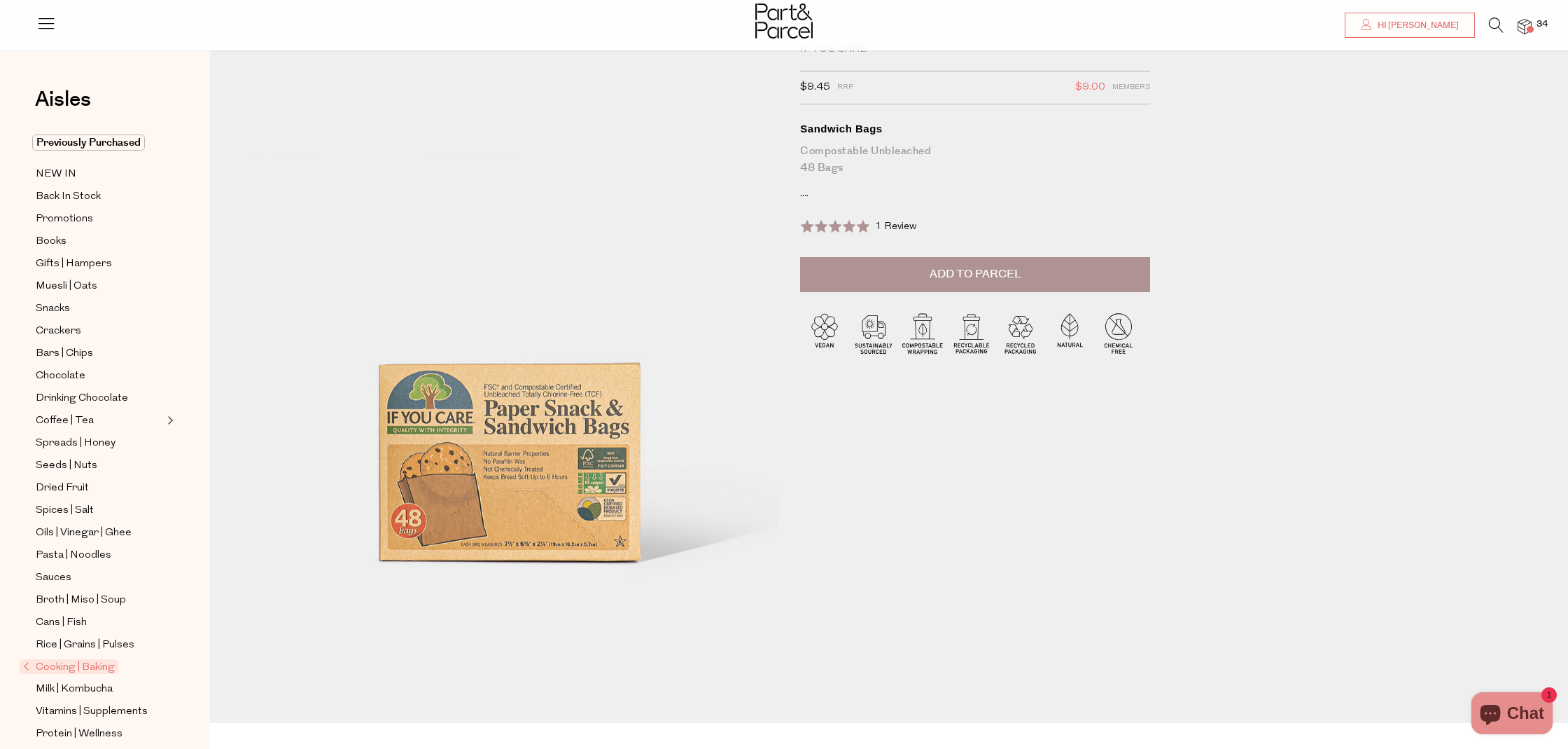
click at [958, 267] on span "Add to Parcel" at bounding box center [975, 274] width 92 height 16
click at [24, 665] on span "Cooking | Baking" at bounding box center [69, 666] width 99 height 15
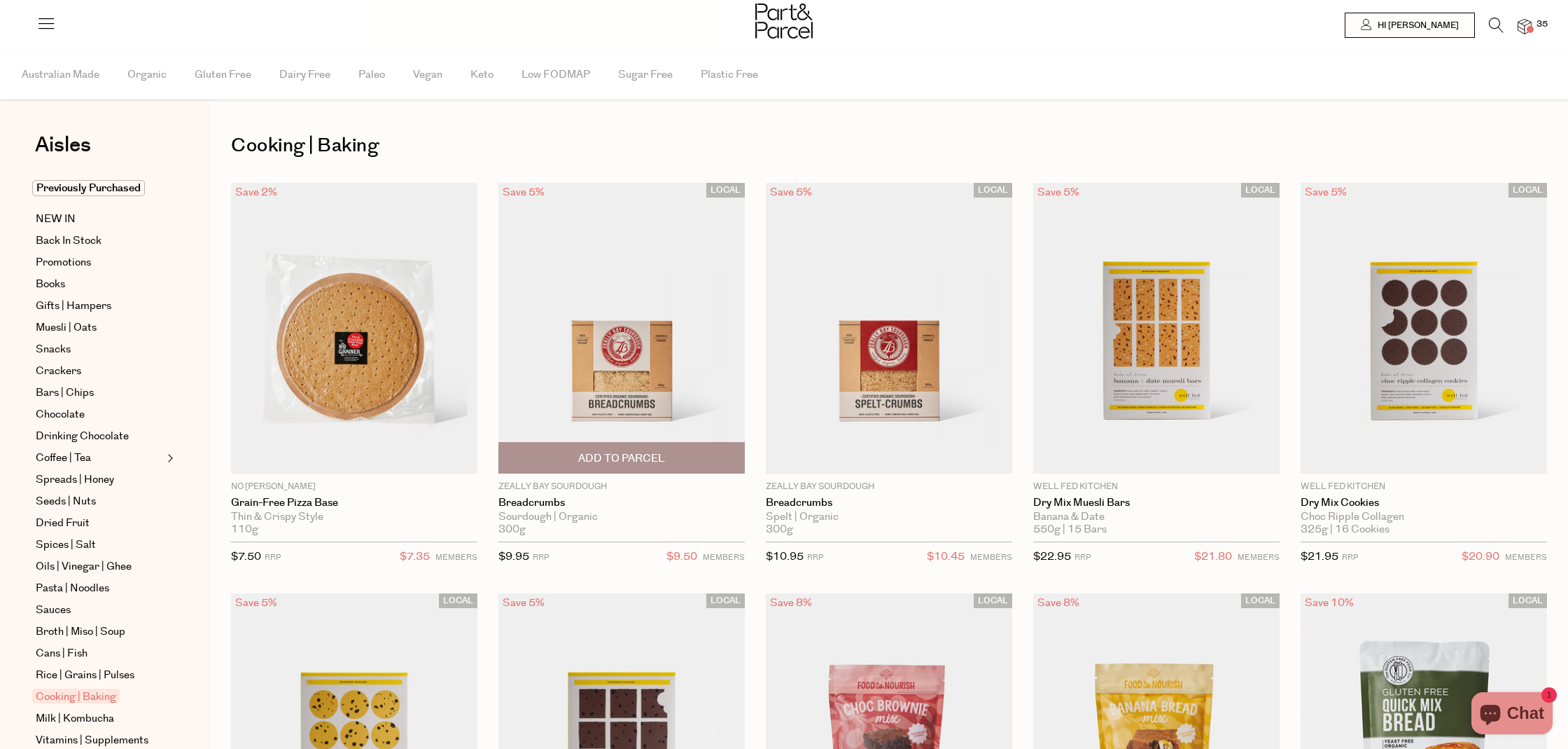
type input "2"
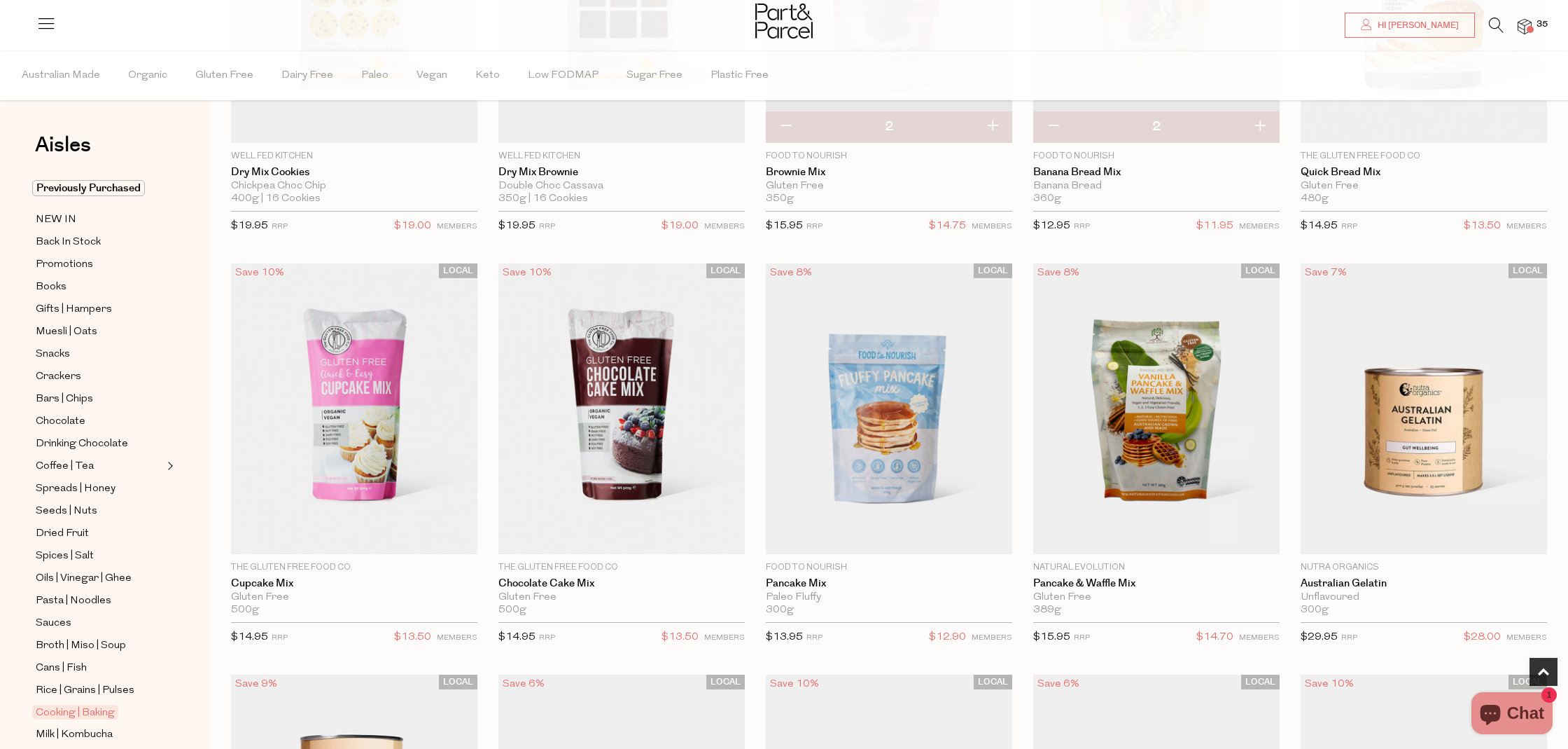
scroll to position [746, 0]
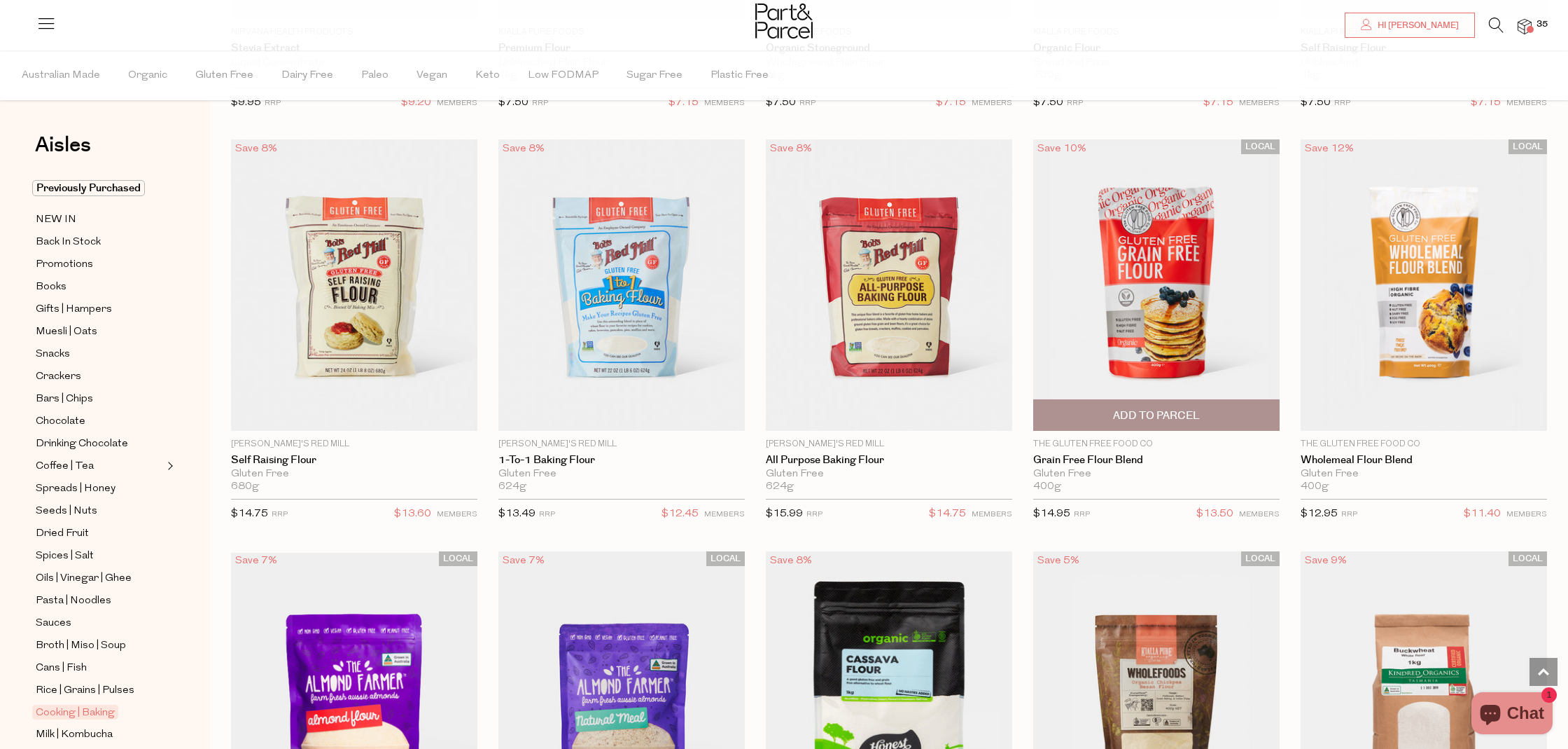
scroll to position [4163, 0]
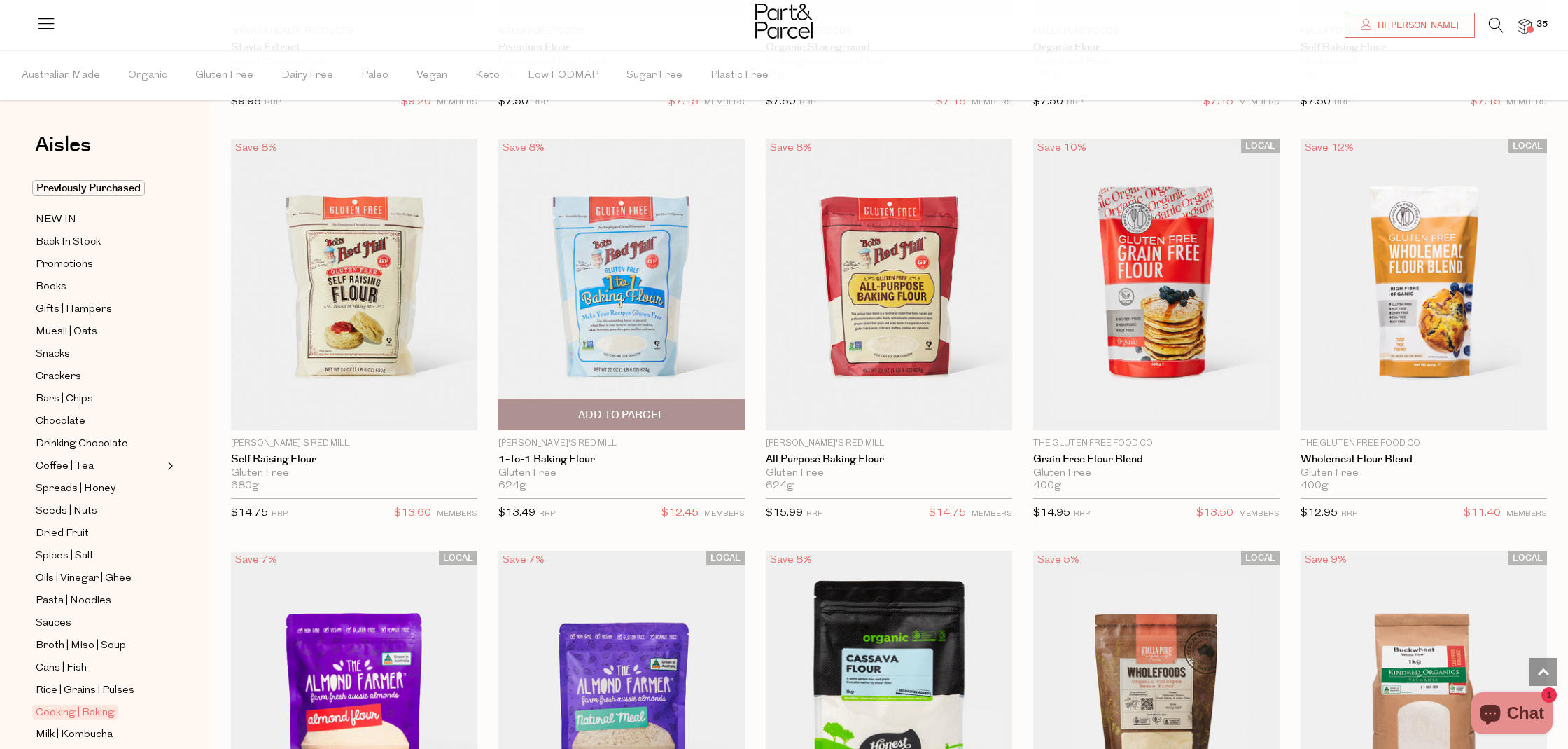
click at [641, 415] on span "Add To Parcel" at bounding box center [621, 415] width 87 height 15
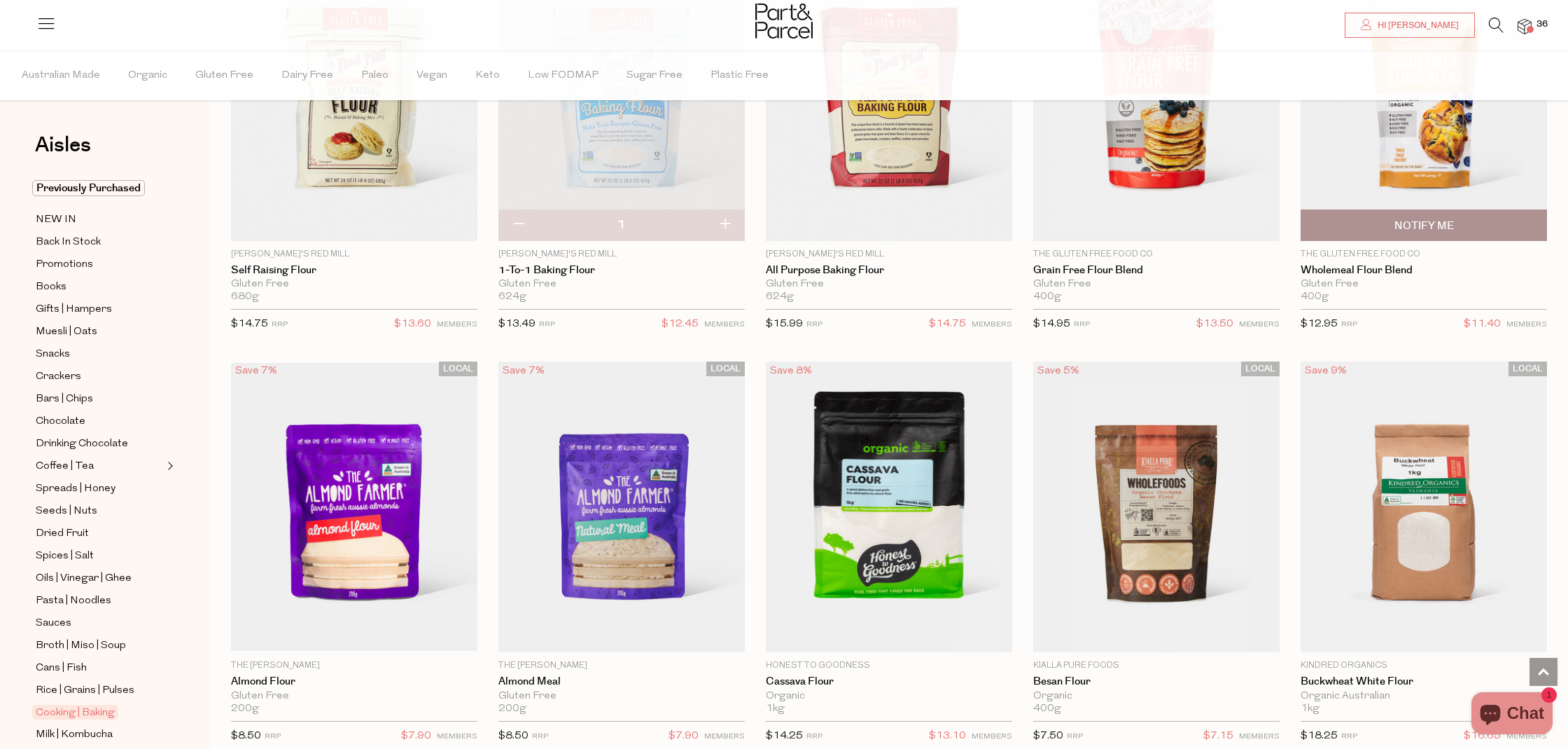
scroll to position [4258, 0]
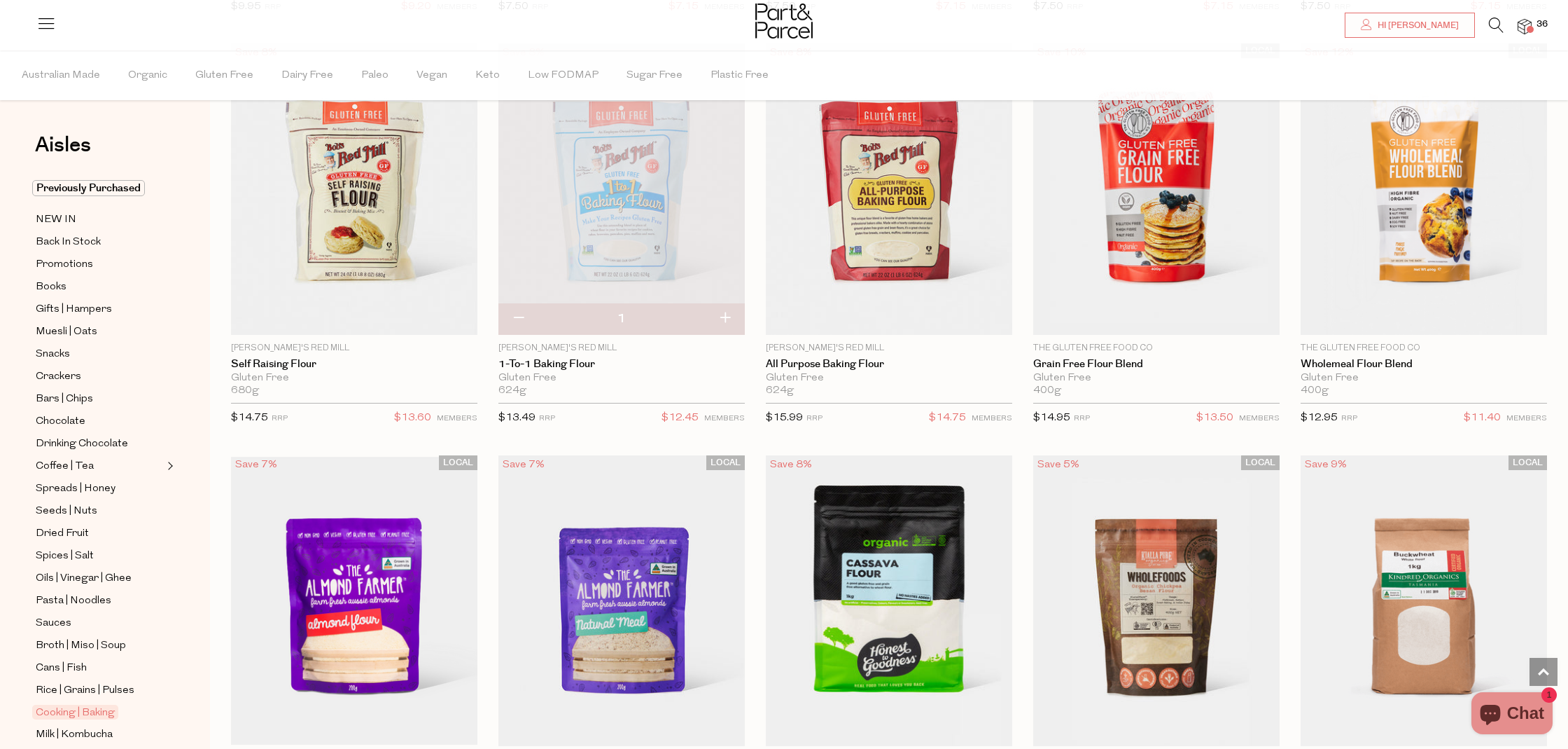
click at [1528, 26] on span at bounding box center [1531, 29] width 7 height 7
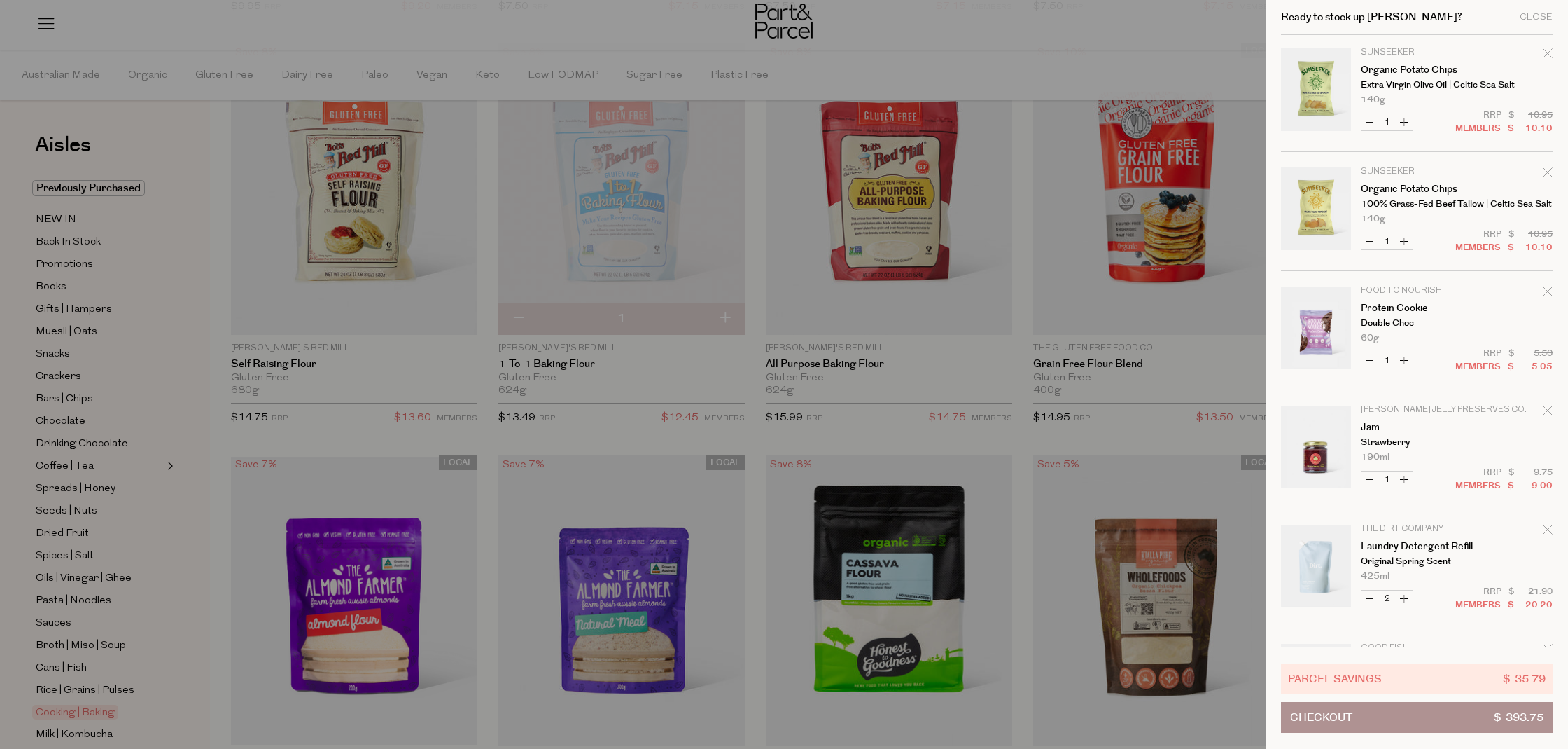
scroll to position [0, 0]
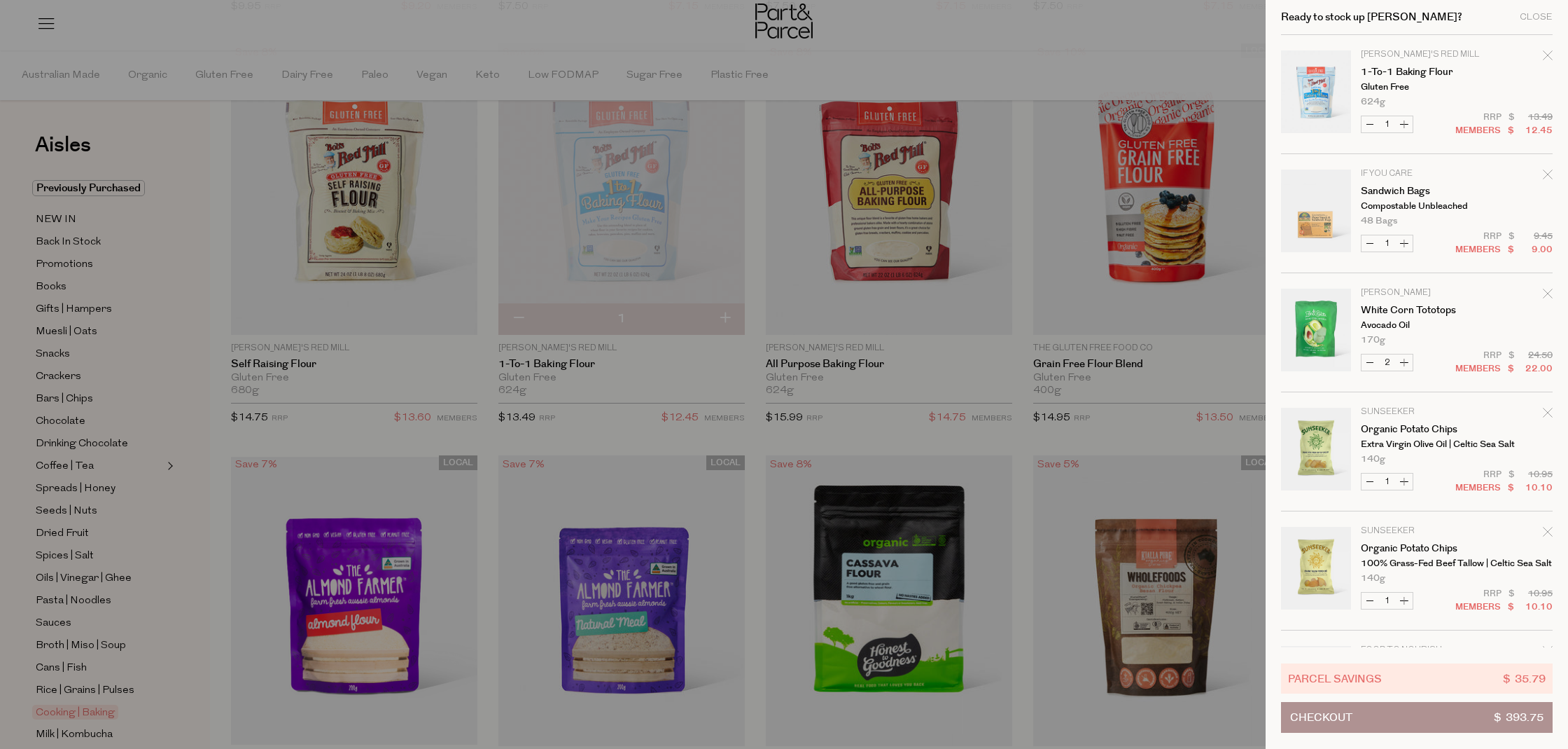
click at [1401, 719] on button "Checkout $ 393.75" at bounding box center [1417, 717] width 272 height 31
